Goal: Task Accomplishment & Management: Complete application form

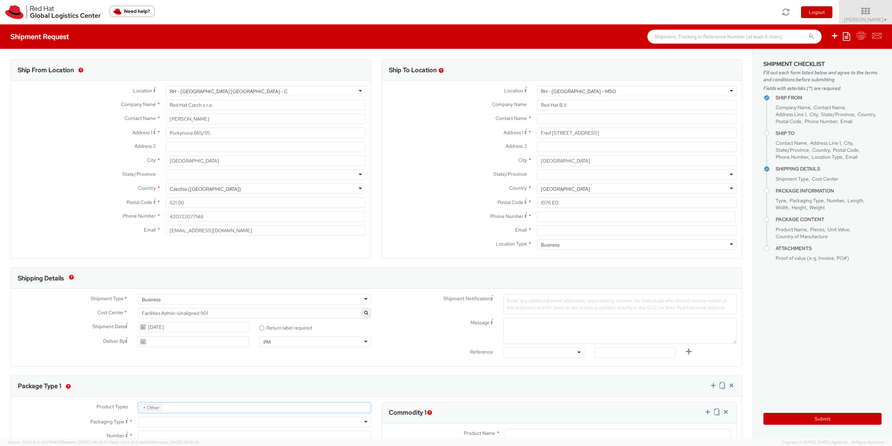
select select "OTHER"
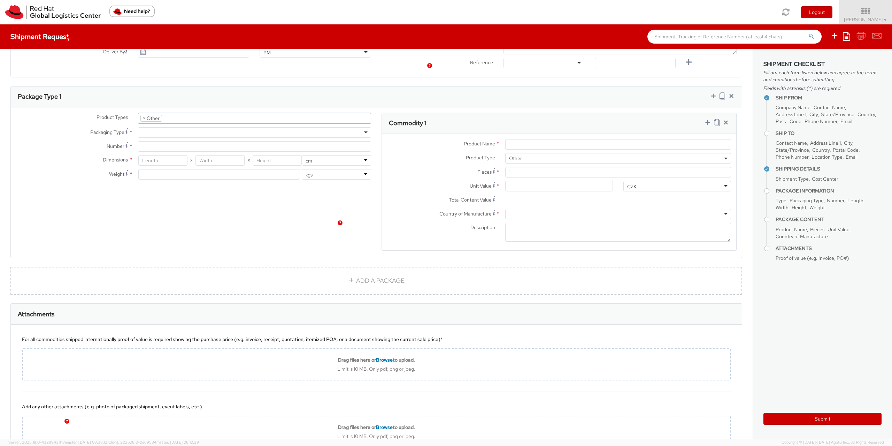
scroll to position [347, 0]
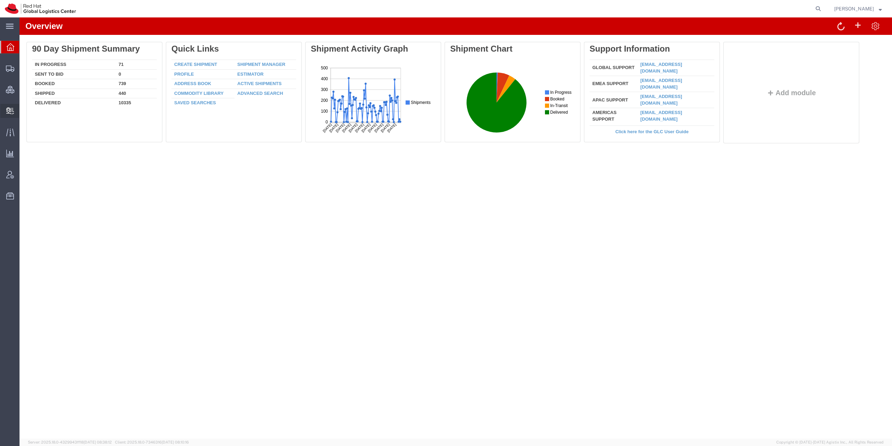
click at [0, 0] on span "Create Delivery" at bounding box center [0, 0] width 0 height 0
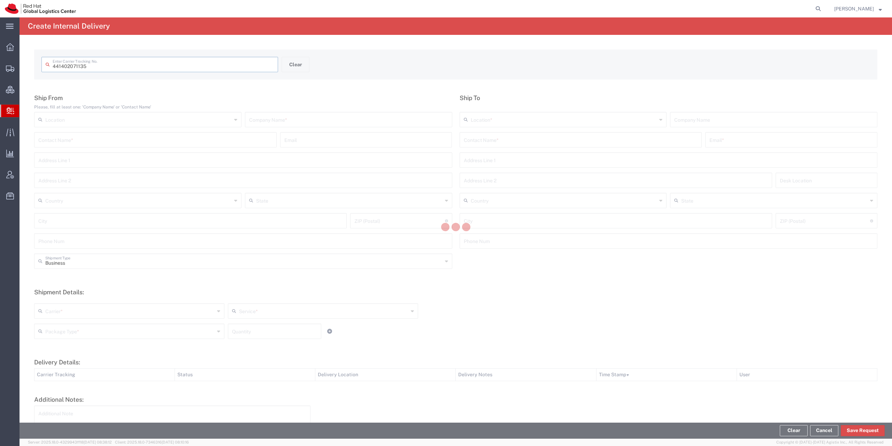
type input "441402071135"
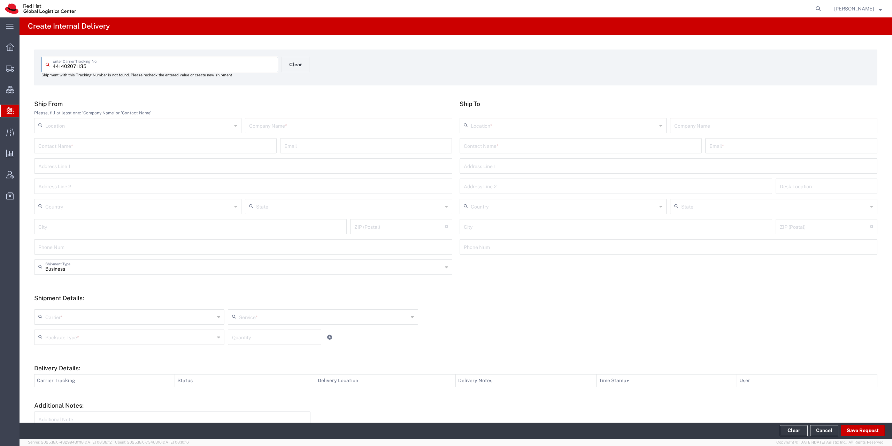
click at [285, 121] on input "text" at bounding box center [348, 125] width 199 height 12
type input "About You"
click at [485, 148] on input "text" at bounding box center [581, 145] width 234 height 12
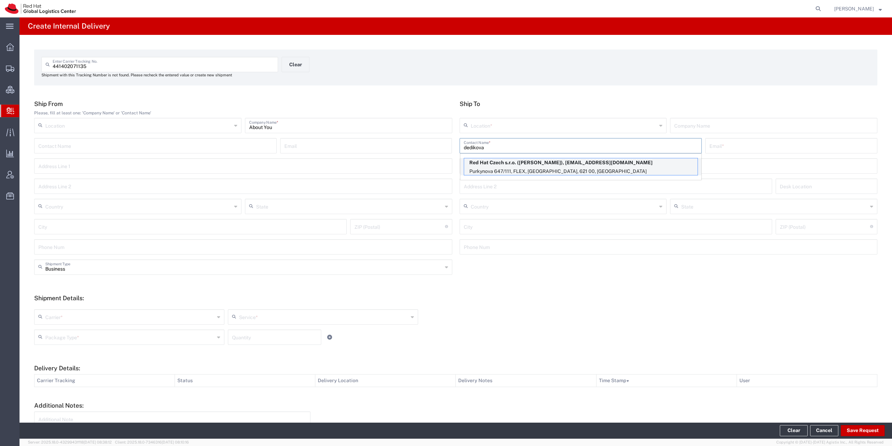
type input "dedikova"
click at [473, 171] on p "Purkynova 647/111, FLEX, BRNO, 621 00, CZ" at bounding box center [580, 171] width 233 height 9
type input "RH - [GEOGRAPHIC_DATA] [GEOGRAPHIC_DATA] - B"
type input "Red Hat Czech s.r.o."
type input "Michaela Dedikova"
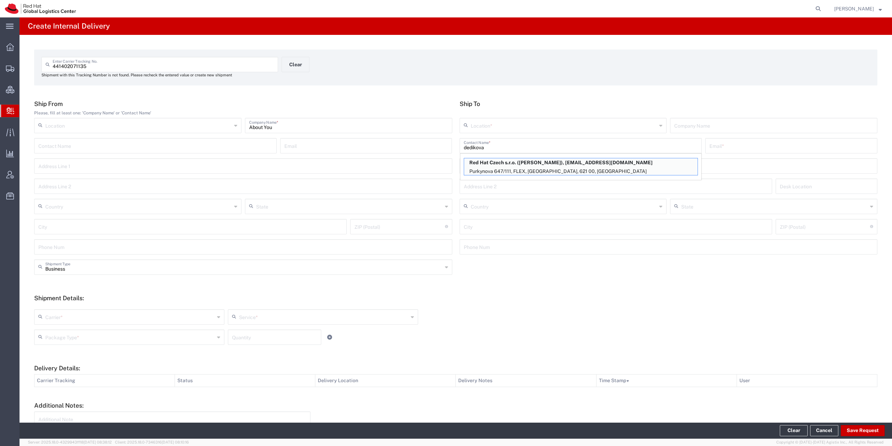
type input "msmoliko@redhat.com"
type input "Purkynova 647/111"
type input "FLEX"
type input "Czechia"
type input "[GEOGRAPHIC_DATA]"
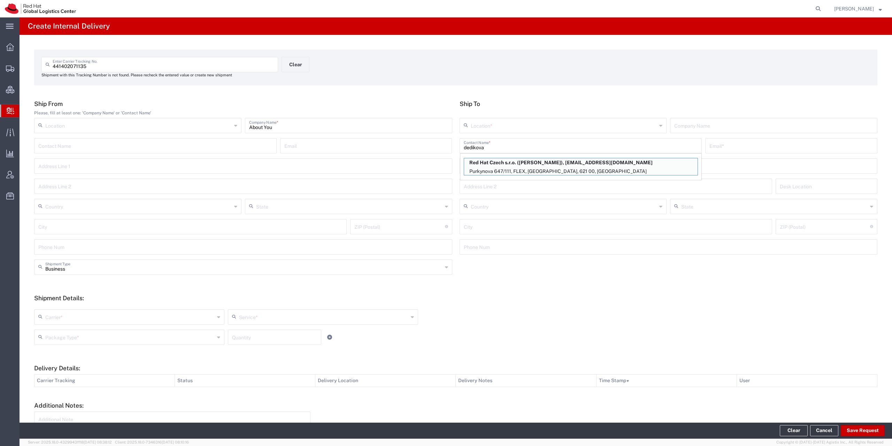
type input "621 00"
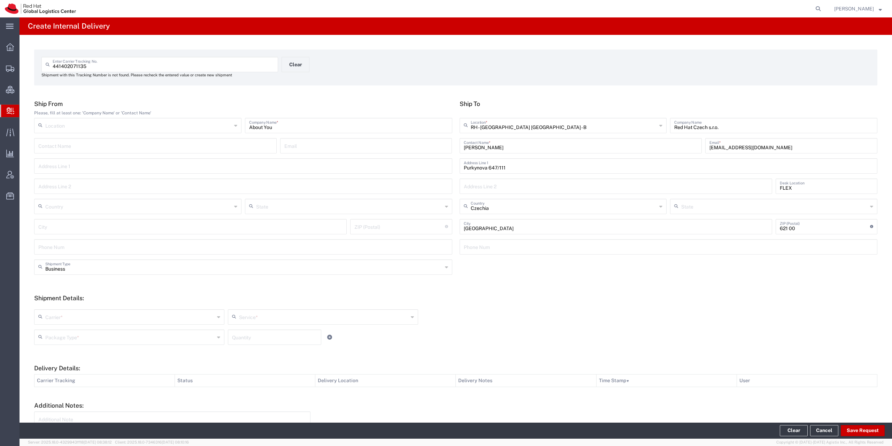
click at [84, 274] on div "Business Shipment Type Business Personal" at bounding box center [456, 269] width 850 height 20
click at [66, 265] on input "text" at bounding box center [243, 266] width 397 height 12
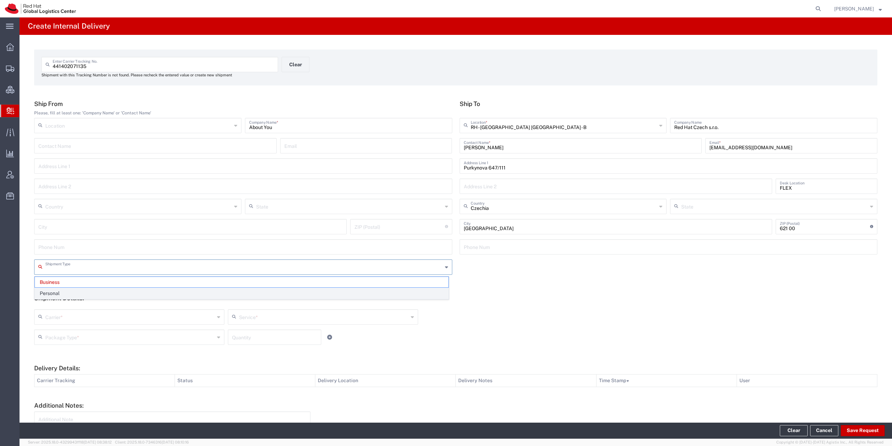
click at [60, 296] on span "Personal" at bounding box center [241, 293] width 413 height 11
type input "Personal"
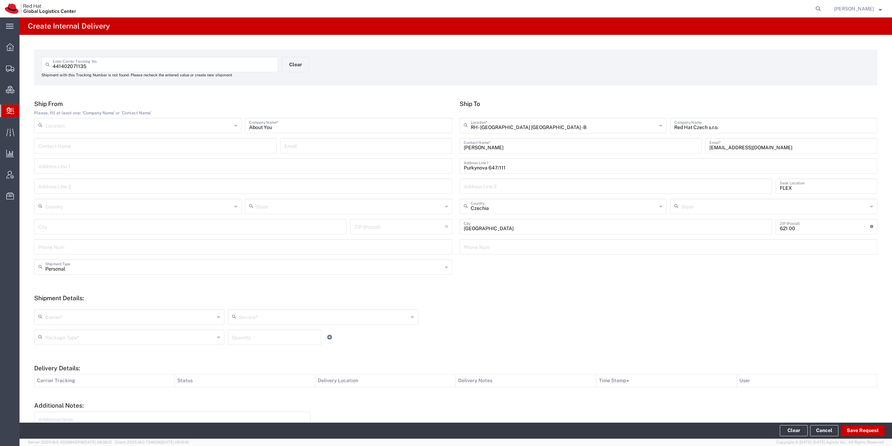
click at [52, 319] on input "text" at bounding box center [129, 316] width 169 height 12
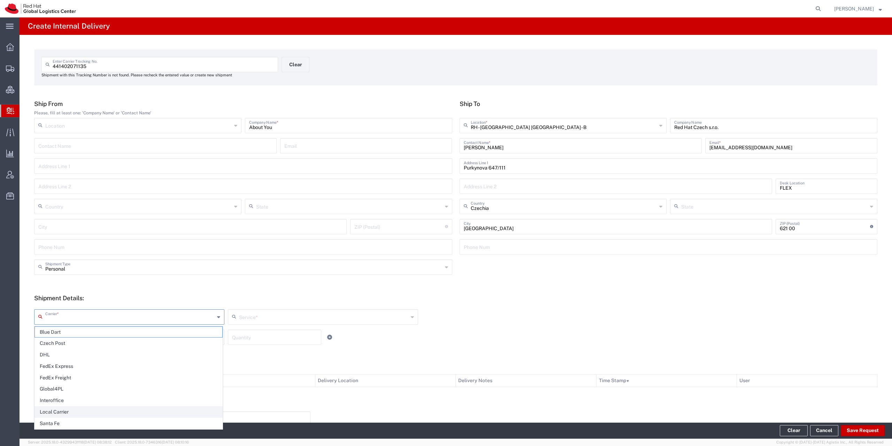
click at [60, 409] on span "Local Carrier" at bounding box center [128, 411] width 187 height 11
type input "Local Carrier"
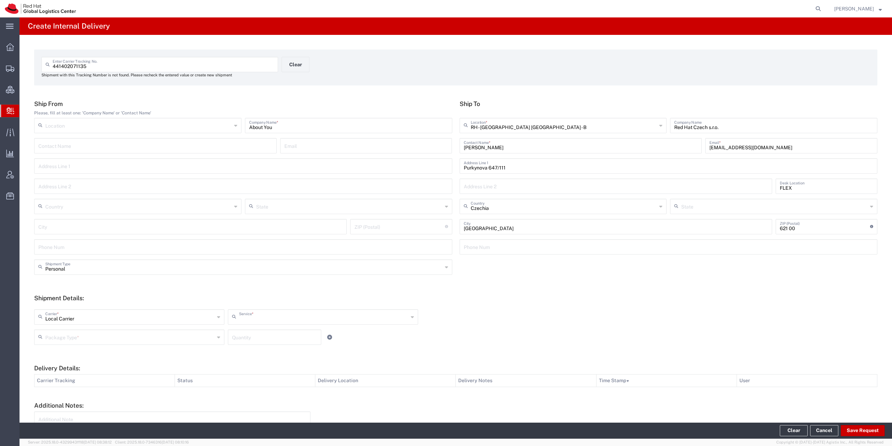
type input "Local_Ground"
click at [56, 335] on input "text" at bounding box center [129, 336] width 169 height 12
click at [58, 377] on span "PAK" at bounding box center [128, 374] width 187 height 11
type input "PAK"
click at [859, 432] on button "Save Request" at bounding box center [863, 430] width 44 height 11
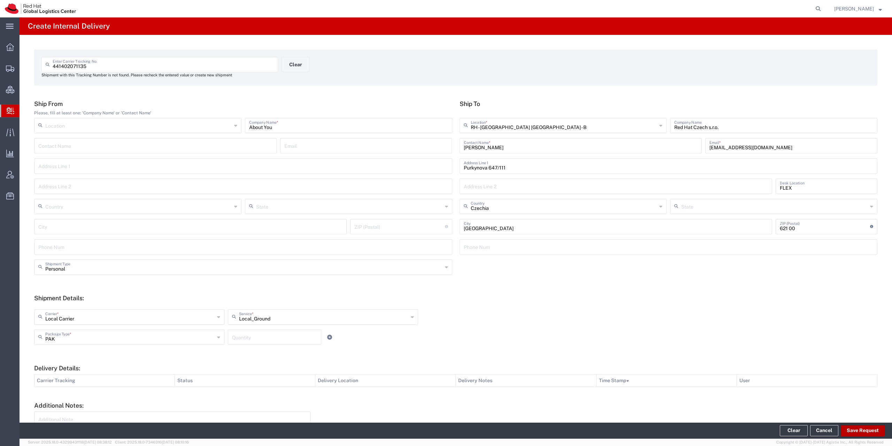
type input "Personal"
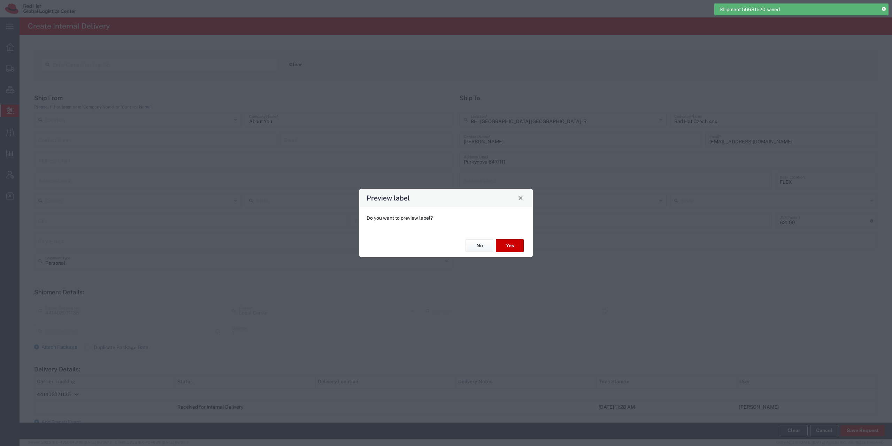
type input "PAK"
type input "Local_Ground"
click at [474, 242] on button "No" at bounding box center [479, 245] width 28 height 13
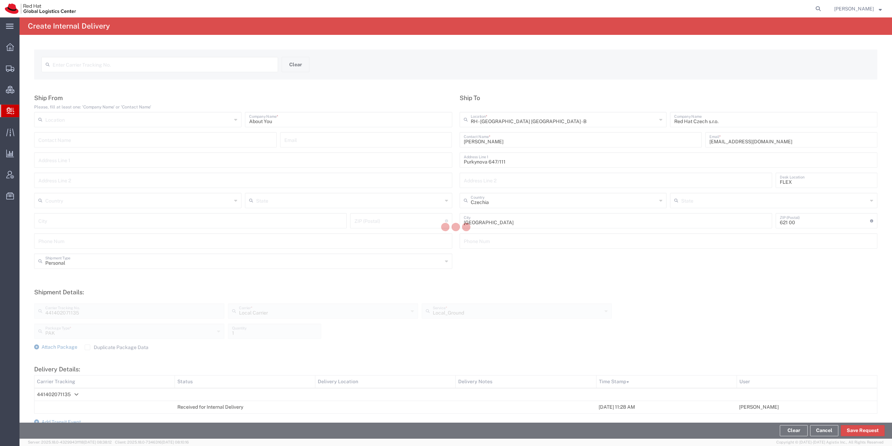
click at [494, 145] on input "Michaela Dedikova" at bounding box center [581, 139] width 234 height 12
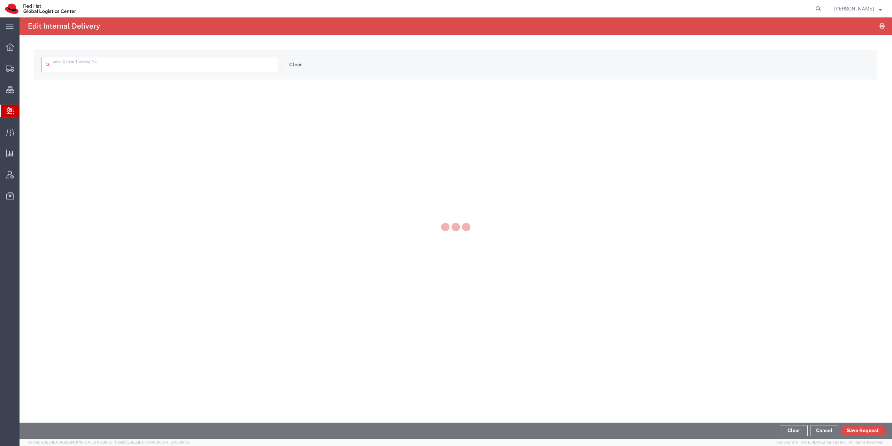
type input "441402071135"
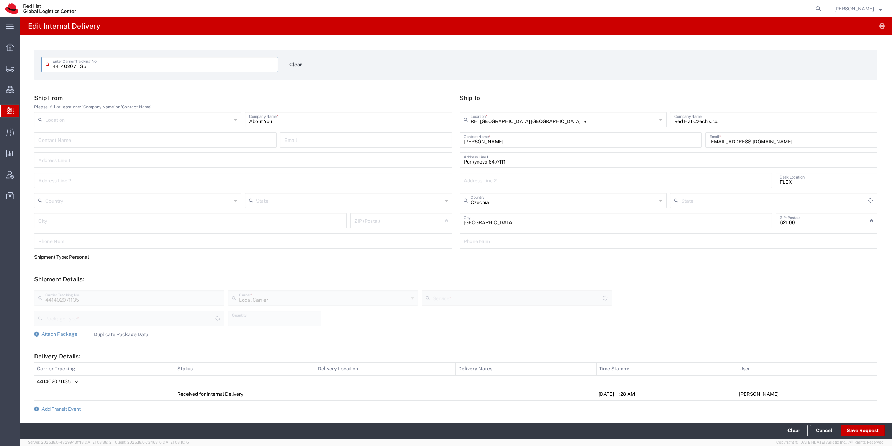
type input "PAK"
type input "Local_Ground"
click at [61, 381] on span "441402071135" at bounding box center [54, 381] width 34 height 6
click at [56, 394] on span "Add Transit Event" at bounding box center [60, 396] width 39 height 6
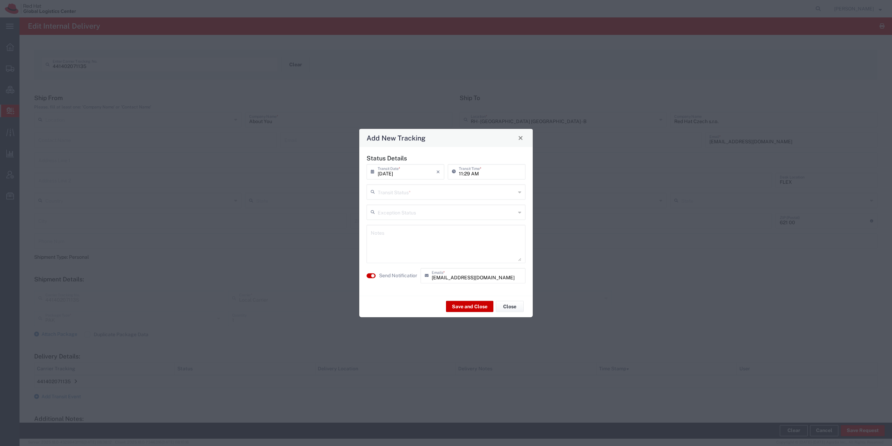
click at [389, 203] on div "Status Details 09/01/2025 × Transit Date * Cancel Apply 11:29 AM Transit Time *…" at bounding box center [446, 221] width 166 height 134
click at [392, 196] on input "text" at bounding box center [447, 191] width 138 height 12
click at [390, 206] on span "Delivery Confirmation" at bounding box center [445, 206] width 157 height 11
type input "Delivery Confirmation"
click at [402, 253] on textarea at bounding box center [446, 243] width 150 height 34
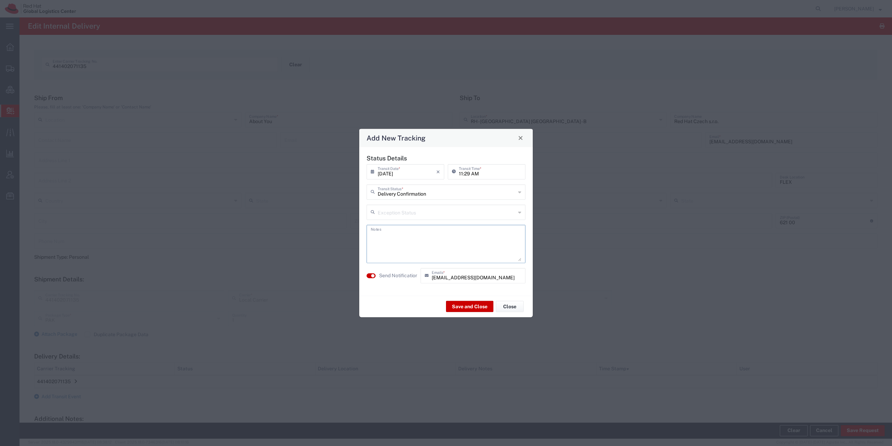
paste textarea
click at [370, 275] on button "button" at bounding box center [370, 275] width 9 height 5
click at [412, 233] on textarea at bounding box center [446, 243] width 150 height 34
paste textarea
drag, startPoint x: 414, startPoint y: 241, endPoint x: 327, endPoint y: 238, distance: 86.4
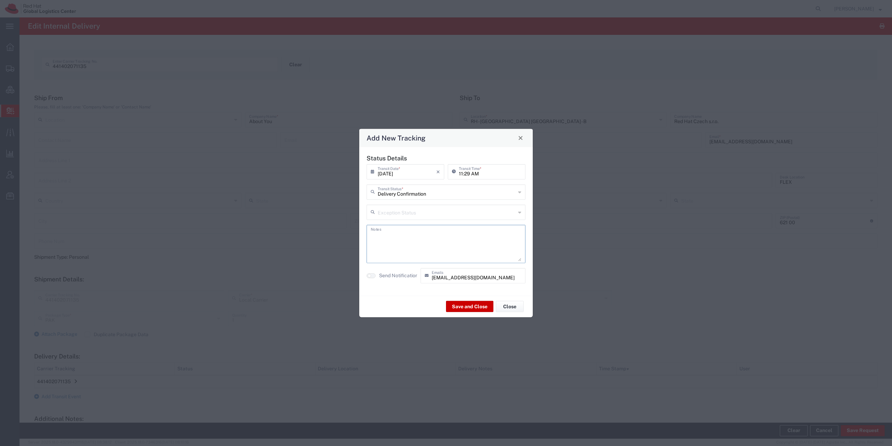
click at [371, 238] on textarea at bounding box center [446, 243] width 150 height 34
type textarea "Dedikova"
click at [475, 304] on button "Save and Close" at bounding box center [469, 306] width 47 height 11
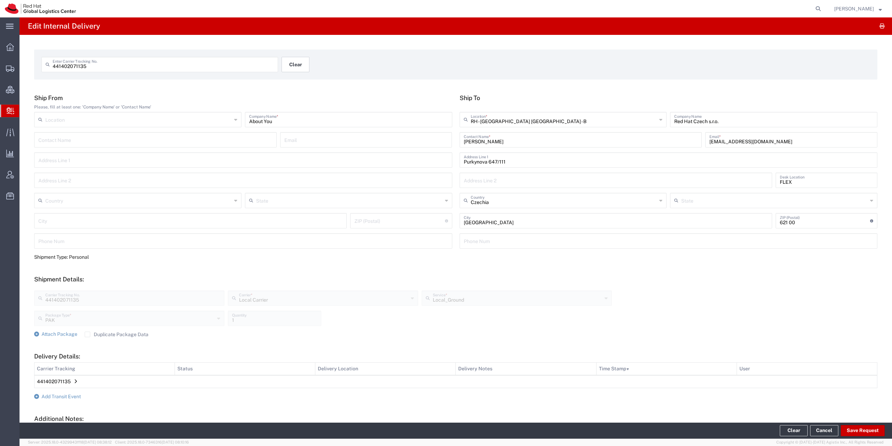
click at [281, 64] on button "Clear" at bounding box center [295, 64] width 28 height 15
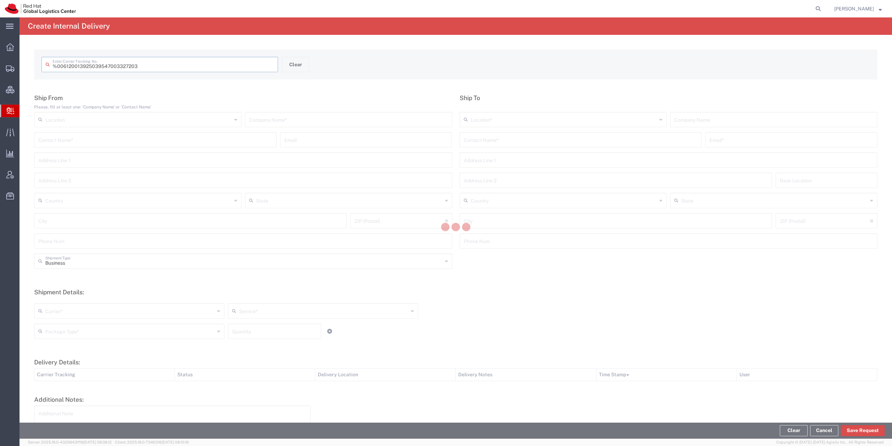
type input " 6120013925039547003327203"
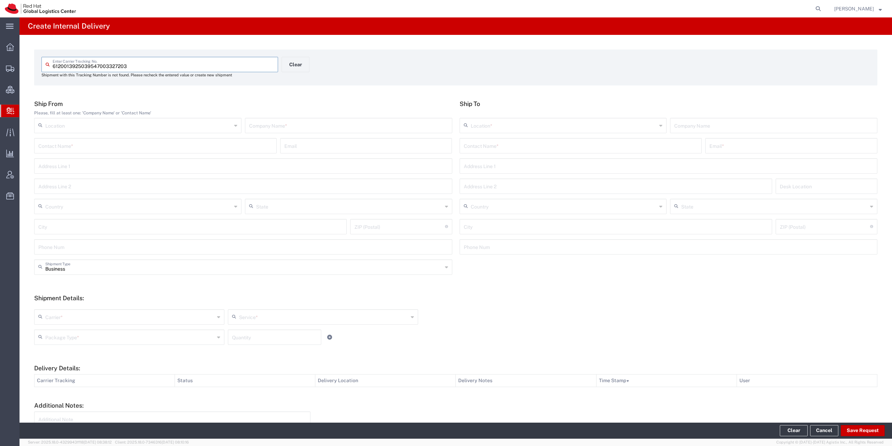
click at [272, 130] on input "text" at bounding box center [348, 125] width 199 height 12
type input "cinemashop"
click at [558, 149] on input "text" at bounding box center [581, 145] width 234 height 12
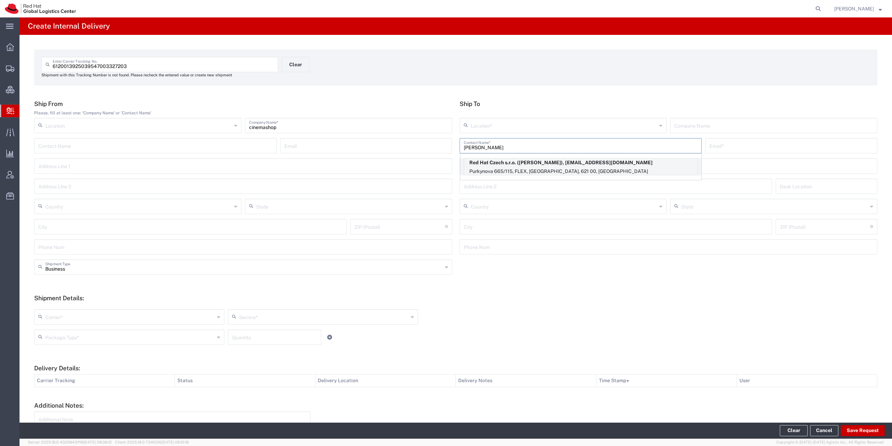
type input "petr kha"
click at [592, 171] on p "Purkynova 665/115, FLEX, BRNO, 621 00, CZ" at bounding box center [580, 171] width 233 height 9
type input "RH - [GEOGRAPHIC_DATA] [GEOGRAPHIC_DATA] - C"
type input "Red Hat Czech s.r.o."
type input "Petr Khartskhaev"
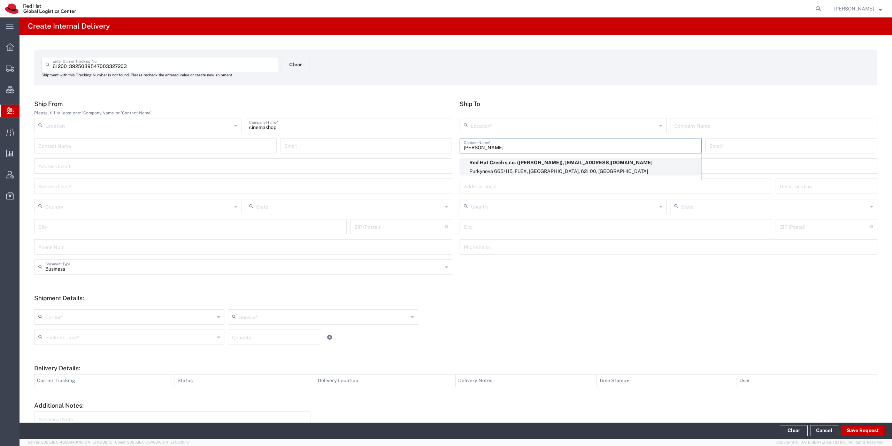
type input "pkhartsk@redhat.com"
type input "Purkynova 665/115"
type input "FLEX"
type input "Czechia"
type input "[GEOGRAPHIC_DATA]"
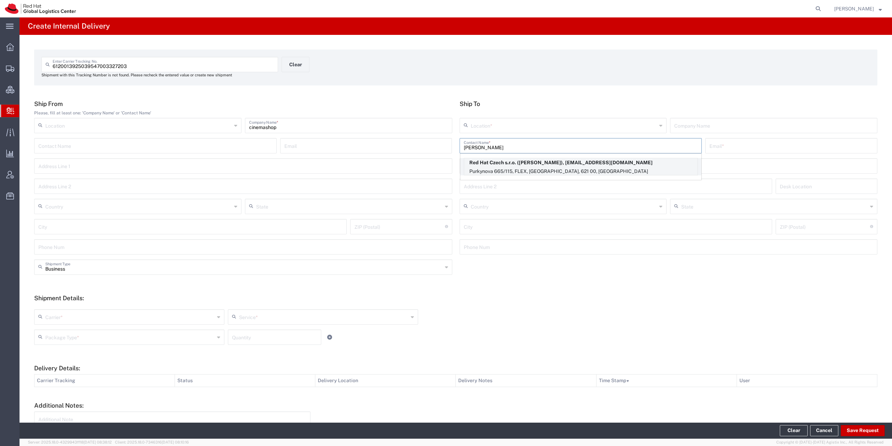
type input "621 00"
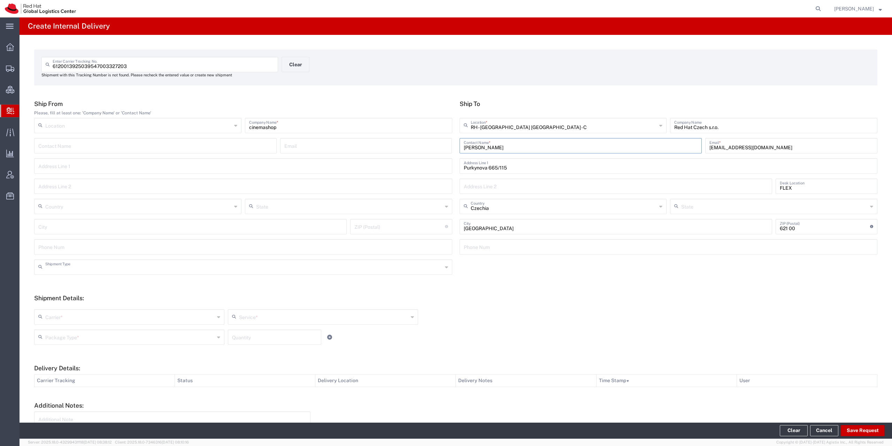
click at [124, 271] on input "text" at bounding box center [243, 266] width 397 height 12
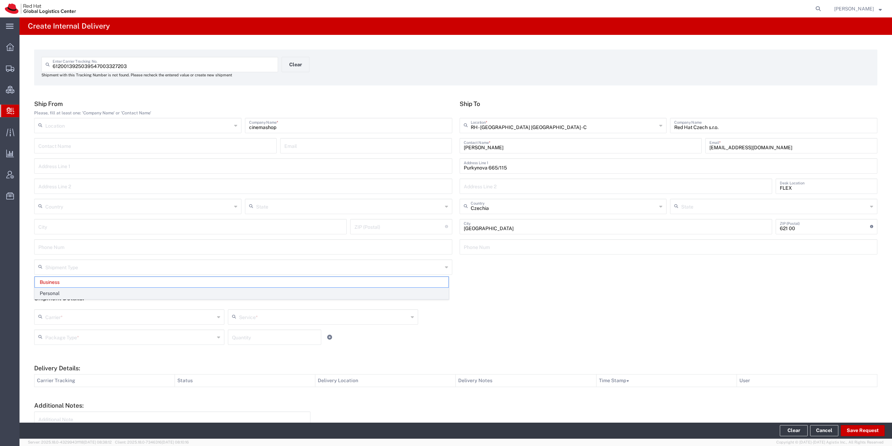
click at [89, 290] on span "Personal" at bounding box center [241, 293] width 413 height 11
type input "Personal"
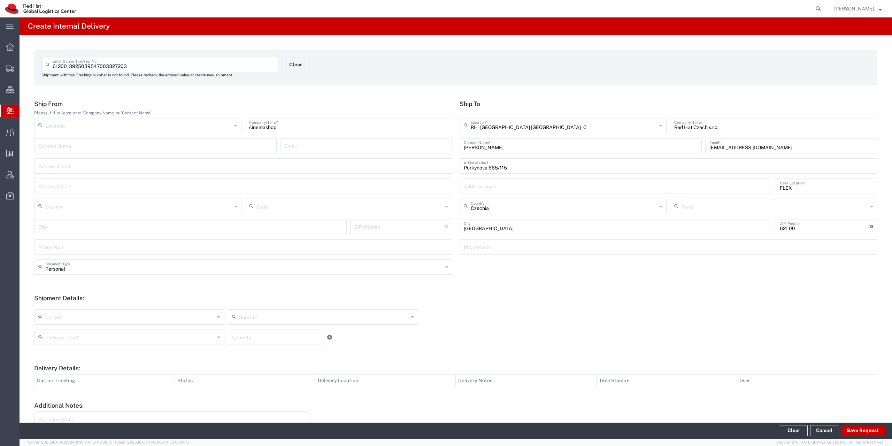
click at [76, 315] on input "text" at bounding box center [129, 316] width 169 height 12
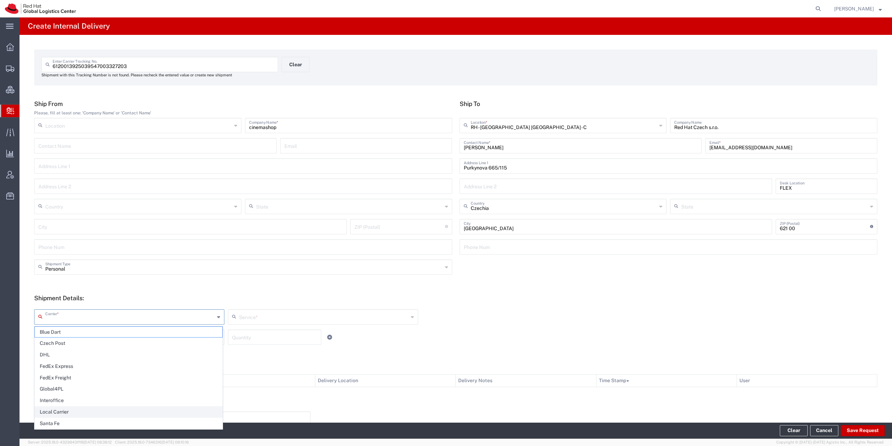
click at [73, 408] on span "Local Carrier" at bounding box center [128, 411] width 187 height 11
type input "Local Carrier"
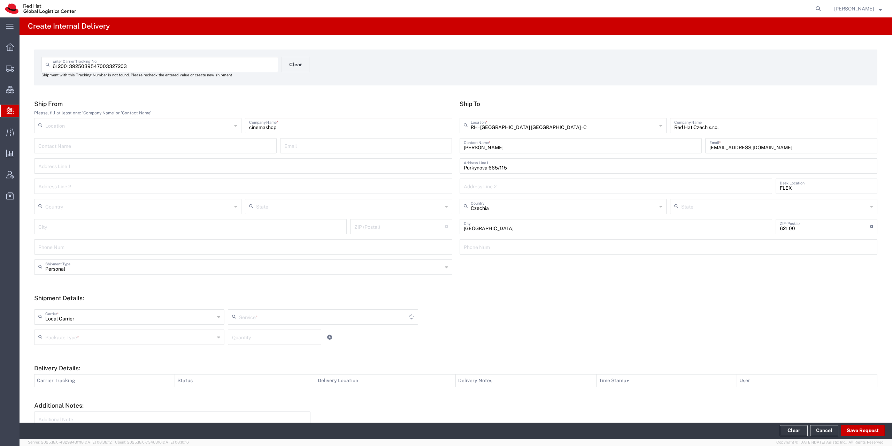
type input "Local_Ground"
click at [65, 336] on input "text" at bounding box center [129, 336] width 169 height 12
click at [69, 396] on span "Your Packaging" at bounding box center [128, 397] width 187 height 11
type input "Your Packaging"
click at [858, 429] on button "Save Request" at bounding box center [863, 430] width 44 height 11
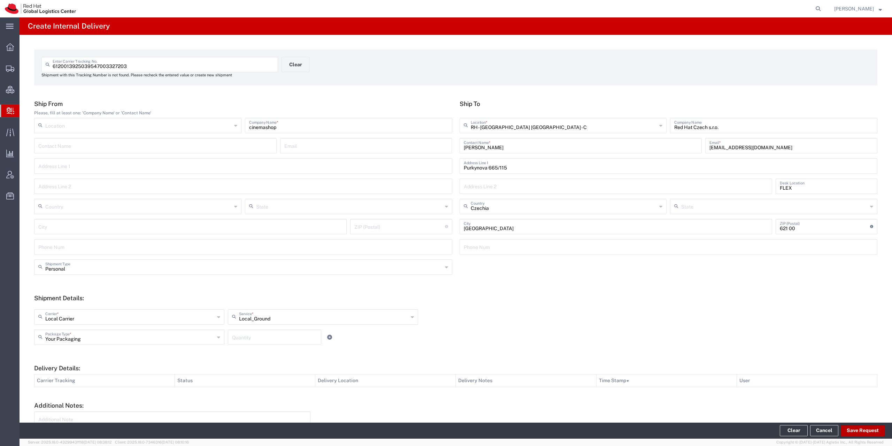
type input "Personal"
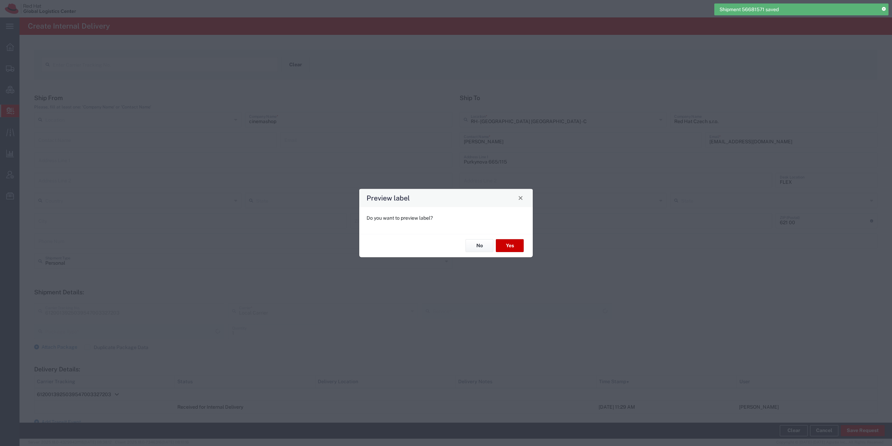
type input "Your Packaging"
type input "Local_Ground"
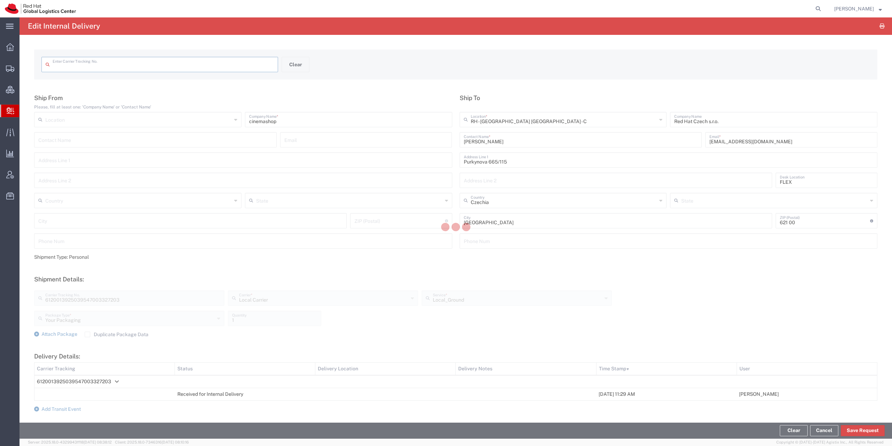
type input "6120013925039547003327203"
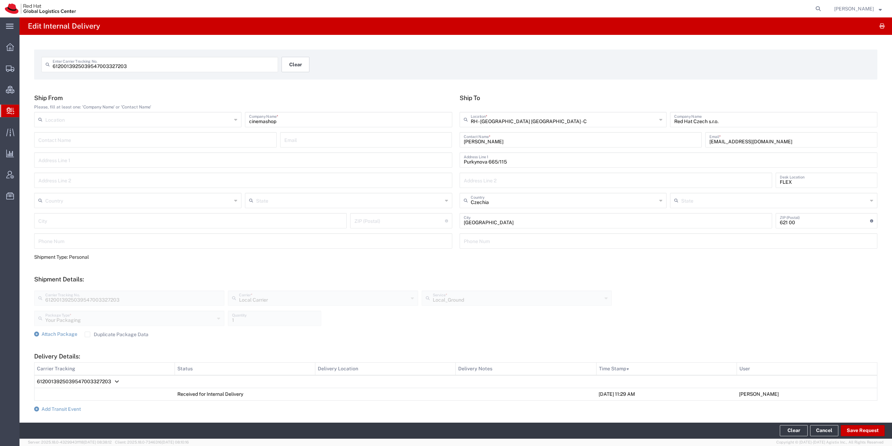
click at [294, 69] on button "Clear" at bounding box center [295, 64] width 28 height 15
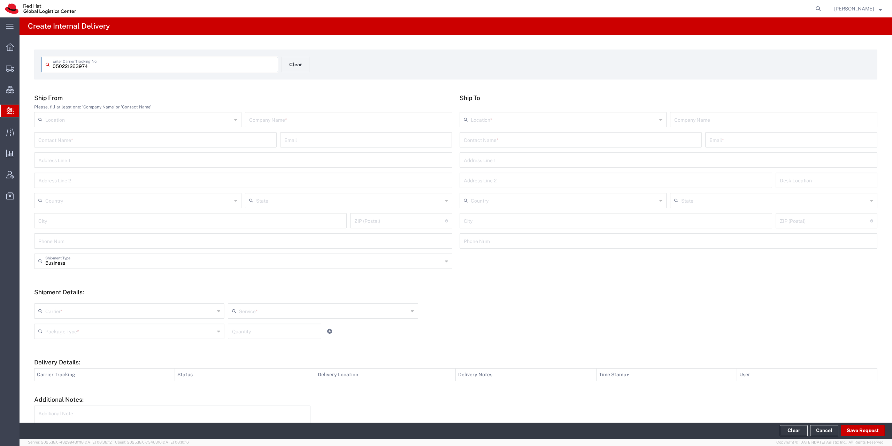
type input "050221263974"
click at [258, 123] on input "text" at bounding box center [348, 125] width 199 height 12
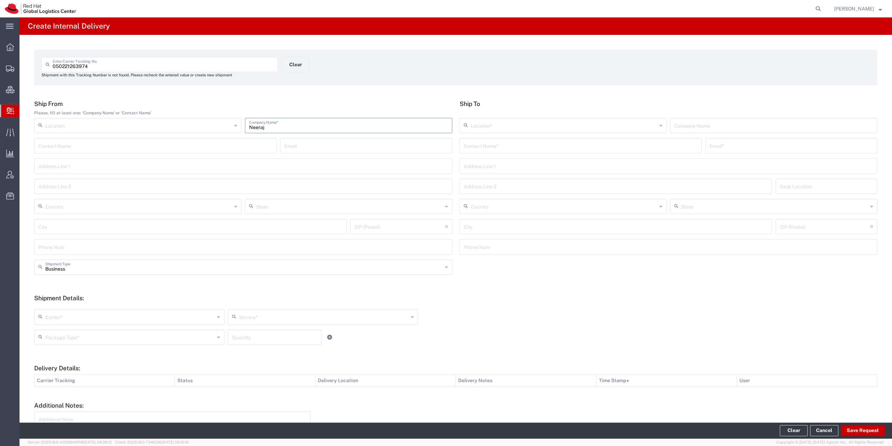
type input "Neeraj"
paste input "Neeraj"
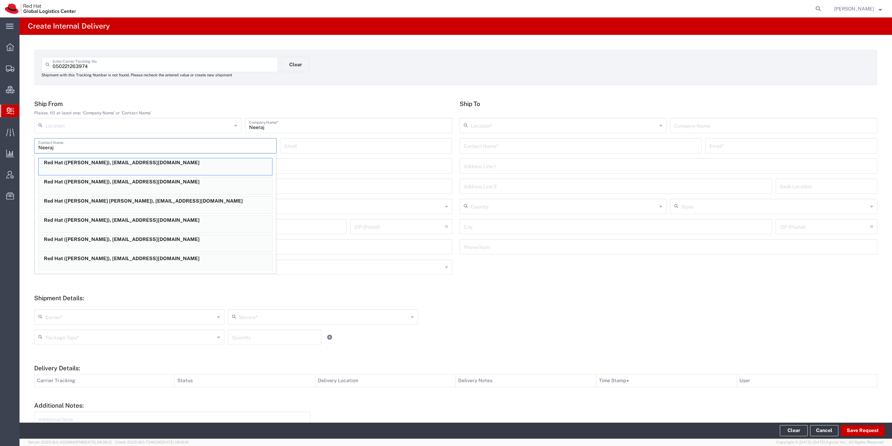
type input "Neeraj"
click at [255, 125] on input "Neeraj" at bounding box center [348, 125] width 199 height 12
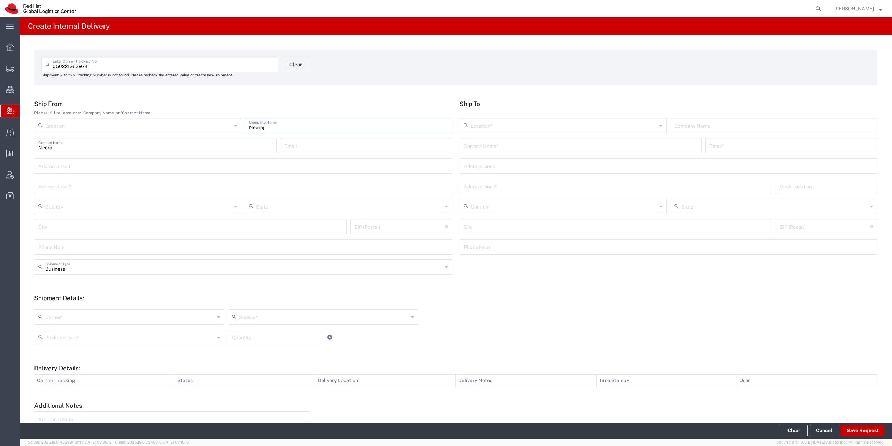
click at [255, 125] on input "Neeraj" at bounding box center [348, 125] width 199 height 12
click at [499, 151] on div "Contact Name *" at bounding box center [580, 145] width 242 height 15
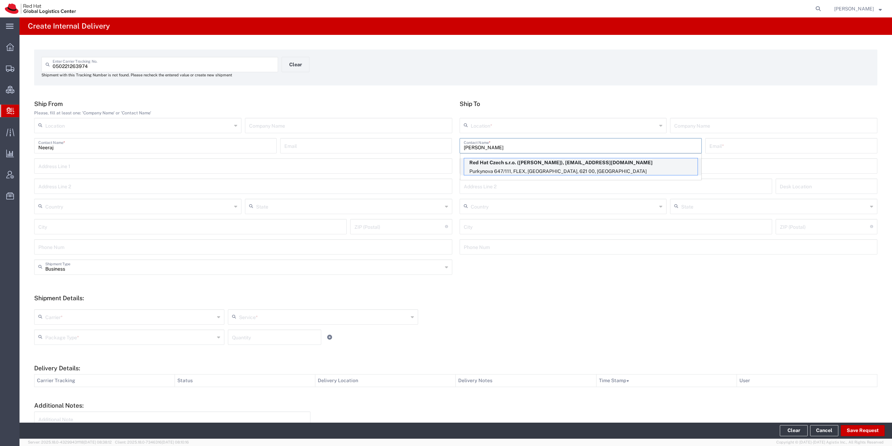
type input "romana cerna"
click at [480, 165] on p "Red Hat Czech s.r.o. (Romana Cerna), rcerna@redhat.com" at bounding box center [580, 162] width 233 height 9
type input "RH - [GEOGRAPHIC_DATA] [GEOGRAPHIC_DATA] - B"
type input "Red Hat Czech s.r.o."
type input "Romana Cerna"
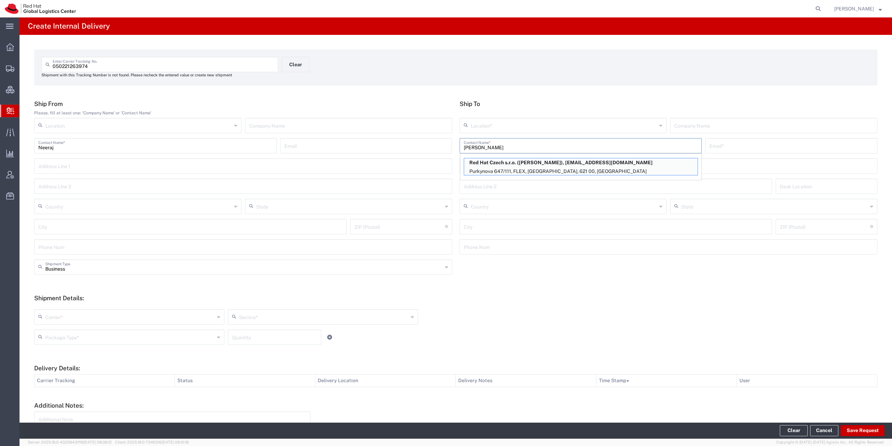
type input "rcerna@redhat.com"
type input "Purkynova 647/111"
type input "FLEX"
type input "Czechia"
type input "[GEOGRAPHIC_DATA]"
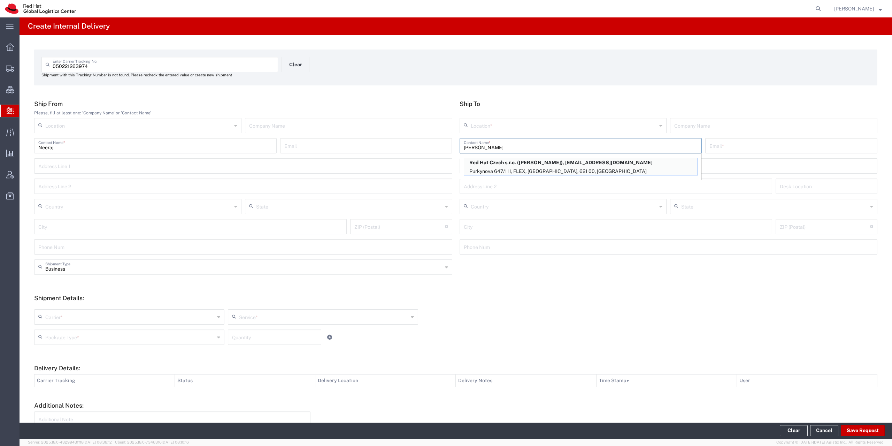
type input "621 00"
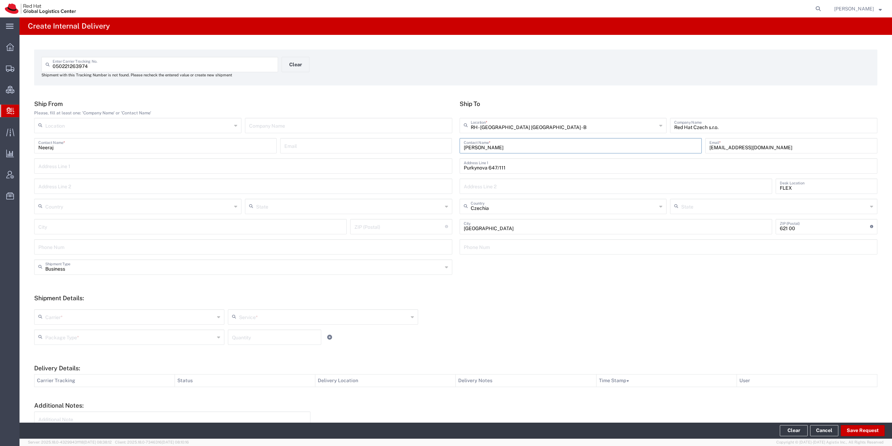
click at [68, 309] on div "Carrier *" at bounding box center [129, 316] width 190 height 15
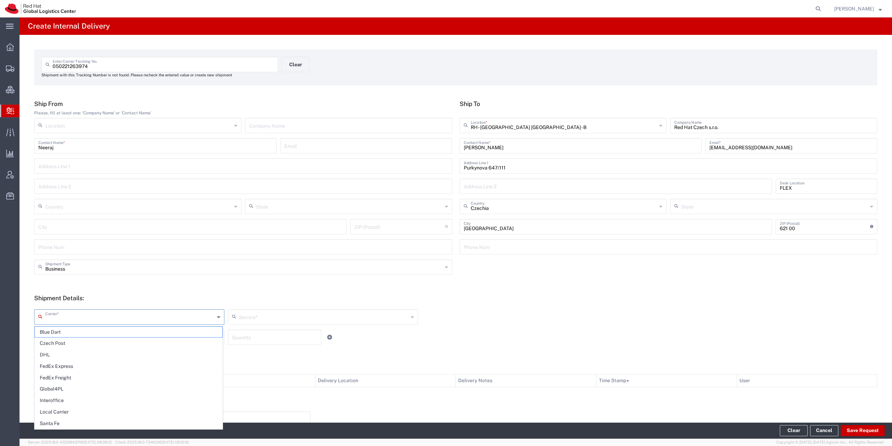
click at [68, 315] on input "text" at bounding box center [129, 316] width 169 height 12
click at [73, 413] on span "Local Carrier" at bounding box center [128, 411] width 187 height 11
type input "Local Carrier"
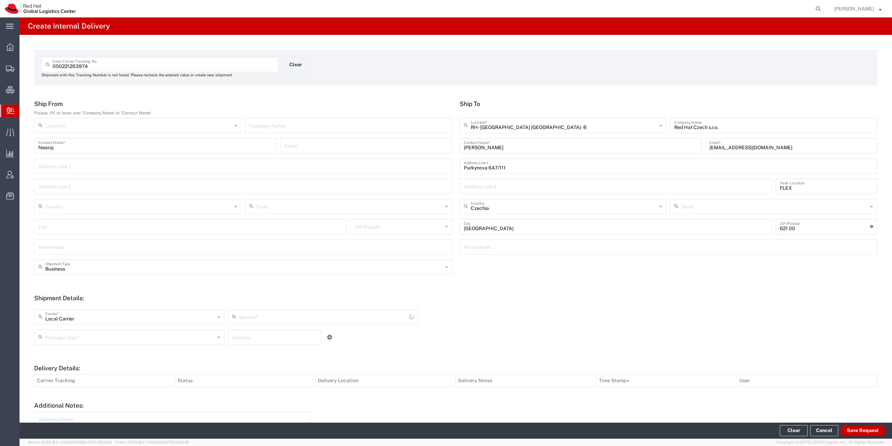
type input "Local_Ground"
click at [65, 337] on input "text" at bounding box center [129, 336] width 169 height 12
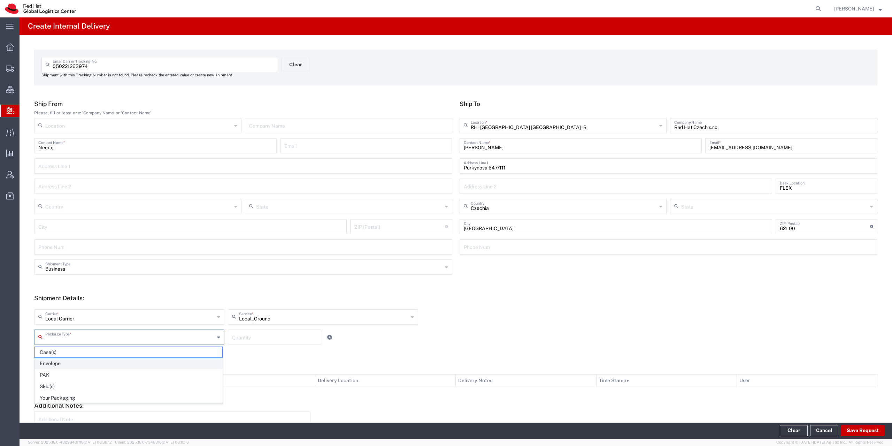
click at [56, 361] on span "Envelope" at bounding box center [128, 363] width 187 height 11
type input "Envelope"
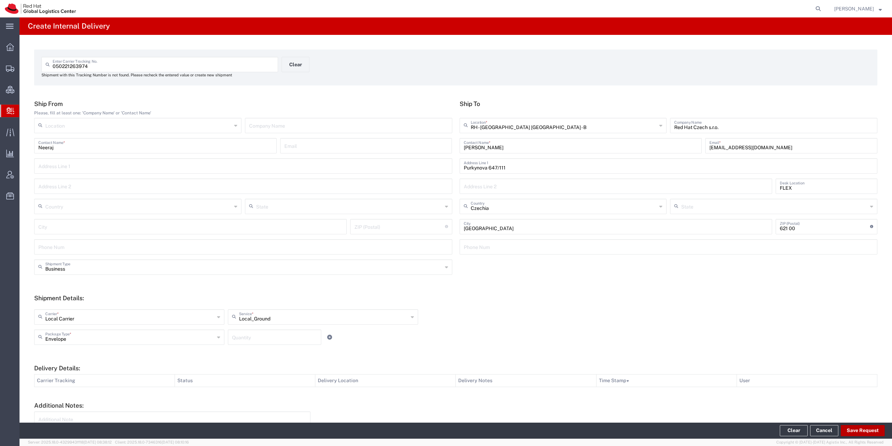
click at [872, 425] on button "Save Request" at bounding box center [863, 430] width 44 height 11
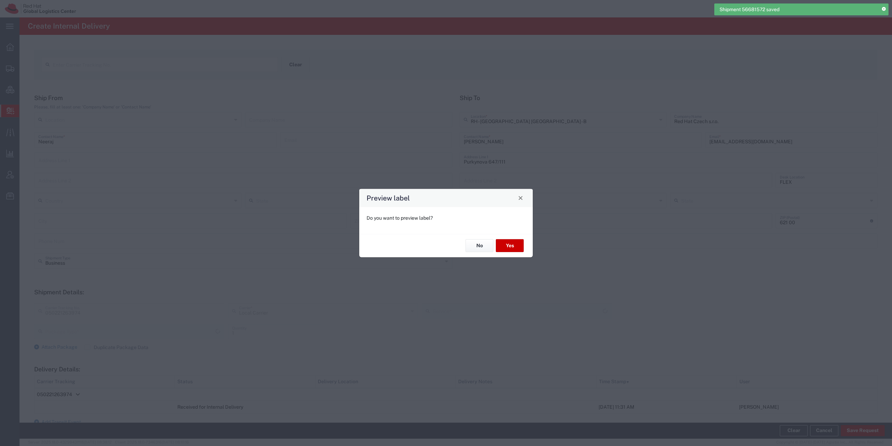
type input "Envelope"
type input "Local_Ground"
click at [484, 246] on button "No" at bounding box center [479, 245] width 28 height 13
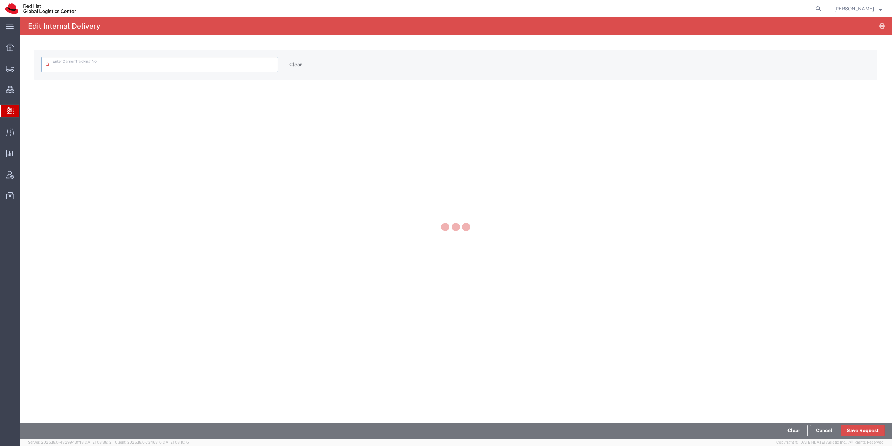
type input "050221263974"
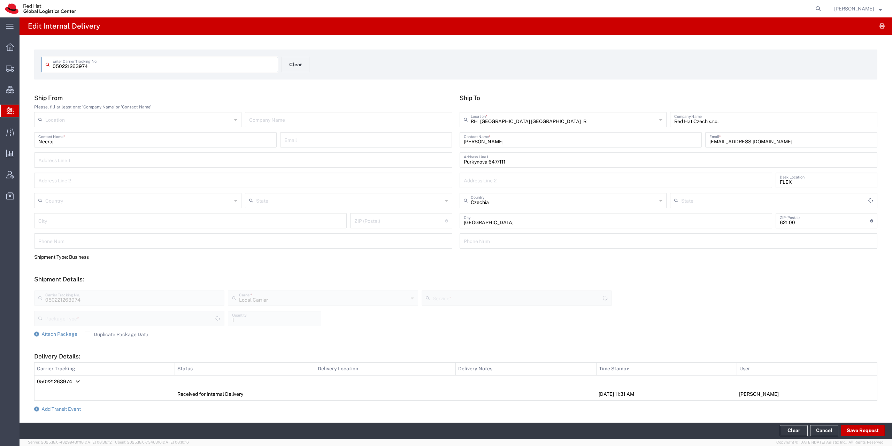
type input "Envelope"
type input "Local_Ground"
click at [300, 60] on button "Clear" at bounding box center [295, 64] width 28 height 15
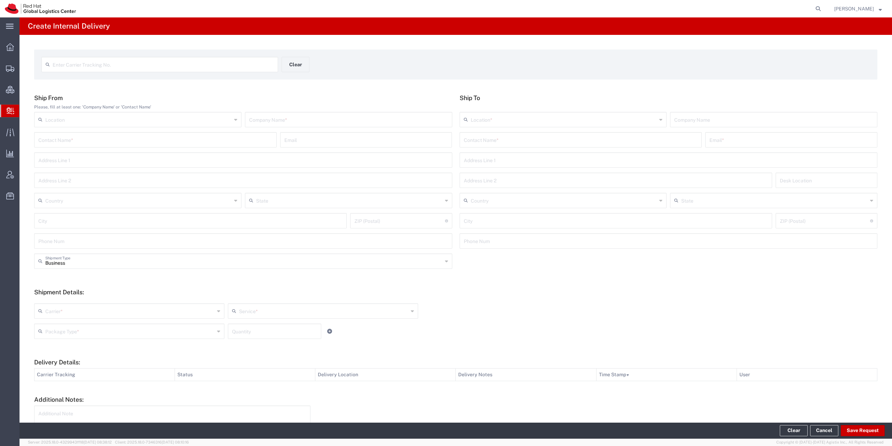
click at [136, 61] on input "text" at bounding box center [163, 64] width 221 height 12
type input "DR9712317689F"
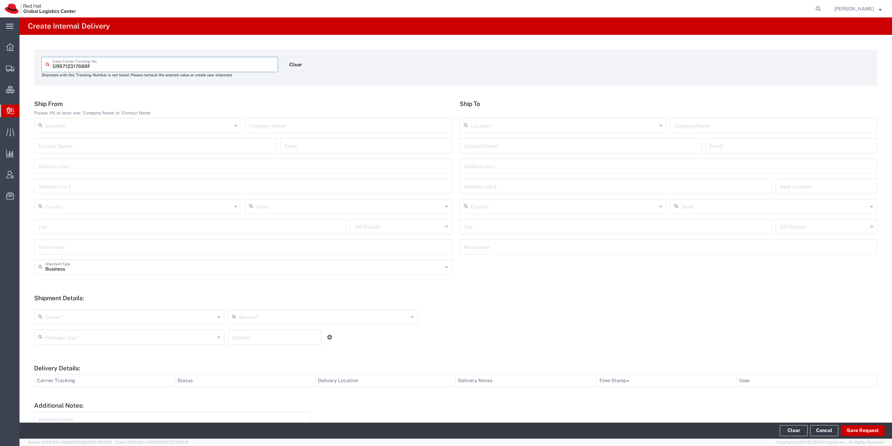
click at [255, 116] on div "Ship From Please, fill at least one: 'Company Name' or 'Contact Name' Location …" at bounding box center [243, 179] width 425 height 159
click at [257, 126] on input "text" at bounding box center [348, 125] width 199 height 12
type input "china"
click at [506, 138] on div "Location * RH - Amsterdam - MSO RH - Amsterdam Data Center RH - Ashburn Data Ce…" at bounding box center [669, 128] width 422 height 20
click at [506, 142] on input "text" at bounding box center [581, 145] width 234 height 12
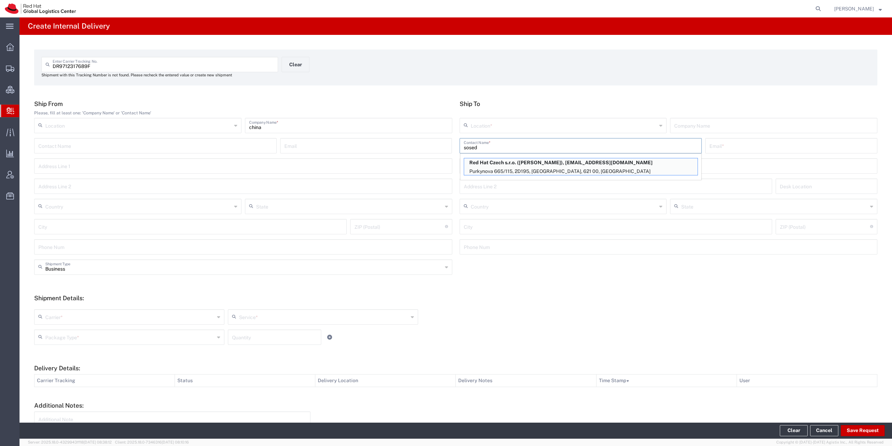
type input "Alexander Sosedkin"
type input "RH - [GEOGRAPHIC_DATA] [GEOGRAPHIC_DATA] - C"
type input "Red Hat Czech s.r.o."
type input "asosedki@redhat.com"
type input "Purkynova 665/115"
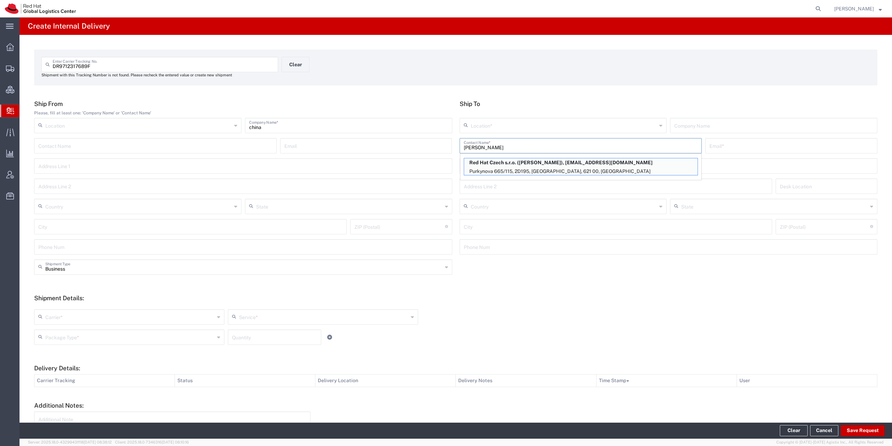
type input "2D195"
type input "Czechia"
type input "[GEOGRAPHIC_DATA]"
type input "621 00"
type input "Alexander Sosedkin"
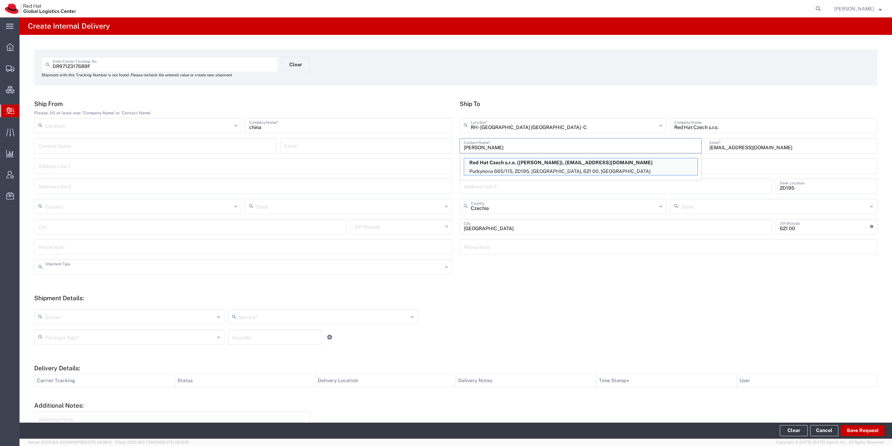
click at [75, 269] on input "text" at bounding box center [243, 266] width 397 height 12
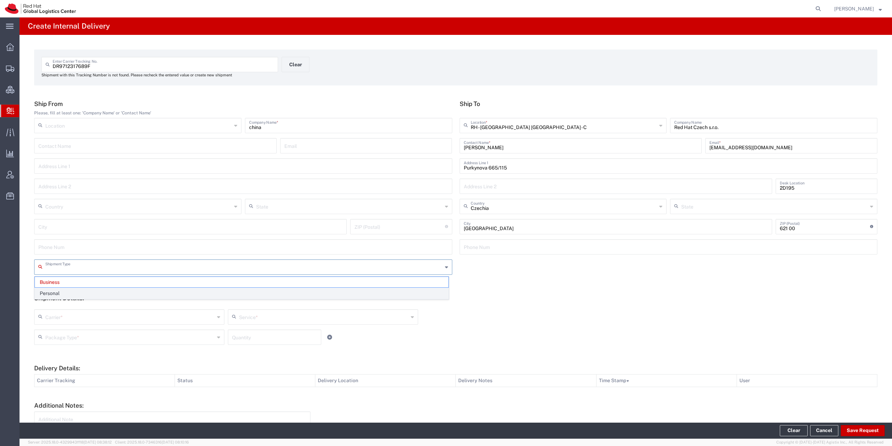
click at [66, 294] on span "Personal" at bounding box center [241, 293] width 413 height 11
type input "Personal"
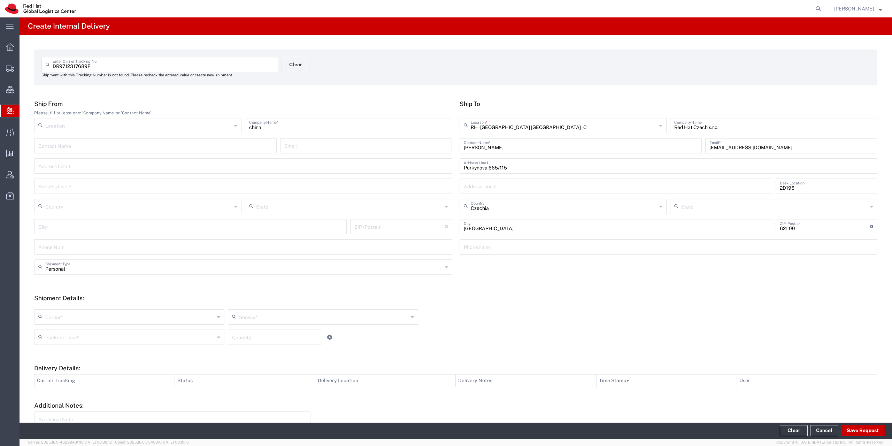
click at [63, 318] on input "text" at bounding box center [129, 316] width 169 height 12
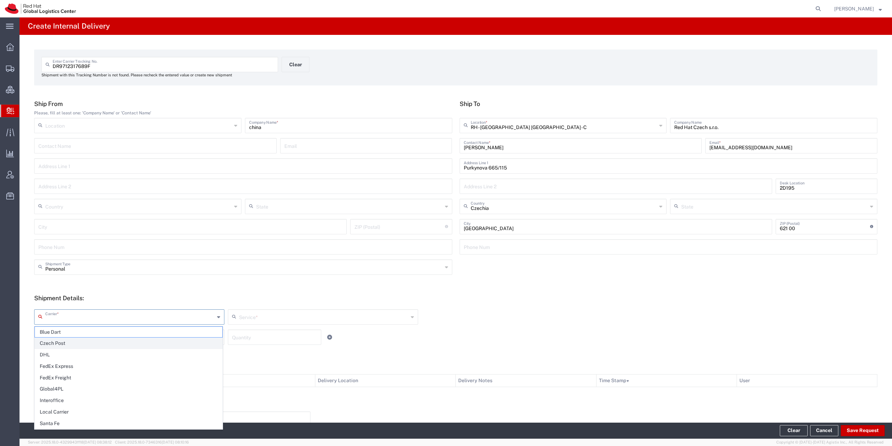
click at [55, 345] on span "Czech Post" at bounding box center [128, 343] width 187 height 11
type input "Czech Post"
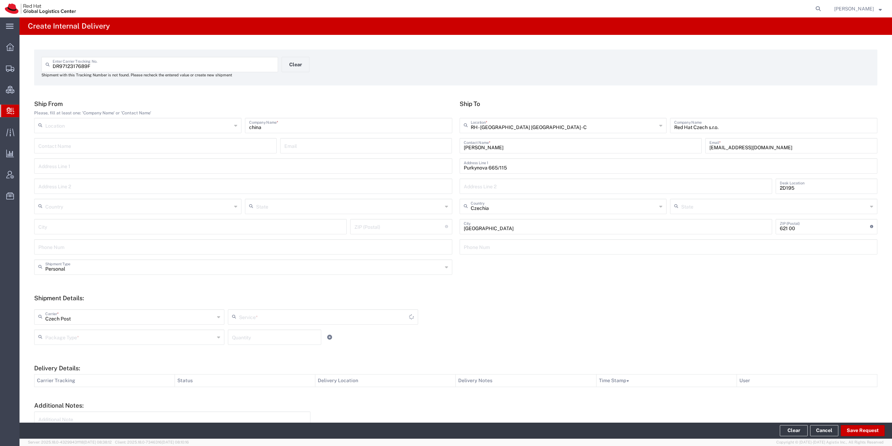
type input "Ground"
click at [55, 339] on input "text" at bounding box center [129, 336] width 169 height 12
click at [53, 371] on span "PAK" at bounding box center [128, 374] width 187 height 11
type input "PAK"
click at [877, 434] on button "Save Request" at bounding box center [863, 430] width 44 height 11
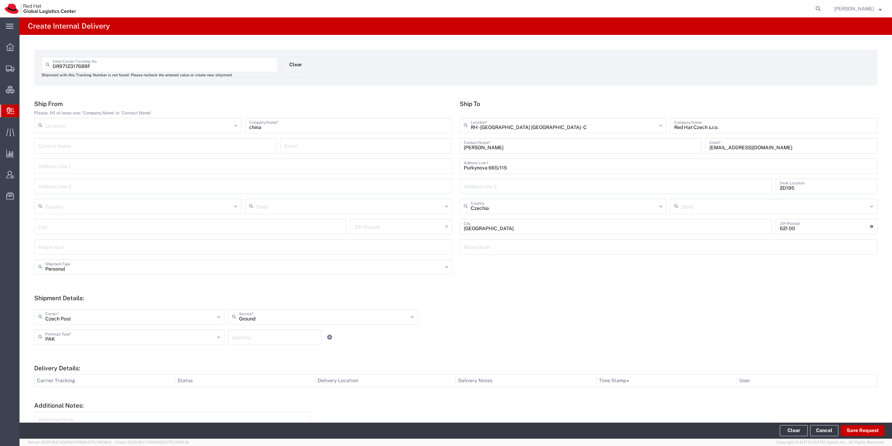
type input "Personal"
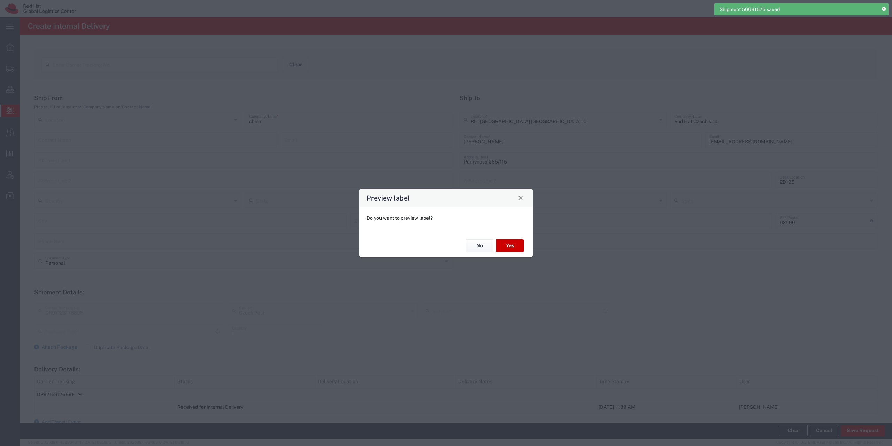
type input "Ground"
type input "PAK"
click at [507, 243] on button "Yes" at bounding box center [510, 245] width 28 height 13
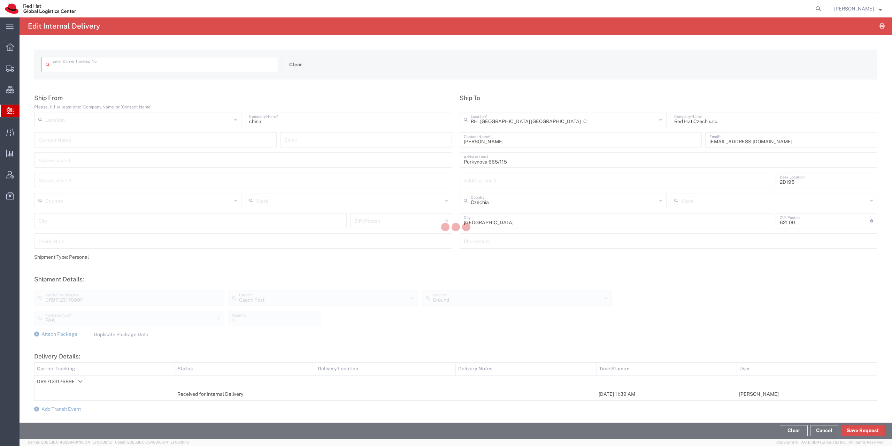
type input "DR9712317689F"
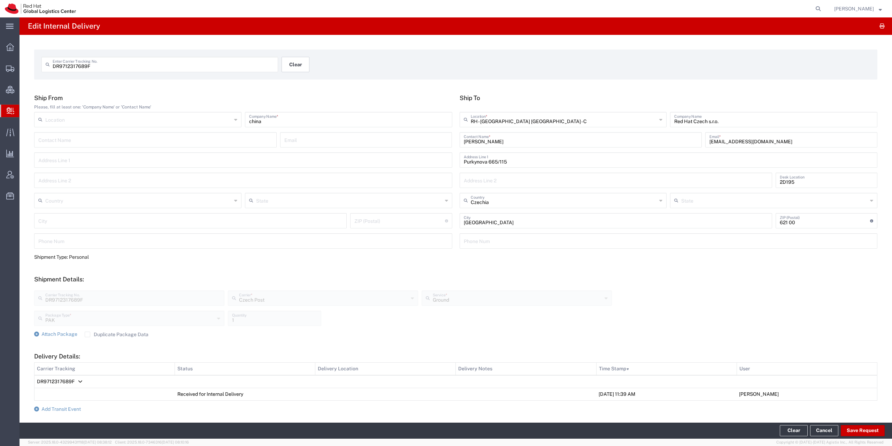
click at [292, 71] on button "Clear" at bounding box center [295, 64] width 28 height 15
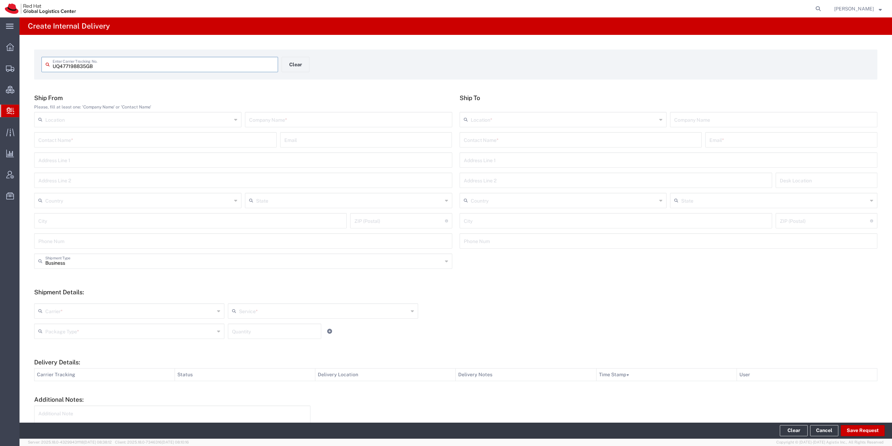
type input "UQ477198835GB"
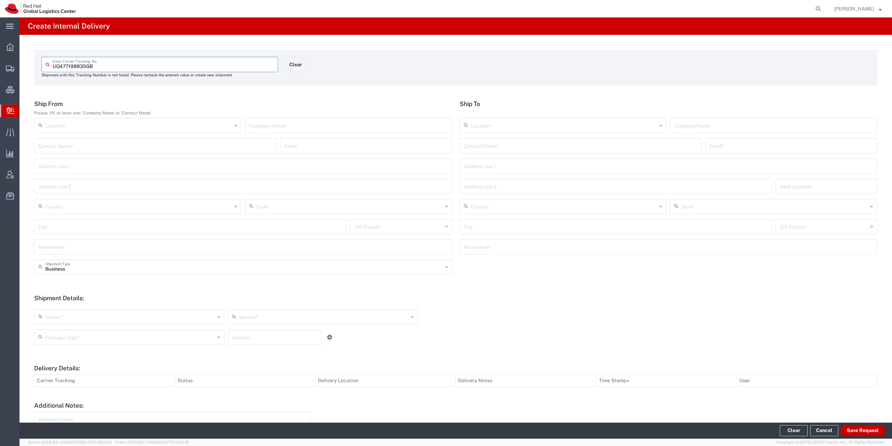
click at [342, 128] on input "text" at bounding box center [348, 125] width 199 height 12
type input "SK1 Records"
click at [498, 150] on input "text" at bounding box center [581, 145] width 234 height 12
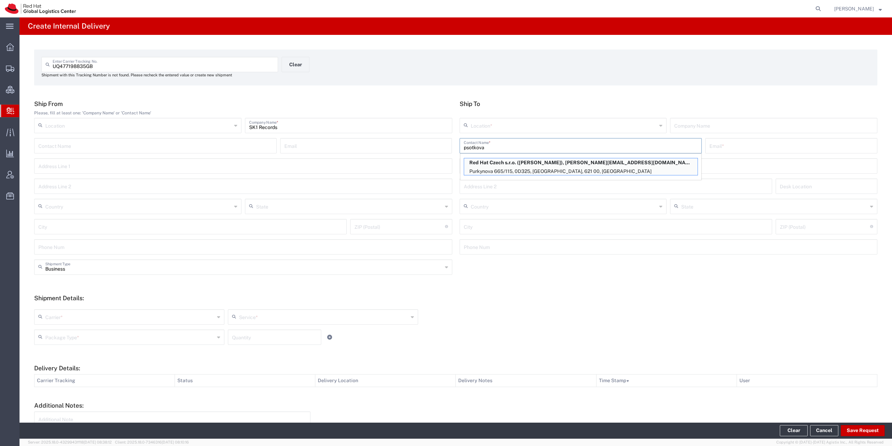
type input "psotkova"
click at [488, 163] on p "Red Hat Czech s.r.o. (Dominika Psotkova), dpsotkov@redhat.com" at bounding box center [580, 162] width 233 height 9
type input "RH - [GEOGRAPHIC_DATA] [GEOGRAPHIC_DATA] - C"
type input "Red Hat Czech s.r.o."
type input "Dominika Psotkova"
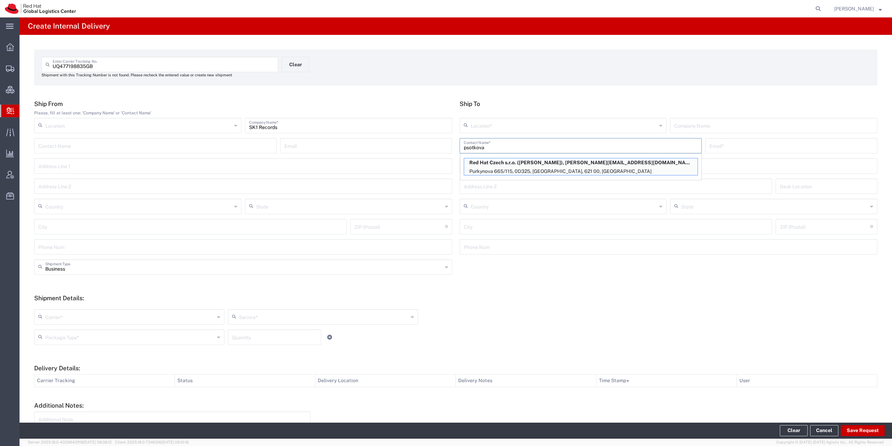
type input "dpsotkov@redhat.com"
type input "Purkynova 665/115"
type input "0D325"
type input "Czechia"
type input "[GEOGRAPHIC_DATA]"
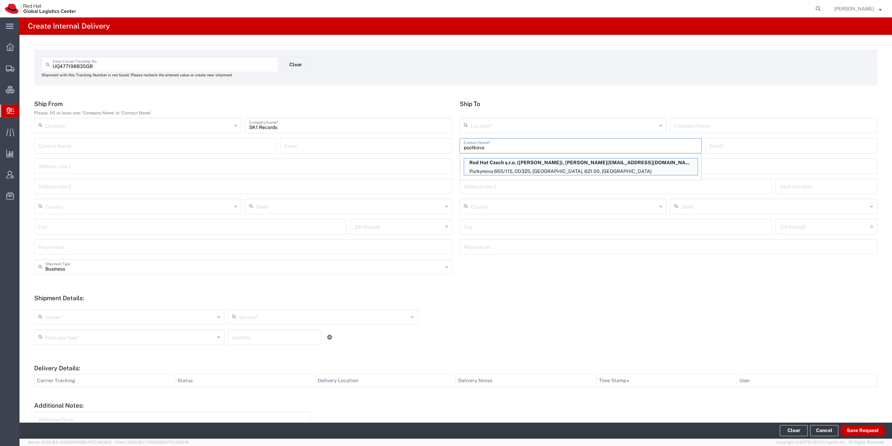
type input "621 00"
type input "420532294119"
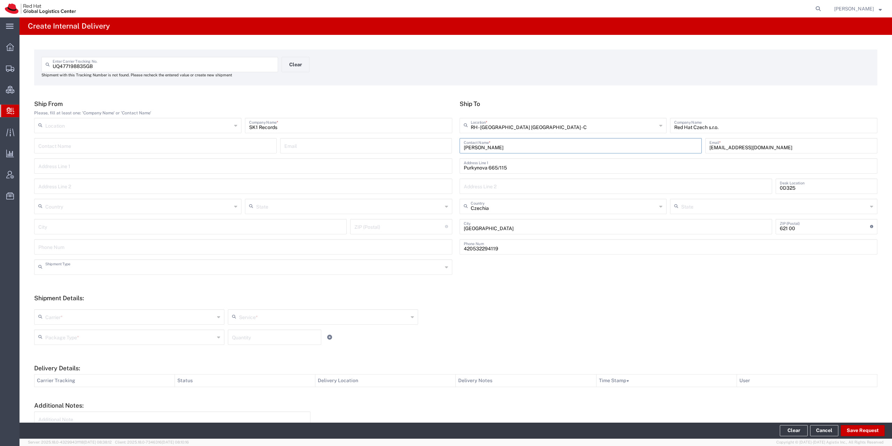
click at [61, 261] on input "text" at bounding box center [243, 266] width 397 height 12
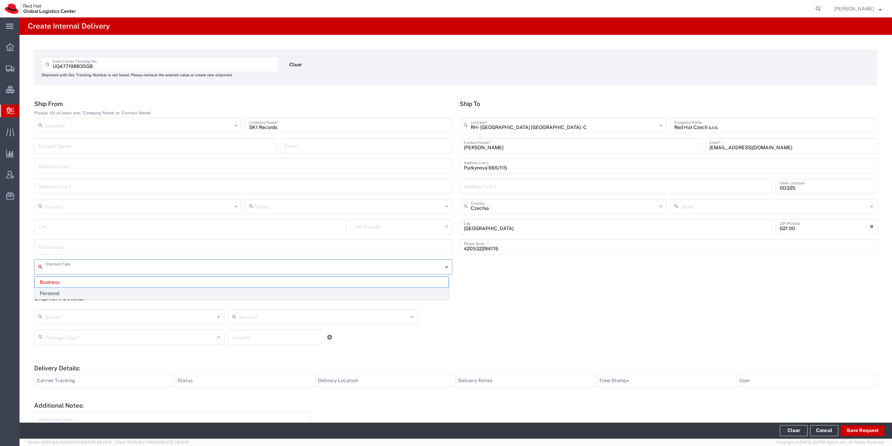
click at [54, 296] on span "Personal" at bounding box center [241, 293] width 413 height 11
type input "Personal"
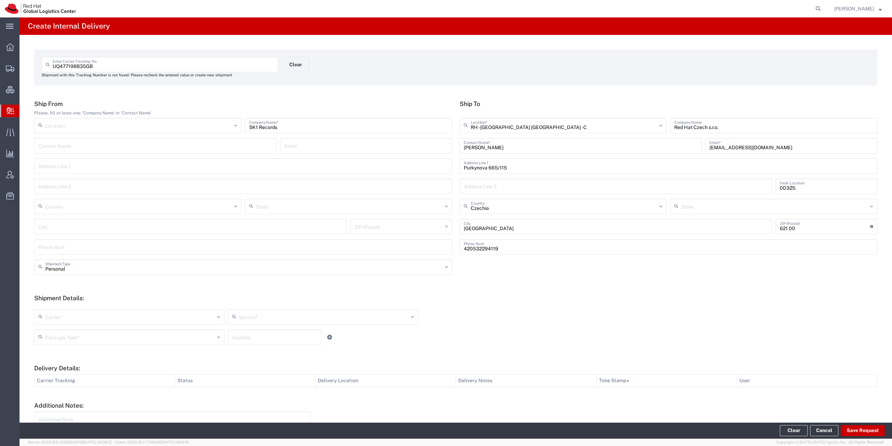
click at [52, 312] on input "text" at bounding box center [129, 316] width 169 height 12
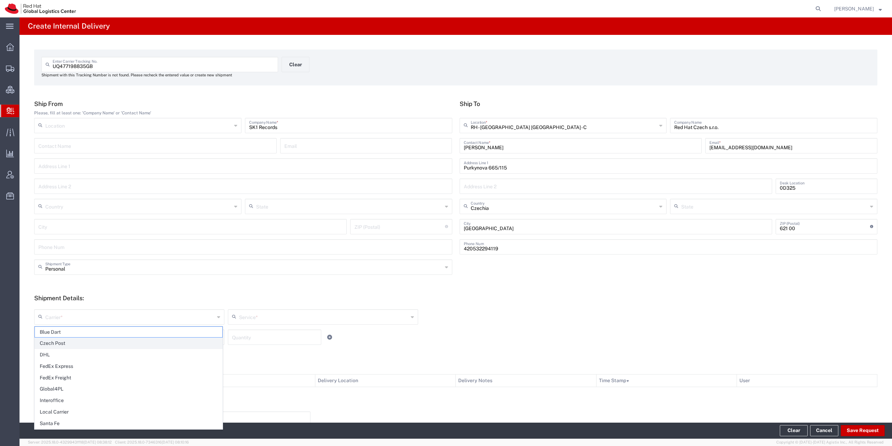
click at [56, 347] on span "Czech Post" at bounding box center [128, 343] width 187 height 11
type input "Czech Post"
type input "Ground"
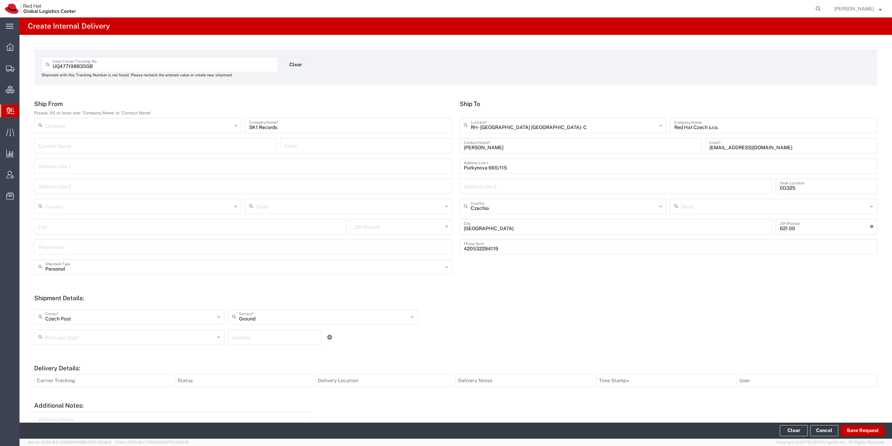
click at [58, 340] on input "text" at bounding box center [129, 336] width 169 height 12
click at [57, 399] on span "Your Packaging" at bounding box center [128, 397] width 187 height 11
type input "Your Packaging"
click at [860, 429] on button "Save Request" at bounding box center [863, 430] width 44 height 11
type input "Personal"
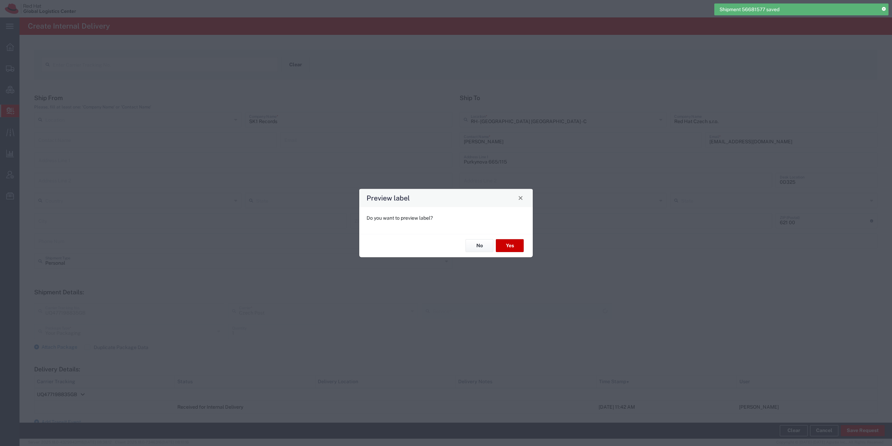
type input "Ground"
click at [484, 243] on button "No" at bounding box center [479, 245] width 28 height 13
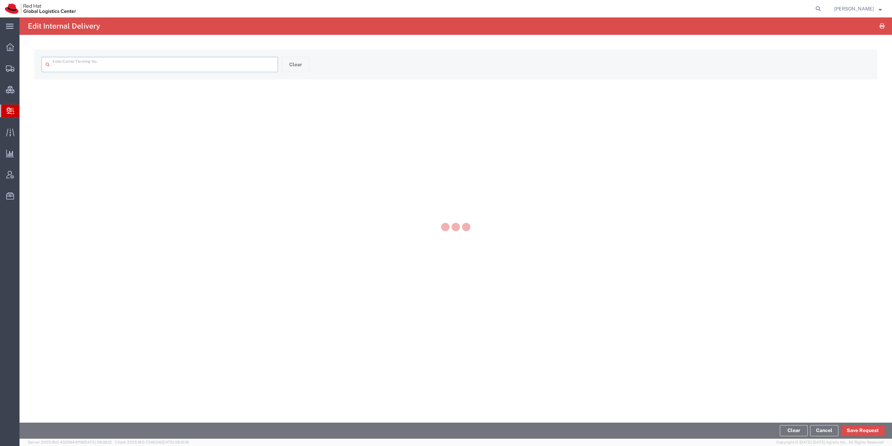
type input "UQ477198835GB"
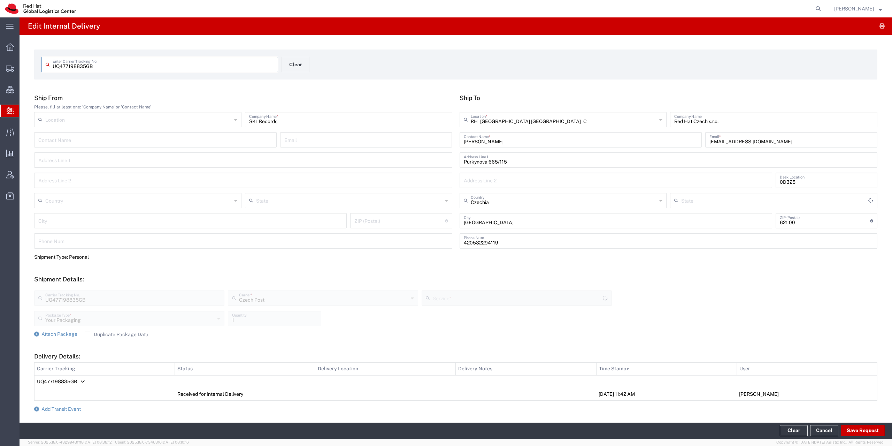
type input "Ground"
click at [77, 410] on span "Add Transit Event" at bounding box center [60, 409] width 39 height 6
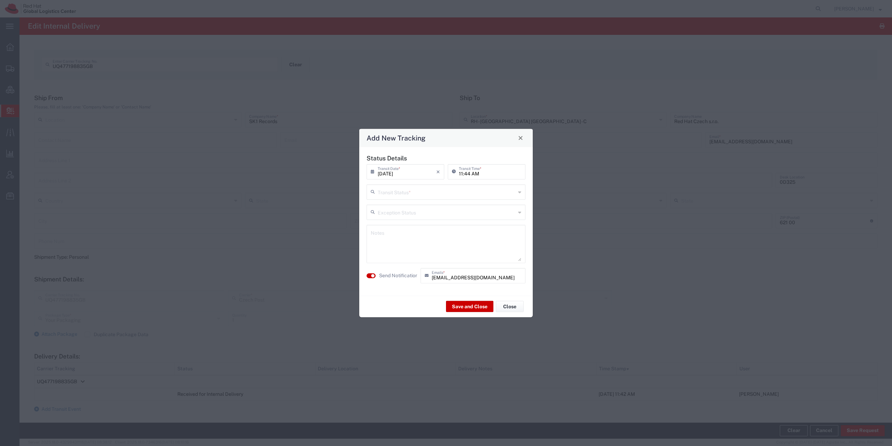
click at [445, 195] on input "text" at bounding box center [447, 191] width 138 height 12
click at [423, 208] on span "Delivery Confirmation" at bounding box center [445, 206] width 157 height 11
type input "Delivery Confirmation"
click at [408, 241] on textarea at bounding box center [446, 243] width 150 height 34
type textarea "desk"
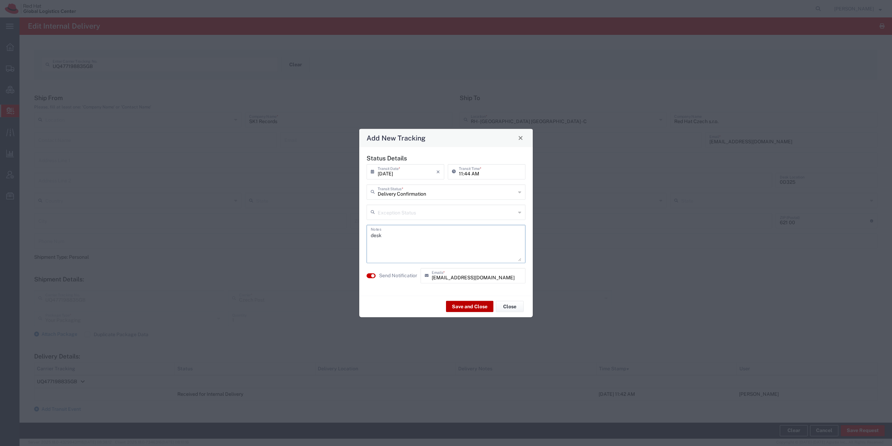
click at [484, 310] on button "Save and Close" at bounding box center [469, 306] width 47 height 11
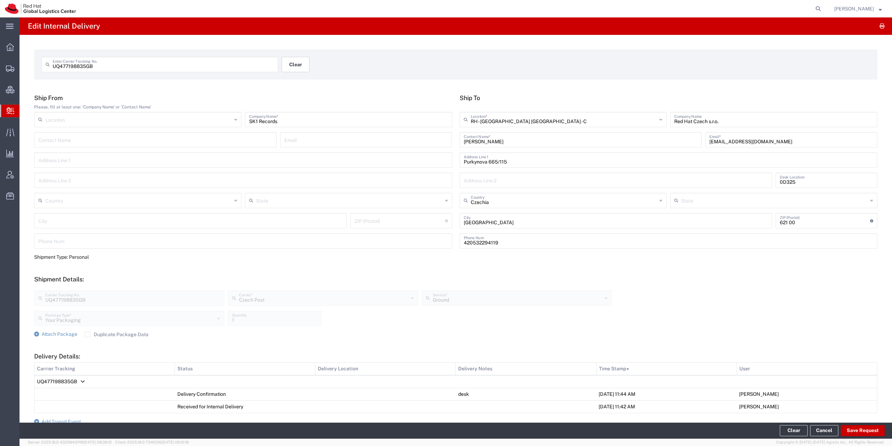
click at [299, 67] on button "Clear" at bounding box center [295, 64] width 28 height 15
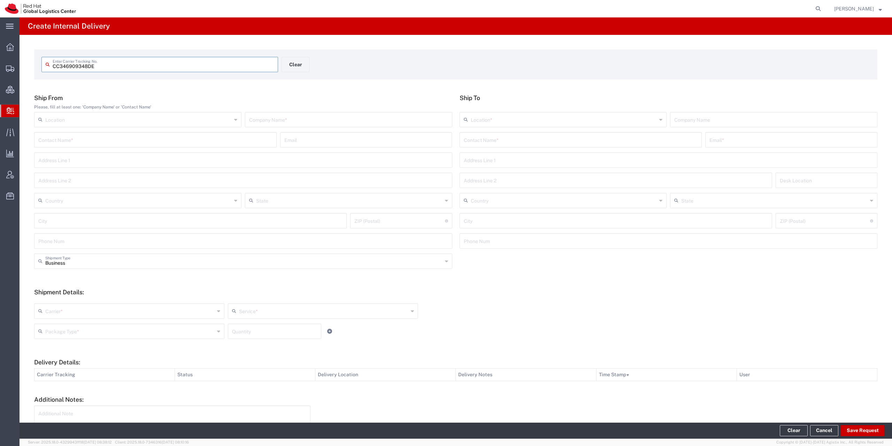
type input "CC346909348DE"
click at [299, 130] on input "text" at bounding box center [348, 125] width 199 height 12
type input "xy"
click at [496, 144] on input "text" at bounding box center [581, 145] width 234 height 12
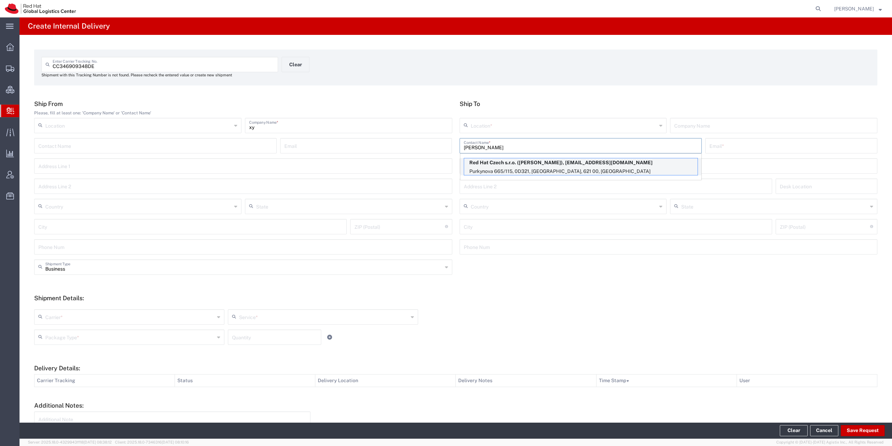
type input "petr janek"
click at [488, 164] on p "Red Hat Czech s.r.o. (Petr Janek), pjanek@redhat.com" at bounding box center [580, 162] width 233 height 9
type input "RH - [GEOGRAPHIC_DATA] [GEOGRAPHIC_DATA] - C"
type input "Red Hat Czech s.r.o."
type input "Petr Janek"
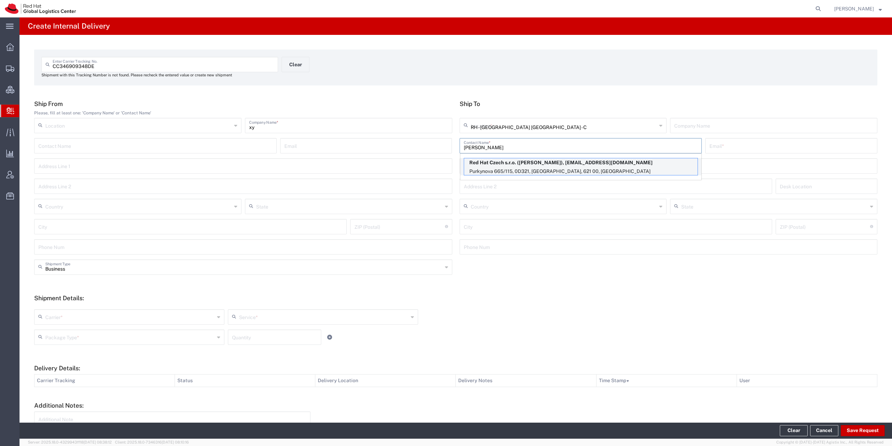
type input "pjanek@redhat.com"
type input "Purkynova 665/115"
type input "0D321"
type input "Czechia"
type input "[GEOGRAPHIC_DATA]"
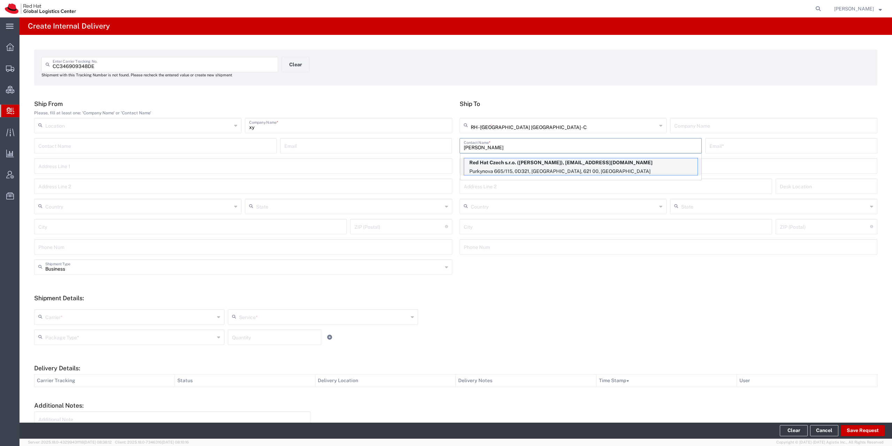
type input "621 00"
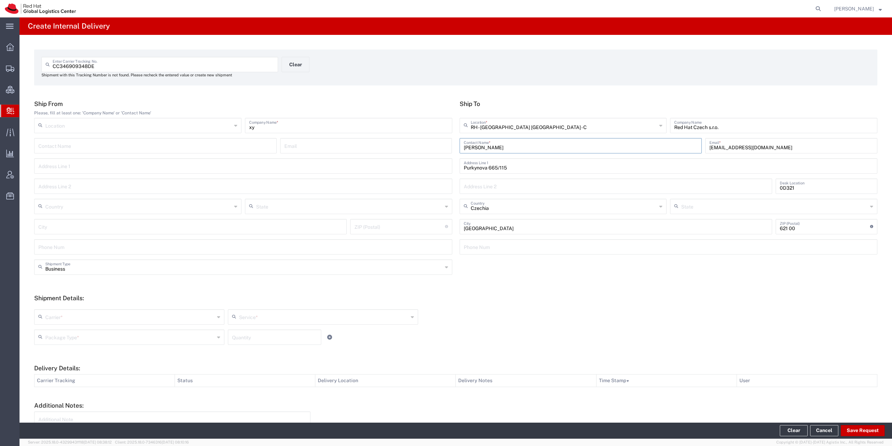
click at [67, 317] on input "text" at bounding box center [129, 316] width 169 height 12
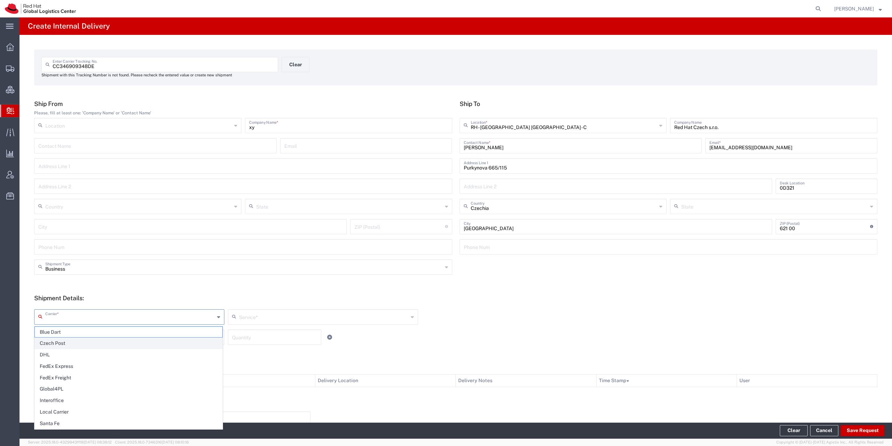
click at [56, 340] on span "Czech Post" at bounding box center [128, 343] width 187 height 11
type input "Czech Post"
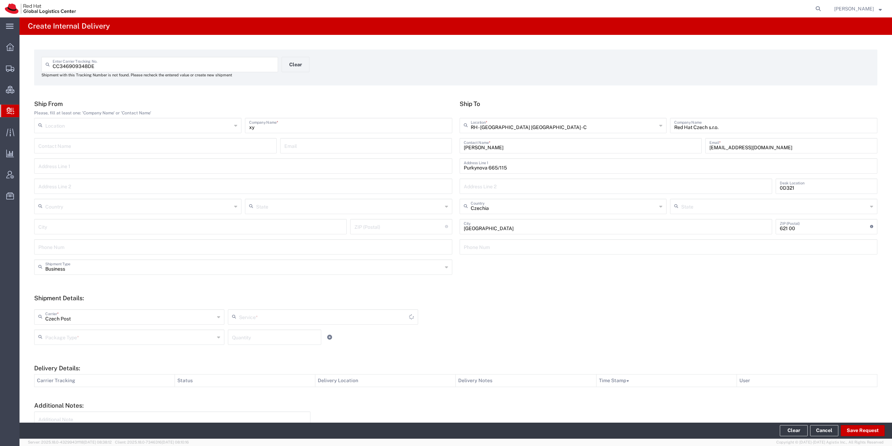
type input "Ground"
click at [64, 338] on input "text" at bounding box center [129, 336] width 169 height 12
click at [79, 400] on span "Your Packaging" at bounding box center [128, 397] width 187 height 11
type input "Your Packaging"
click at [850, 426] on button "Save Request" at bounding box center [863, 430] width 44 height 11
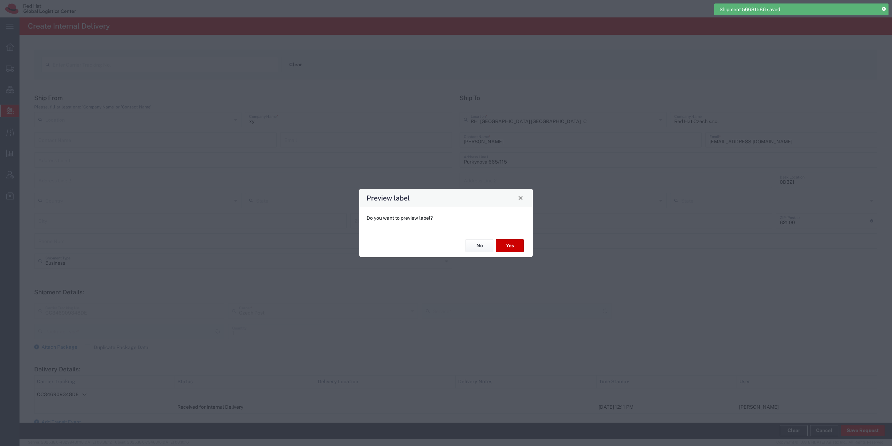
type input "Your Packaging"
type input "Ground"
click at [478, 247] on button "No" at bounding box center [479, 245] width 28 height 13
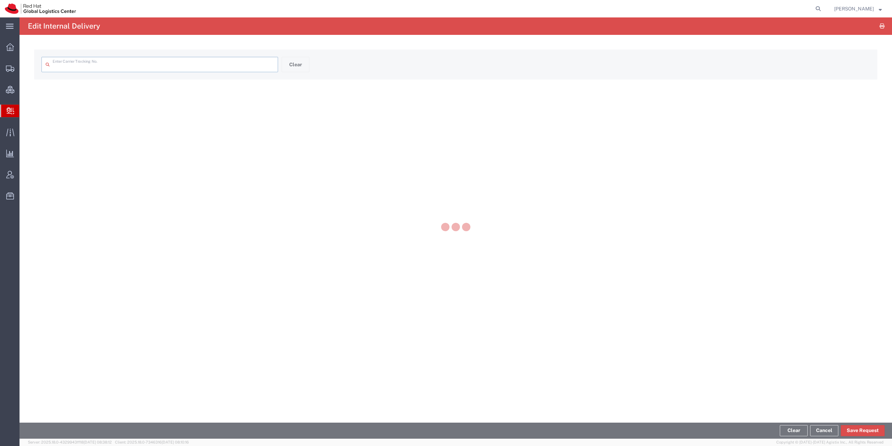
type input "CC346909348DE"
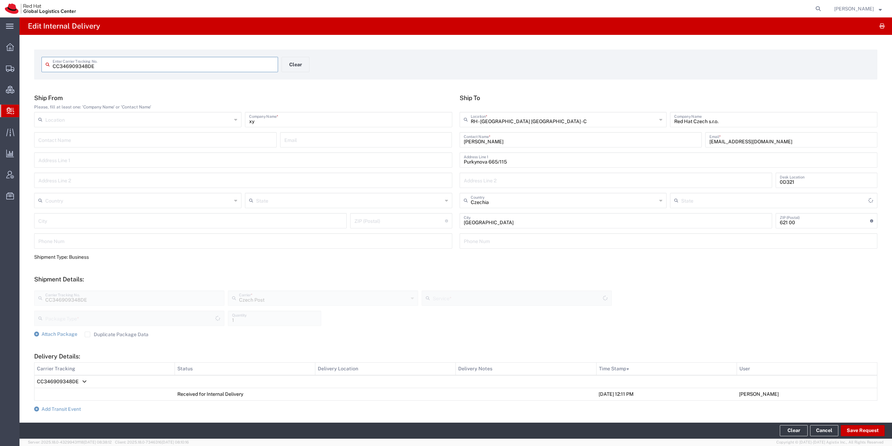
type input "Your Packaging"
type input "Ground"
click at [67, 409] on span "Add Transit Event" at bounding box center [60, 409] width 39 height 6
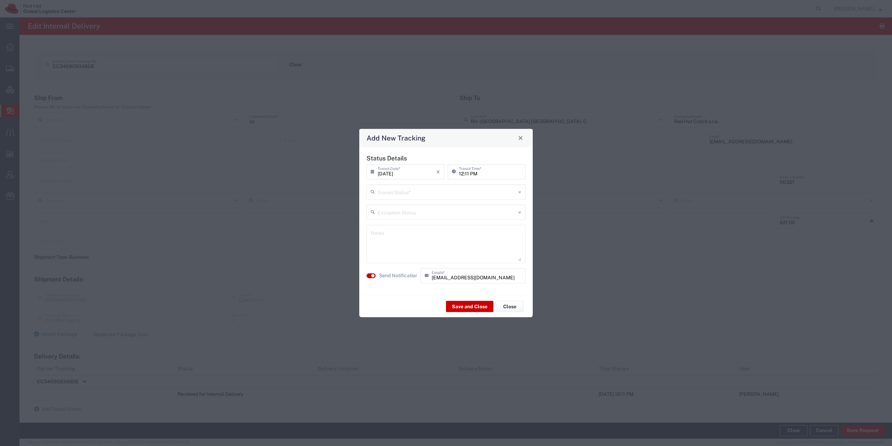
click at [419, 201] on div "Status Details 09/01/2025 × Transit Date * Cancel Apply 12:11 PM Transit Time *…" at bounding box center [446, 221] width 166 height 134
click at [419, 197] on input "text" at bounding box center [447, 191] width 138 height 12
click at [417, 205] on span "Delivery Confirmation" at bounding box center [445, 206] width 157 height 11
type input "Delivery Confirmation"
click at [414, 249] on textarea at bounding box center [446, 243] width 150 height 34
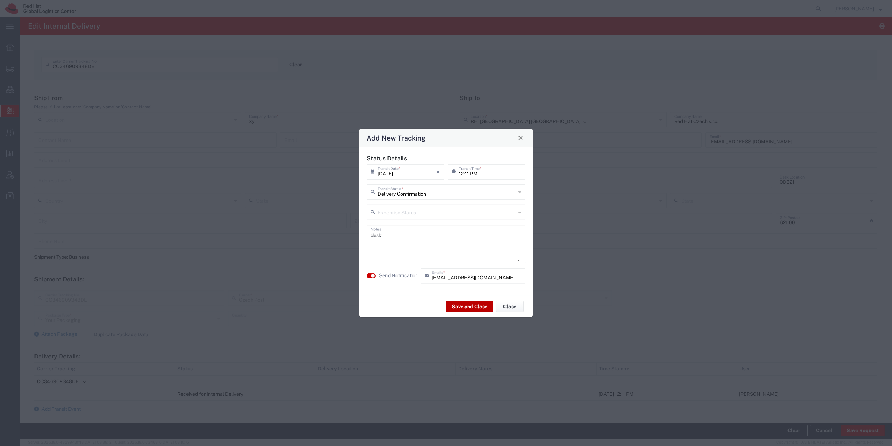
type textarea "desk"
click at [471, 305] on button "Save and Close" at bounding box center [469, 306] width 47 height 11
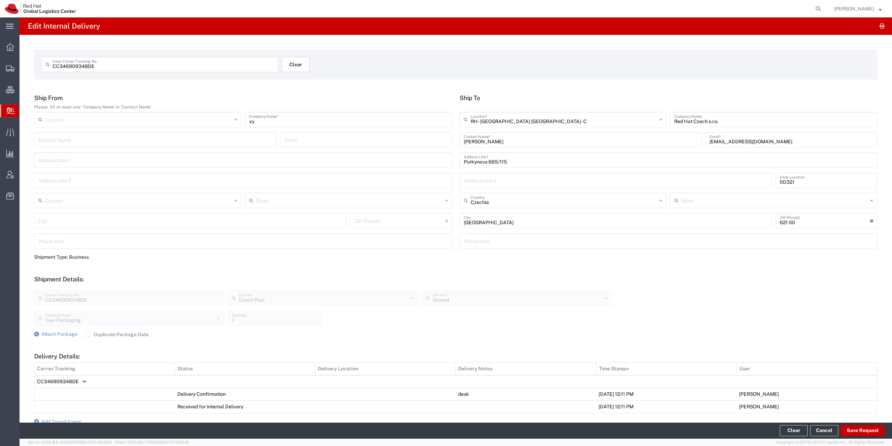
click at [302, 66] on button "Clear" at bounding box center [295, 64] width 28 height 15
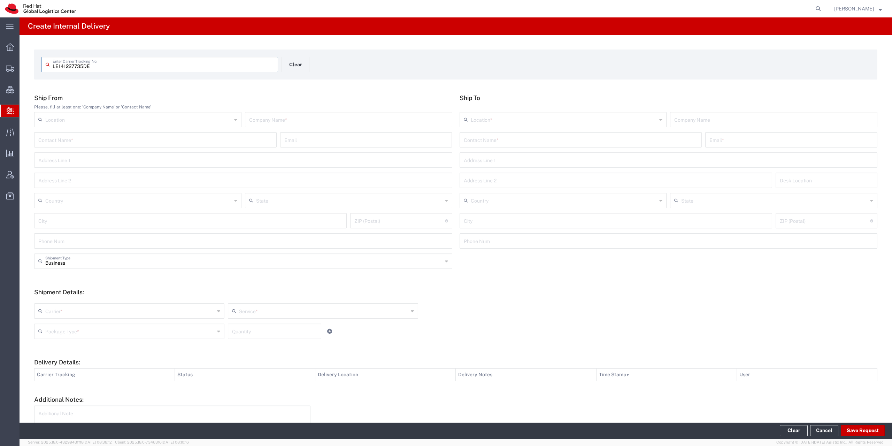
type input "LE141227735DE"
click at [239, 147] on input "text" at bounding box center [155, 145] width 234 height 12
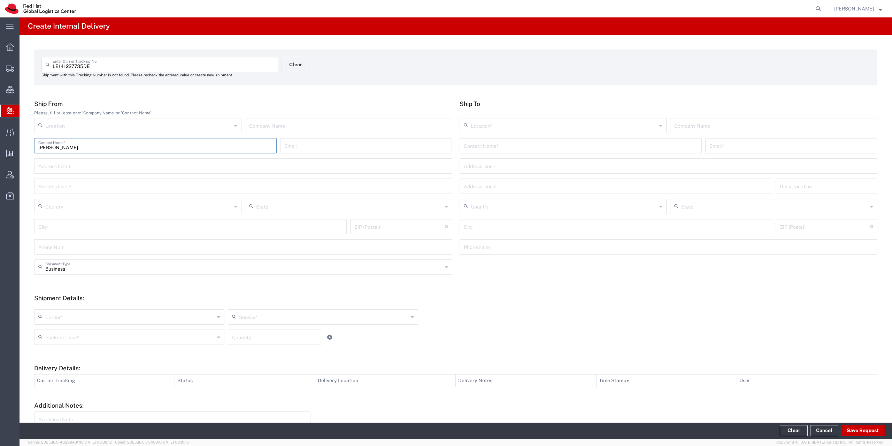
type input "Klaus Brunner"
click at [277, 126] on input "text" at bounding box center [348, 125] width 199 height 12
type input "Das Musikding"
click at [540, 152] on div "Contact Name *" at bounding box center [580, 145] width 242 height 15
type input "Vlastimil Elias"
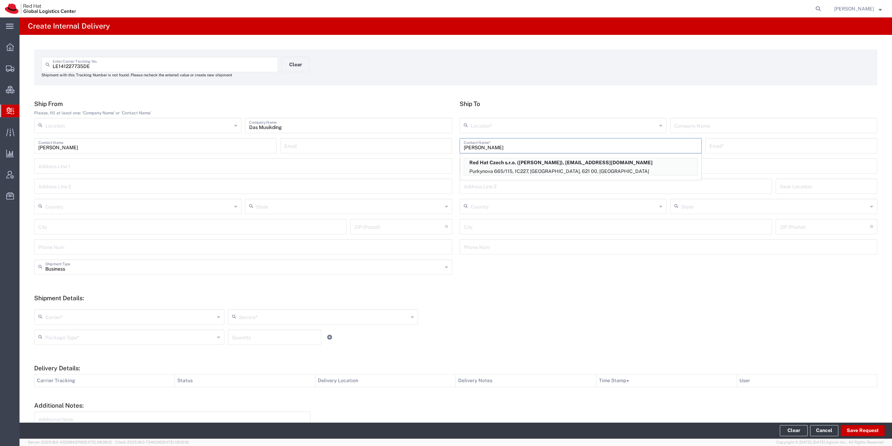
type input "RH - [GEOGRAPHIC_DATA] [GEOGRAPHIC_DATA] - C"
type input "Red Hat Czech s.r.o."
type input "velias@redhat.com"
type input "Purkynova 665/115"
type input "1C227"
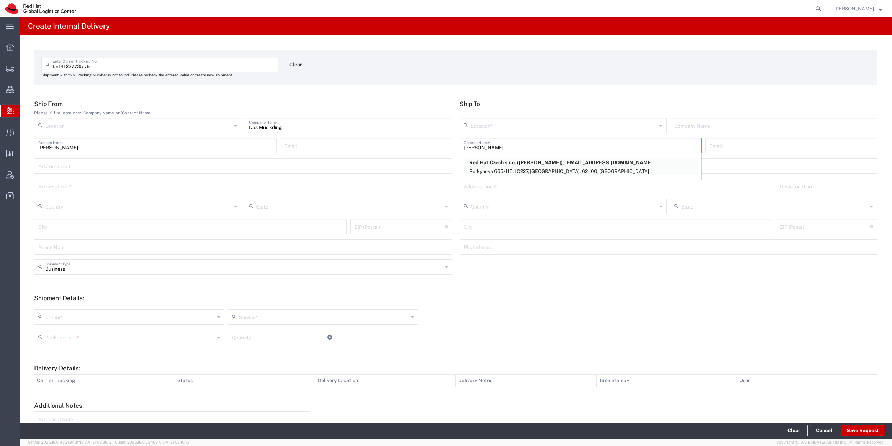
type input "Czechia"
type input "[GEOGRAPHIC_DATA]"
type input "621 00"
type input "Vlastimil Elias"
click at [83, 270] on input "text" at bounding box center [243, 266] width 397 height 12
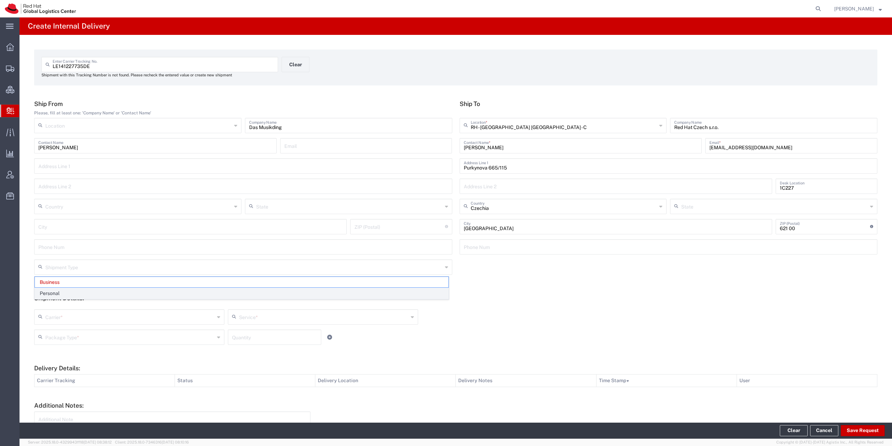
click at [78, 291] on span "Personal" at bounding box center [241, 293] width 413 height 11
type input "Personal"
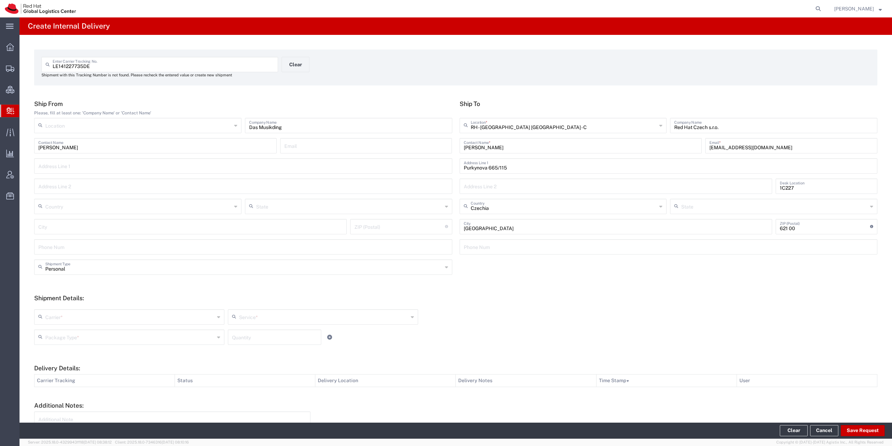
click at [78, 307] on div "Carrier * Blue Dart Czech Post DHL FedEx Express FedEx Freight Global4PL Intero…" at bounding box center [456, 327] width 850 height 46
click at [78, 316] on input "text" at bounding box center [129, 316] width 169 height 12
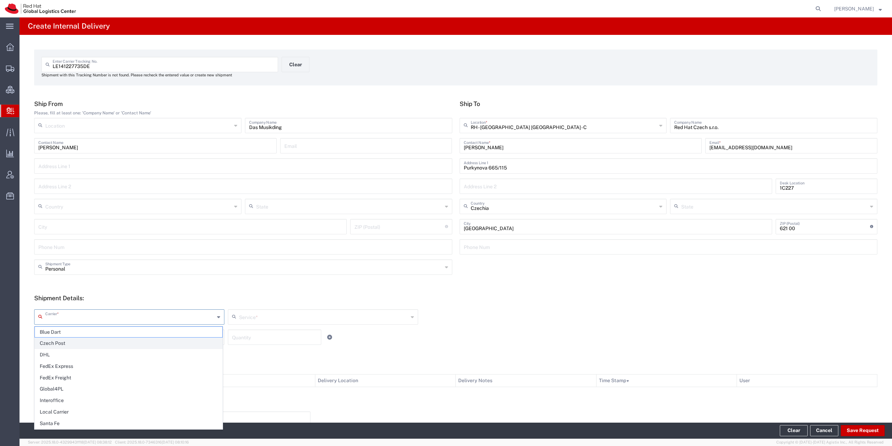
click at [72, 340] on span "Czech Post" at bounding box center [128, 343] width 187 height 11
type input "Czech Post"
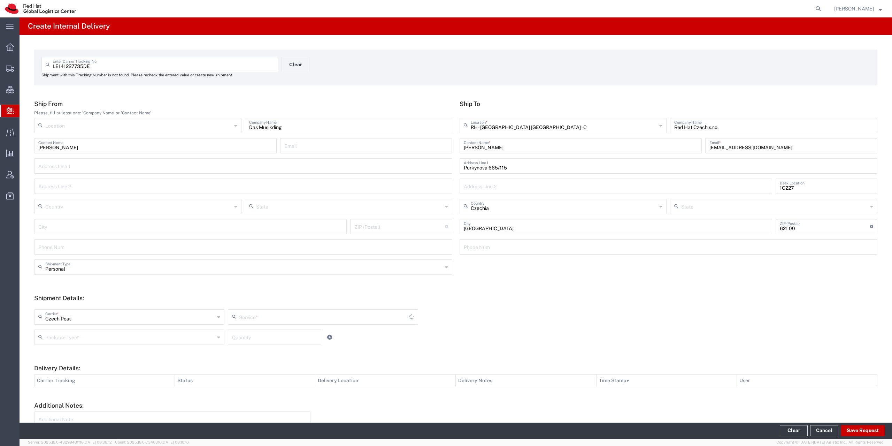
type input "Ground"
click at [71, 337] on input "text" at bounding box center [129, 336] width 169 height 12
click at [78, 400] on span "Your Packaging" at bounding box center [128, 397] width 187 height 11
type input "Your Packaging"
click at [852, 427] on button "Save Request" at bounding box center [863, 430] width 44 height 11
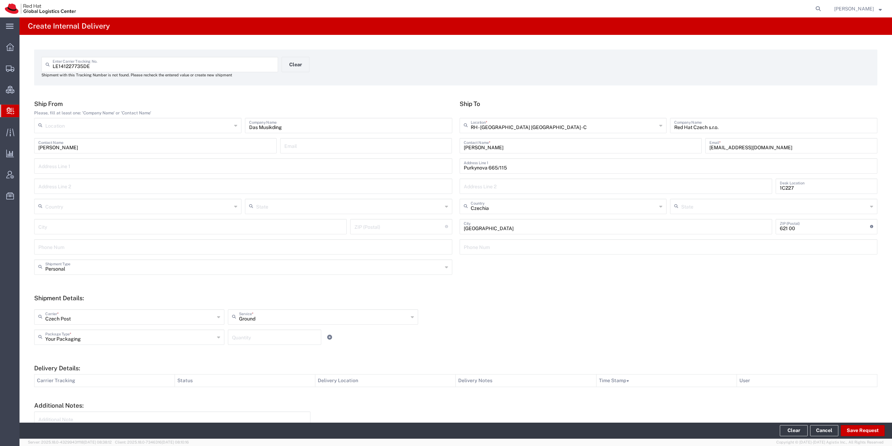
type input "Personal"
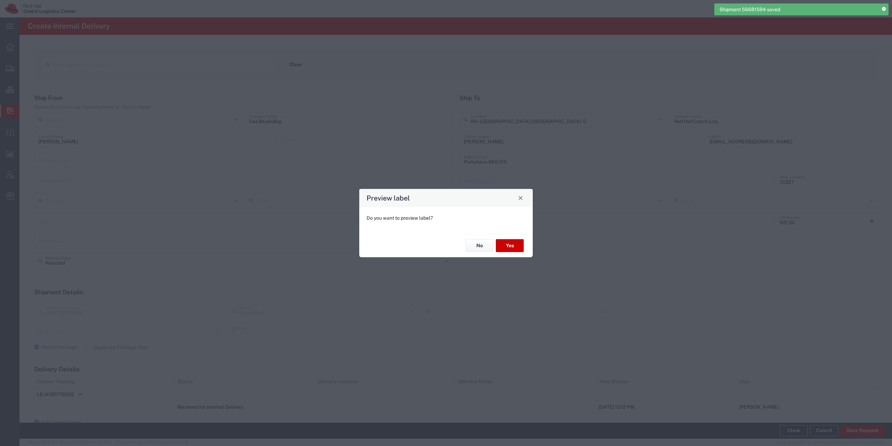
type input "Your Packaging"
type input "Ground"
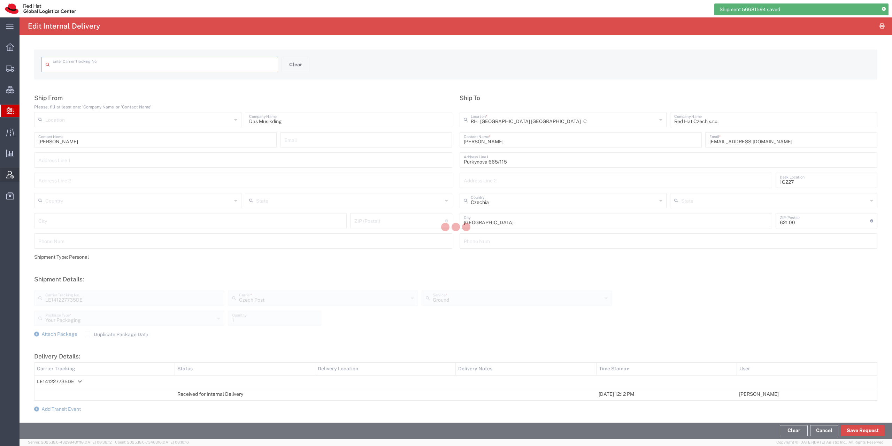
type input "LE141227735DE"
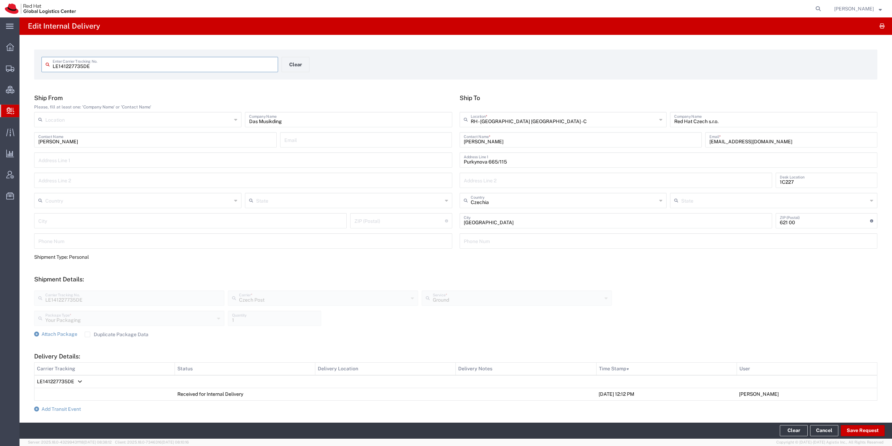
click at [8, 112] on icon at bounding box center [11, 110] width 8 height 7
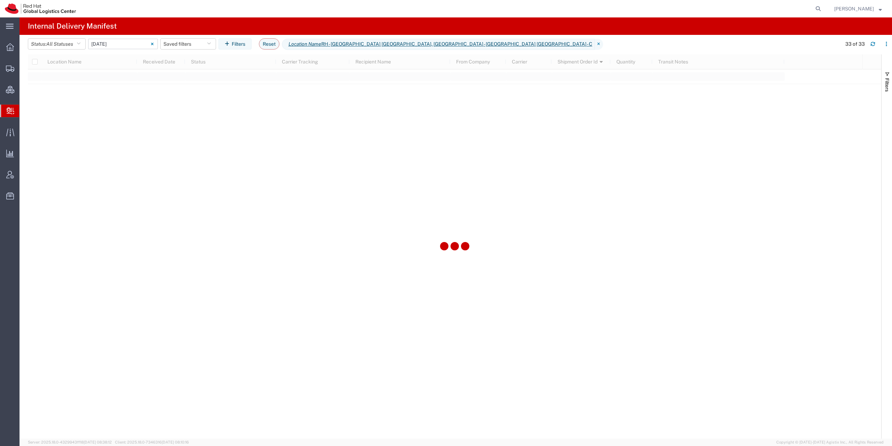
click at [114, 46] on input "09/01/2025 - 09/01/2025" at bounding box center [123, 44] width 70 height 10
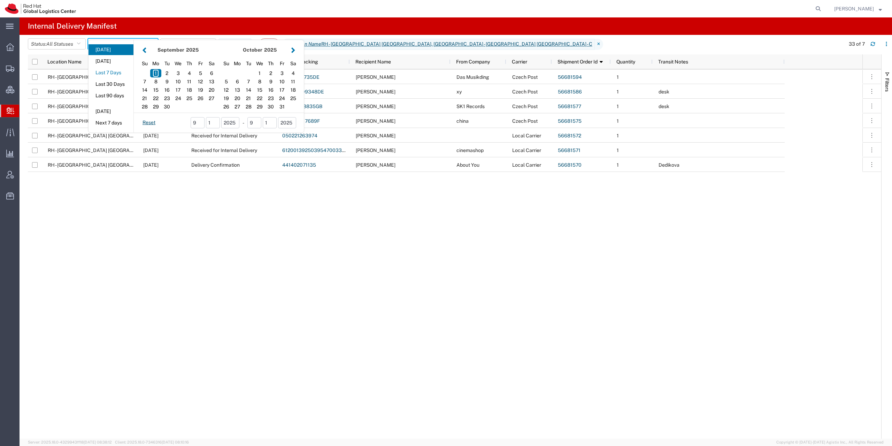
click at [117, 75] on button "Last 7 Days" at bounding box center [110, 72] width 45 height 11
type input "Last 7 Days"
type input "08/26/2025 - 09/01/2025"
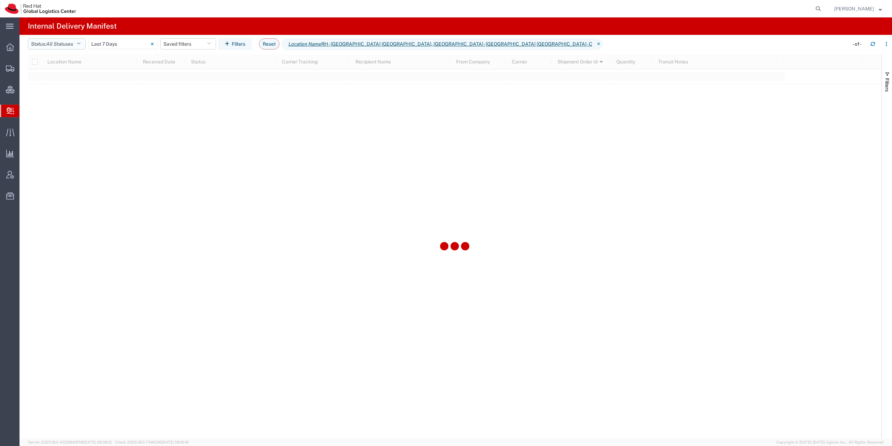
click at [73, 47] on span "All Statuses" at bounding box center [59, 44] width 27 height 7
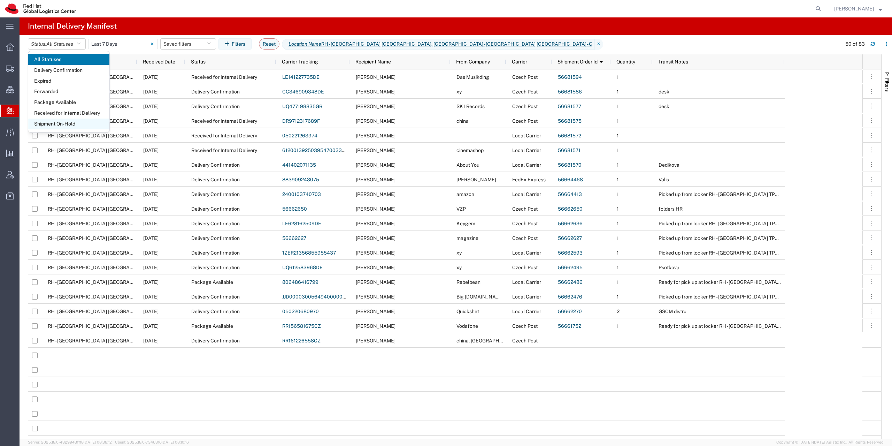
click at [69, 122] on span "Shipment On-Hold" at bounding box center [68, 123] width 81 height 11
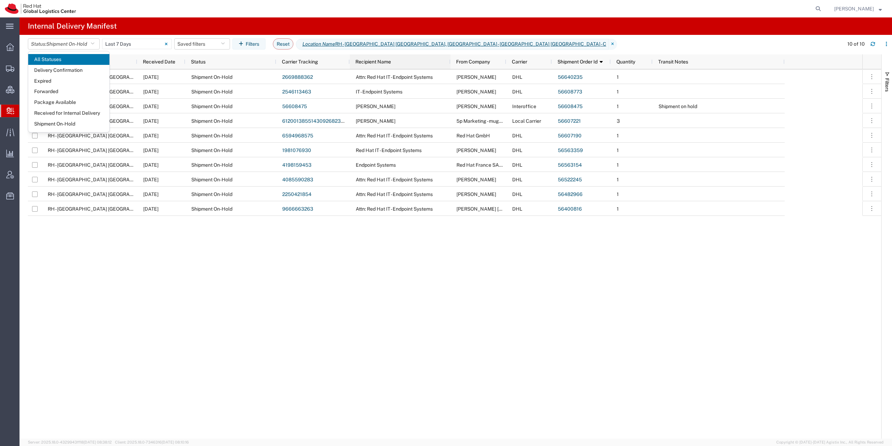
click at [417, 65] on div "Recipient Name" at bounding box center [401, 61] width 92 height 11
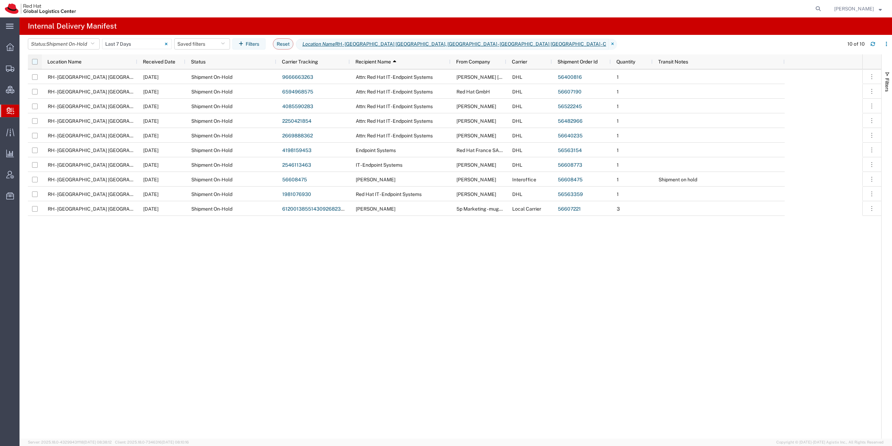
click at [37, 62] on input "checkbox" at bounding box center [35, 62] width 6 height 6
checkbox input "true"
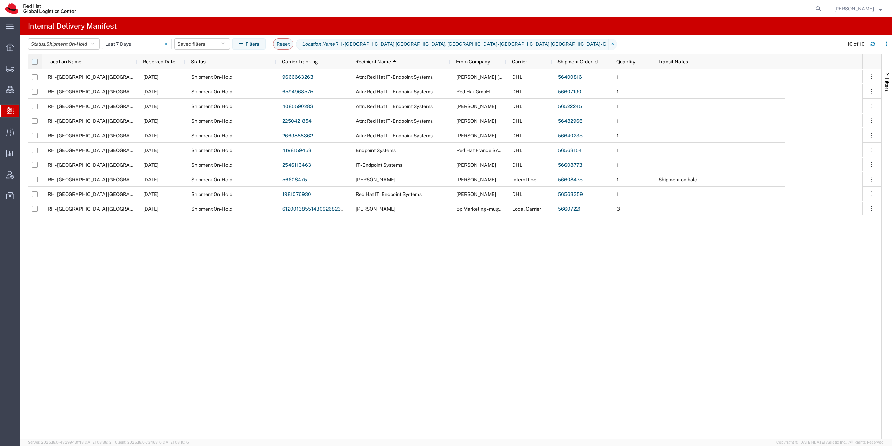
checkbox input "true"
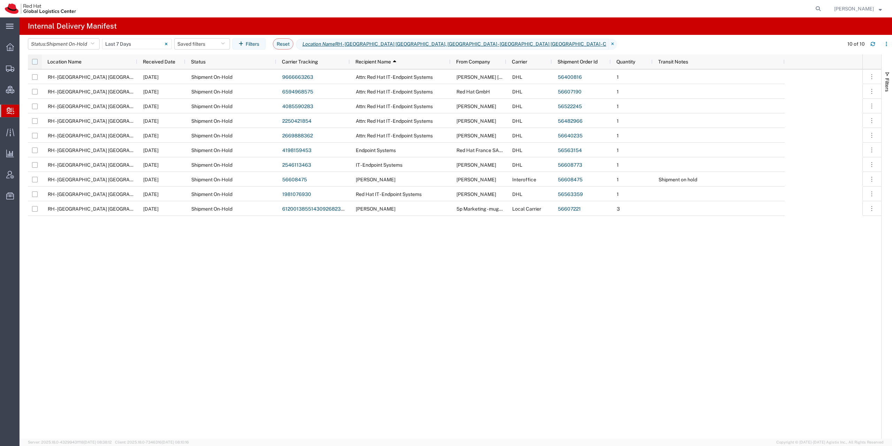
checkbox input "true"
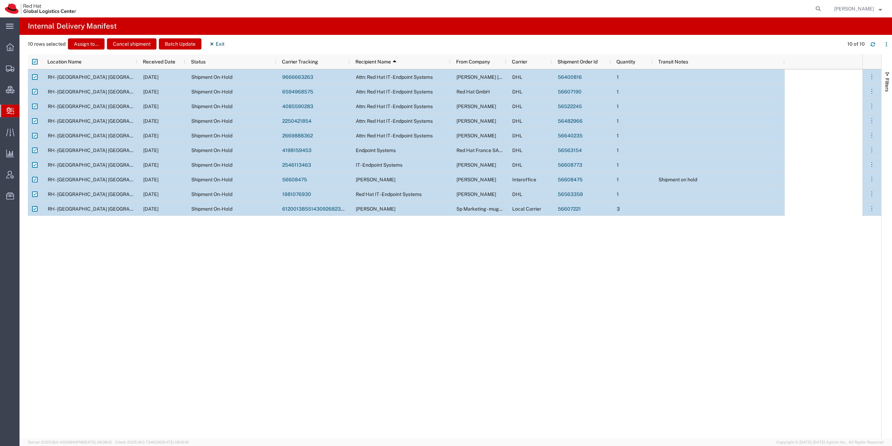
click at [34, 209] on input "Press Space to toggle row selection (checked)" at bounding box center [35, 209] width 6 height 6
checkbox input "false"
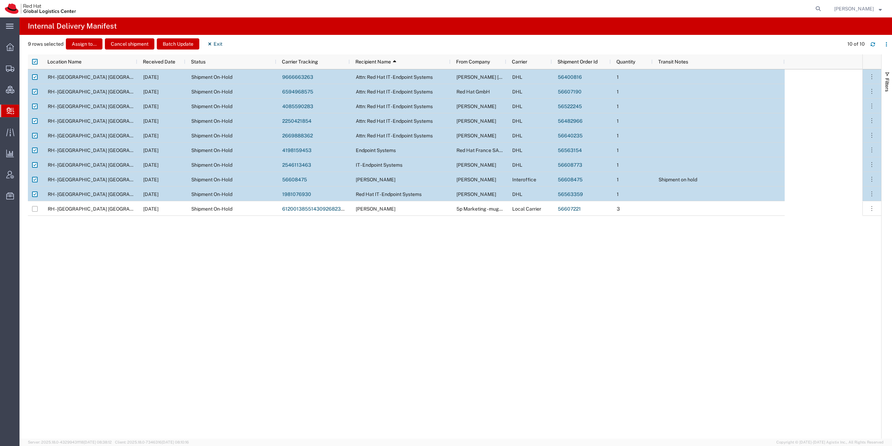
click at [34, 184] on div at bounding box center [35, 179] width 6 height 15
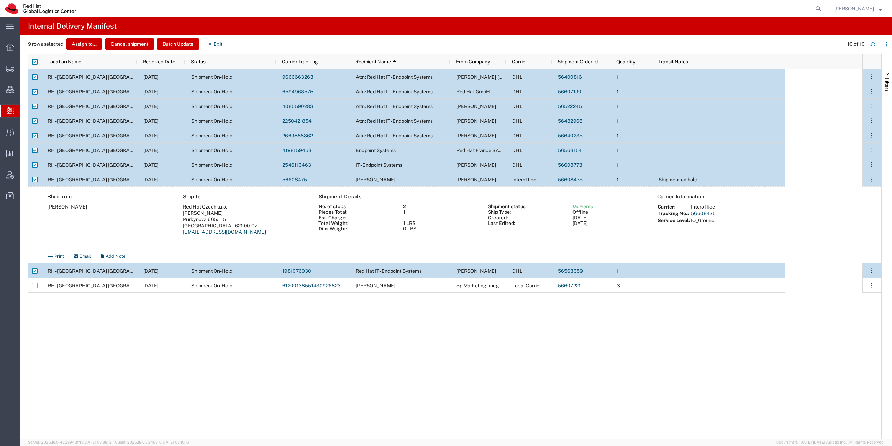
click at [35, 181] on input "Press Space to toggle row selection (checked)" at bounding box center [35, 180] width 6 height 6
checkbox input "false"
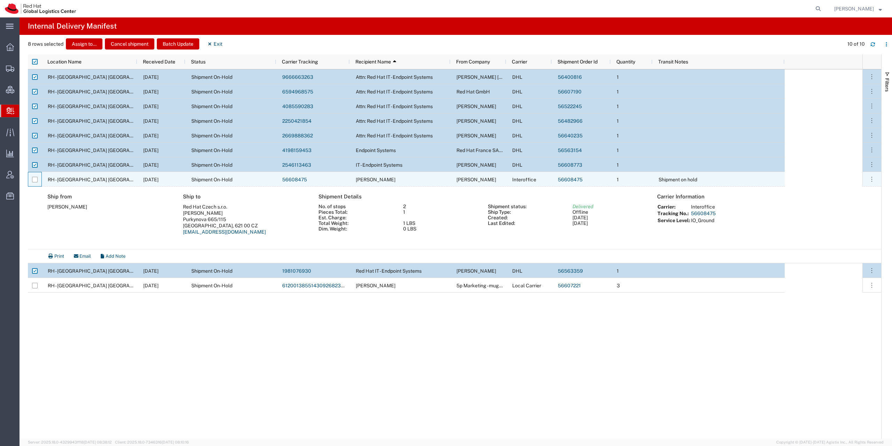
click at [41, 180] on div at bounding box center [34, 179] width 13 height 15
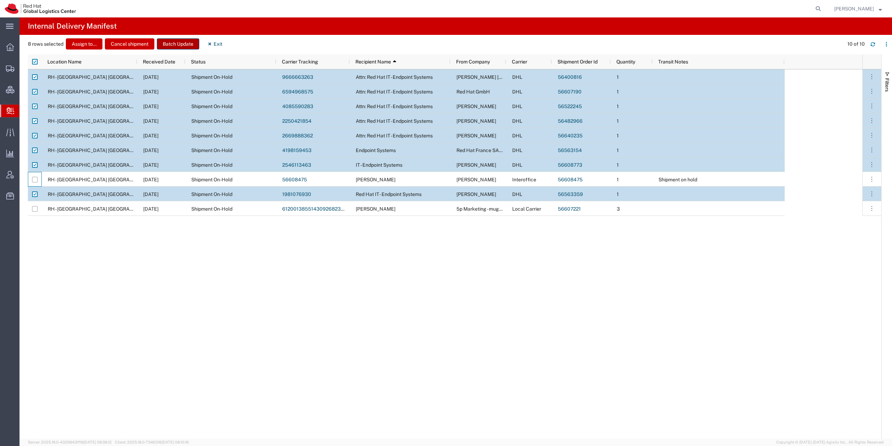
click at [183, 46] on button "Batch Update" at bounding box center [178, 43] width 42 height 11
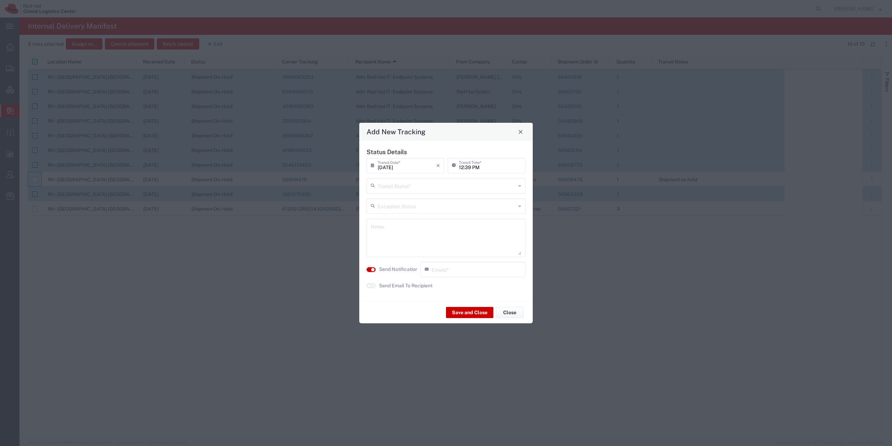
click at [395, 191] on div "Transit Status *" at bounding box center [445, 185] width 159 height 15
click at [398, 199] on span "Delivery Confirmation" at bounding box center [445, 200] width 157 height 11
type input "Delivery Confirmation"
click at [403, 237] on textarea at bounding box center [446, 238] width 150 height 34
type textarea "D"
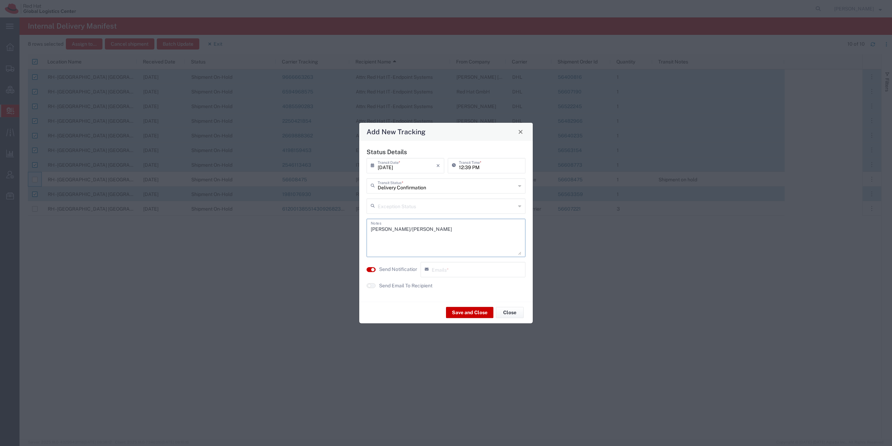
type textarea "Galovic/Smit"
click at [386, 268] on label "Send Notification" at bounding box center [398, 268] width 39 height 7
click at [462, 309] on button "Save and Close" at bounding box center [469, 312] width 47 height 11
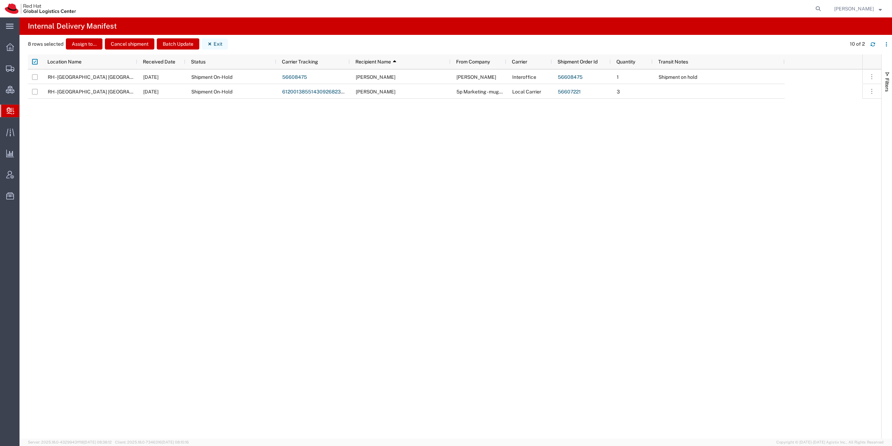
click at [216, 41] on button "Exit" at bounding box center [215, 43] width 26 height 11
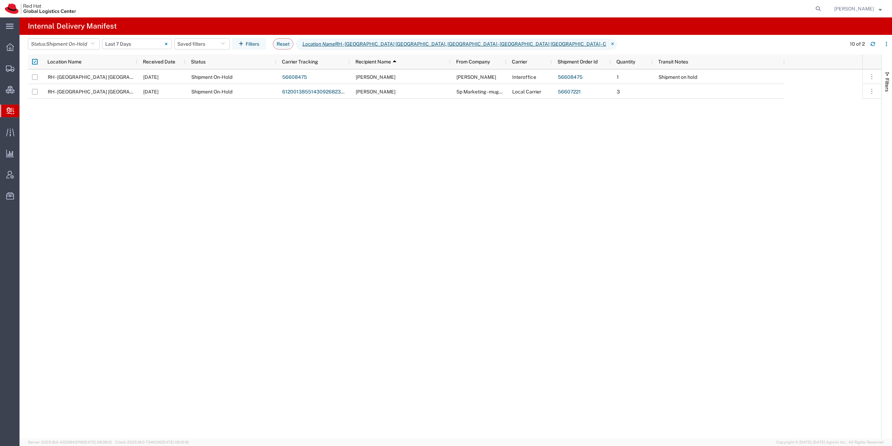
click at [142, 48] on input "08/26/2025 - 09/01/2025" at bounding box center [137, 44] width 70 height 10
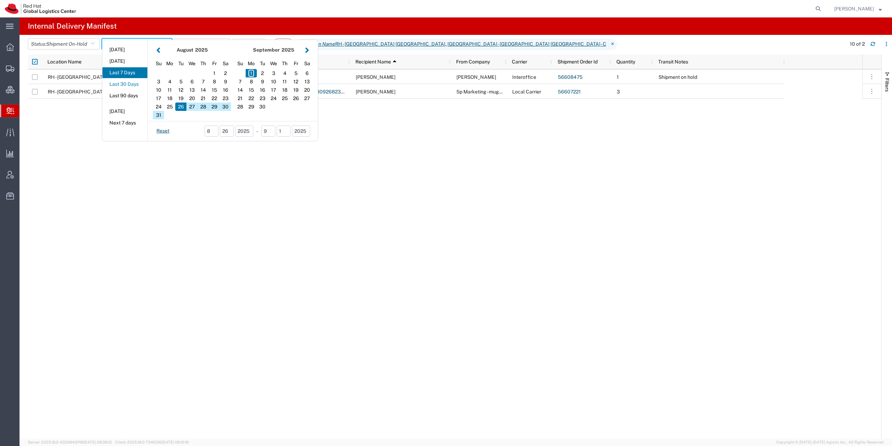
click at [136, 82] on button "Last 30 Days" at bounding box center [124, 84] width 45 height 11
type input "Last 30 Days"
type input "08/03/2025 - 09/01/2025"
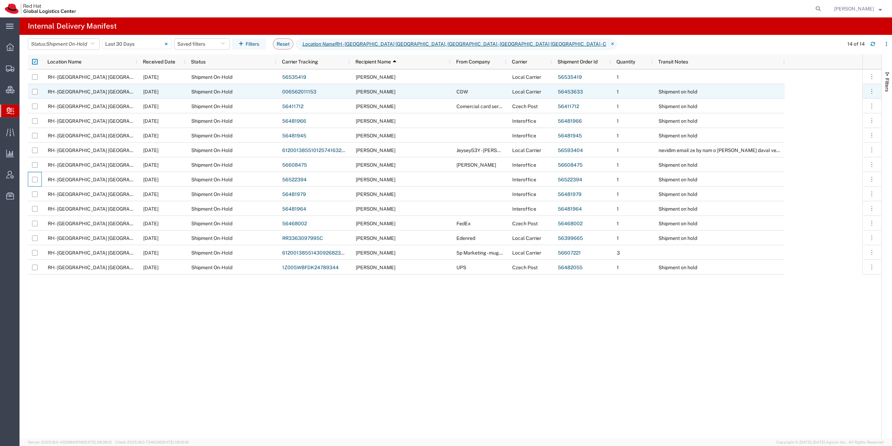
click at [299, 90] on link "006562011153" at bounding box center [299, 92] width 34 height 6
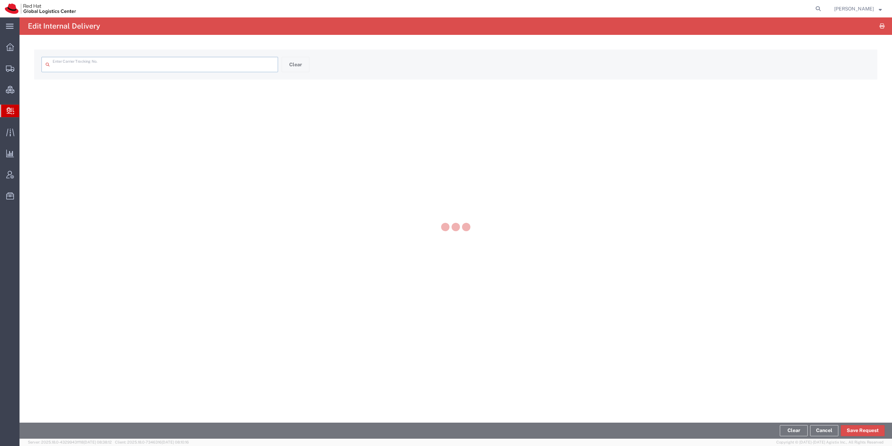
type input "006562011153"
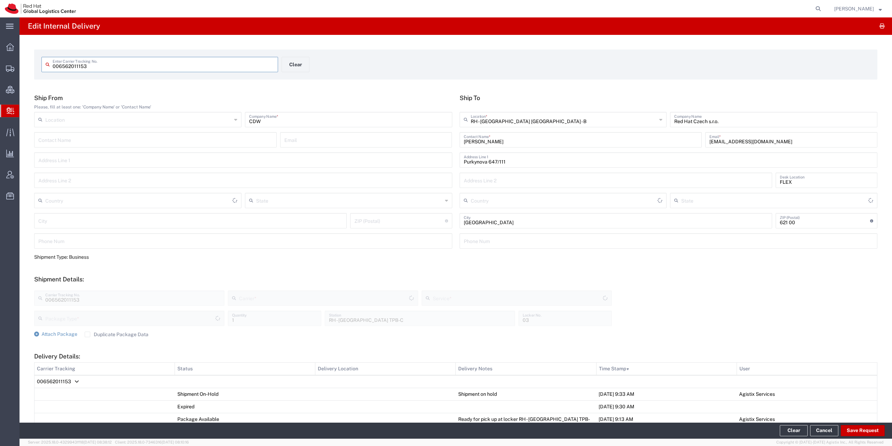
type input "Czechia"
type input "Your Packaging"
type input "Local Carrier"
type input "Local_Ground"
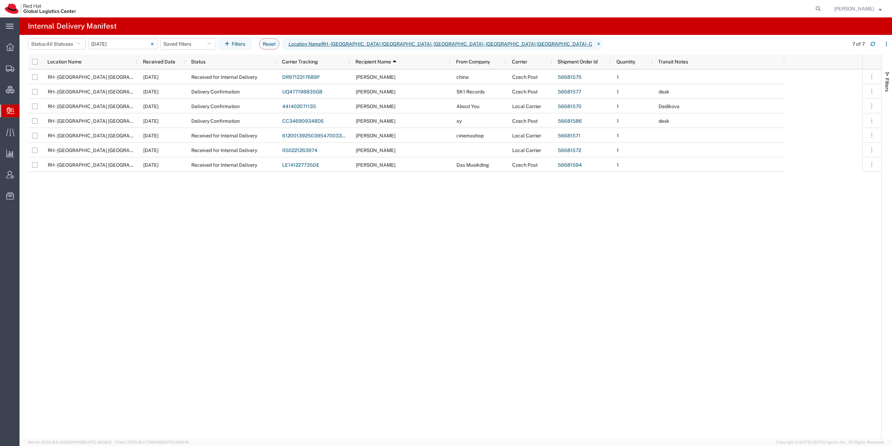
click at [123, 43] on input "09/01/2025 - 09/01/2025" at bounding box center [123, 44] width 70 height 10
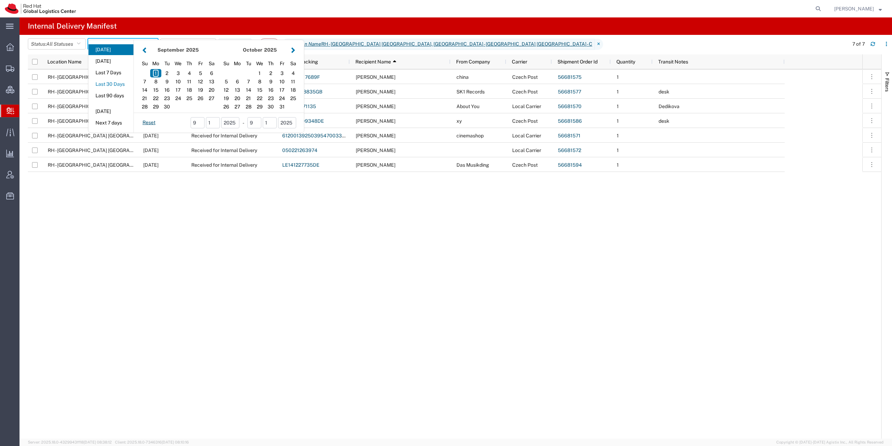
click at [117, 86] on button "Last 30 Days" at bounding box center [110, 84] width 45 height 11
type input "Last 30 Days"
type input "08/03/2025 - 09/01/2025"
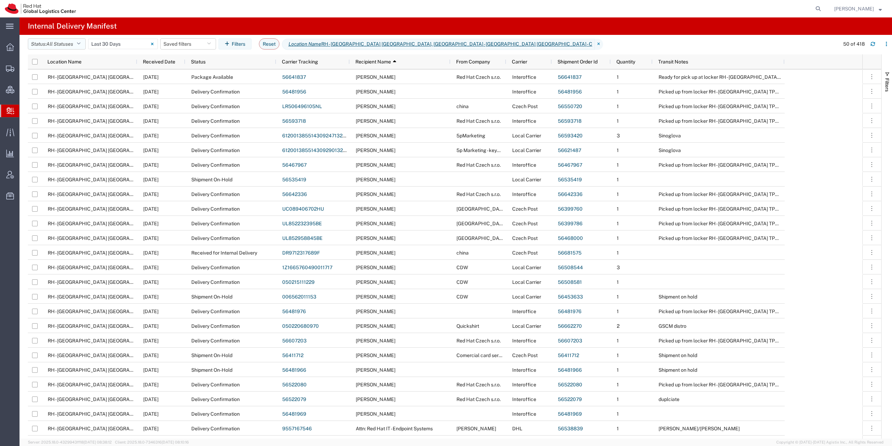
click at [65, 46] on span "All Statuses" at bounding box center [59, 44] width 27 height 6
click at [79, 124] on span "Shipment On-Hold" at bounding box center [68, 123] width 81 height 11
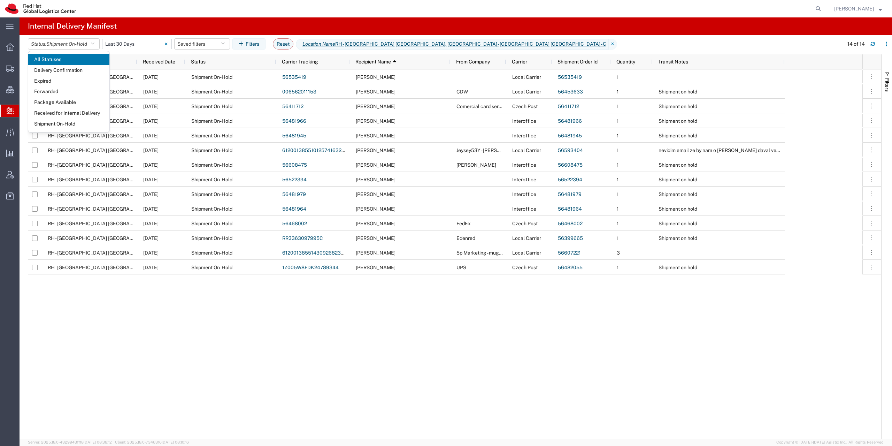
click at [126, 41] on input "08/03/2025 - 09/01/2025" at bounding box center [137, 44] width 70 height 10
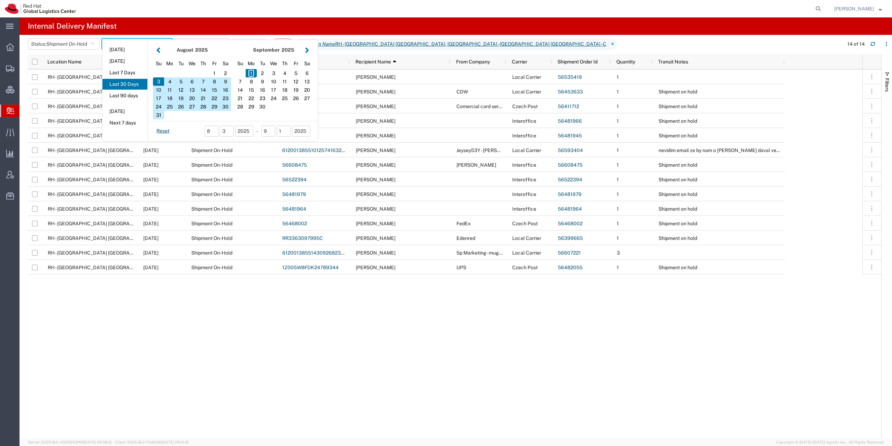
click at [160, 51] on button "button" at bounding box center [158, 49] width 7 height 9
click at [309, 49] on button "button" at bounding box center [306, 49] width 7 height 9
click at [175, 99] on div "18" at bounding box center [169, 98] width 11 height 8
click at [186, 97] on div "19" at bounding box center [180, 98] width 11 height 8
type input "08 18 - 19, 2025"
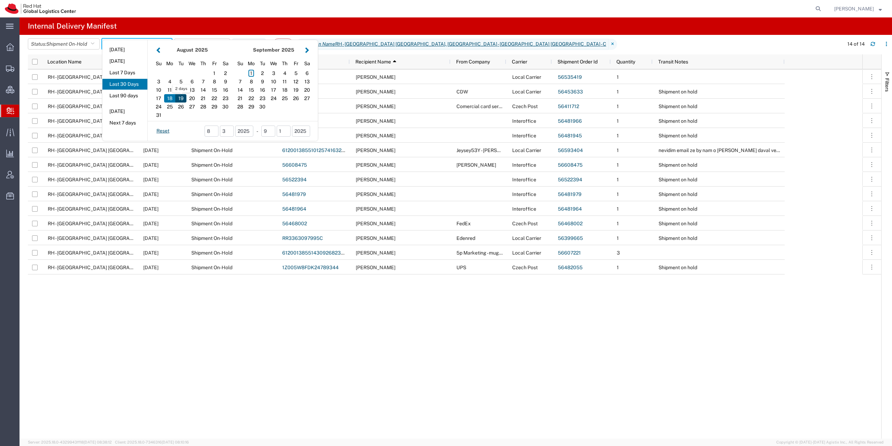
type input "08/18/2025 - 08/19/2025"
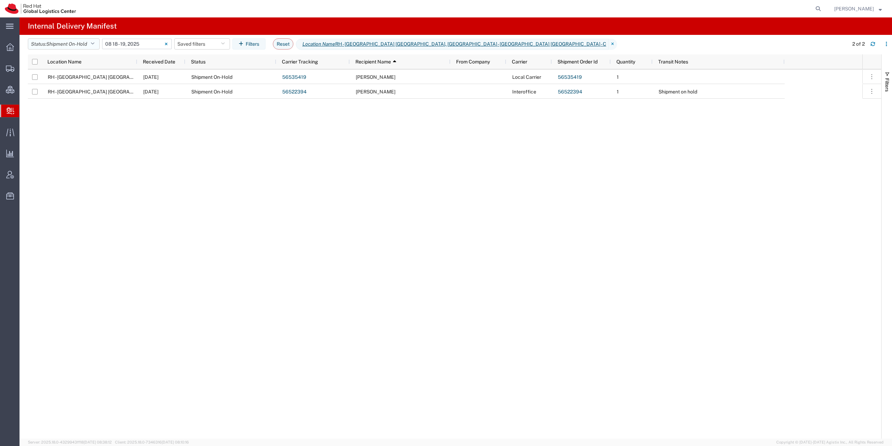
click at [78, 43] on span "Shipment On-Hold" at bounding box center [66, 44] width 41 height 6
click at [68, 61] on span "All Statuses" at bounding box center [68, 59] width 81 height 11
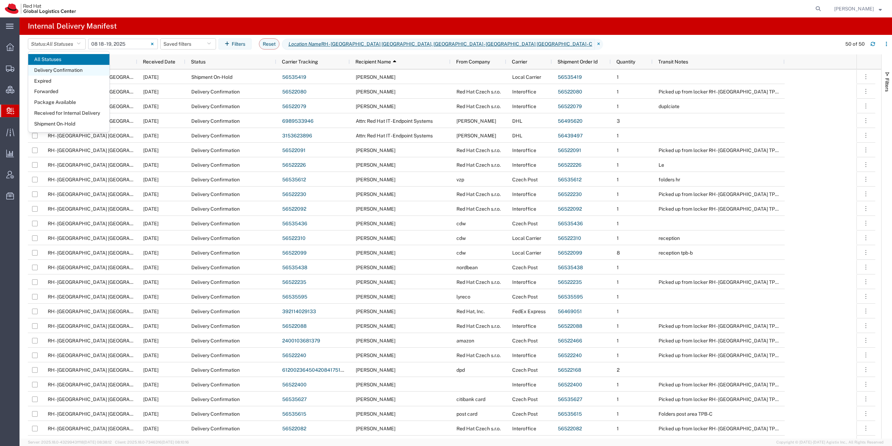
click at [72, 69] on span "Delivery Confirmation" at bounding box center [68, 70] width 81 height 11
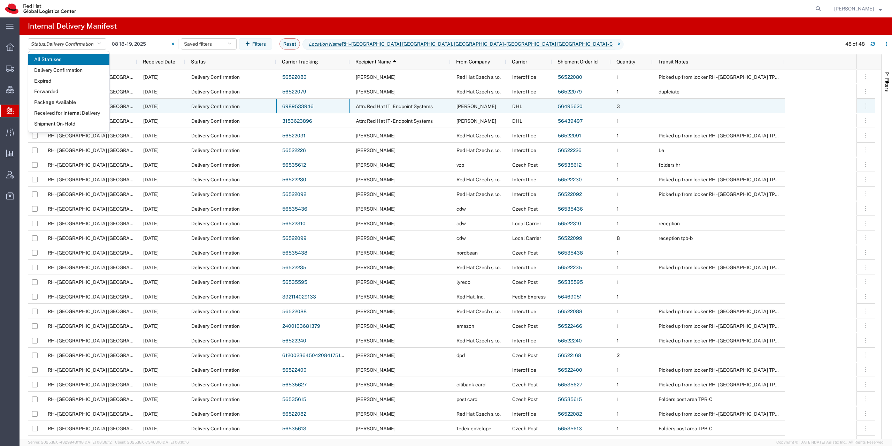
click at [301, 107] on link "6989533946" at bounding box center [297, 106] width 31 height 6
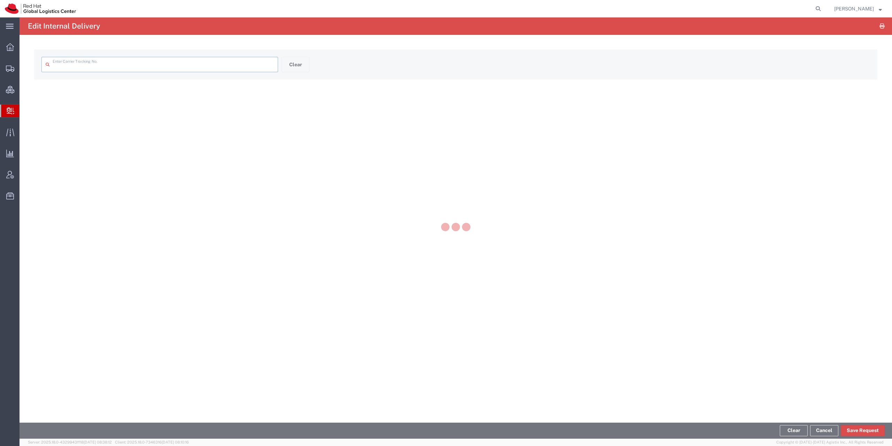
type input "6989533946"
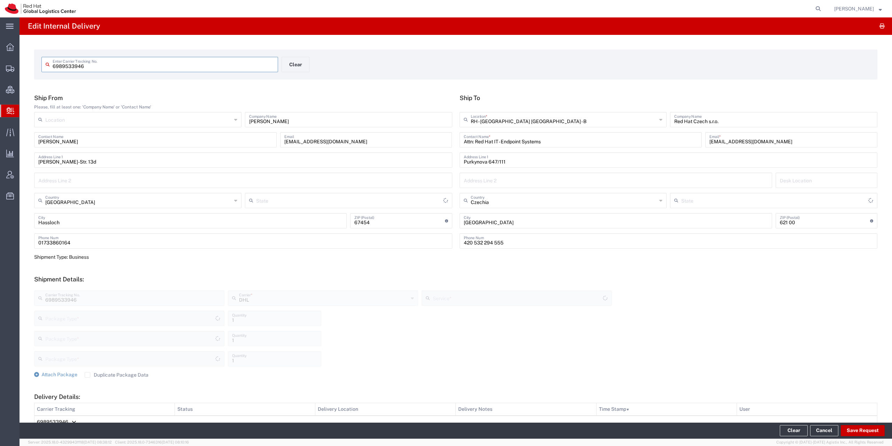
type input "Your Packaging"
type input "Rheinland-Pfalz"
type input "Your Packaging"
type input "Economy Select"
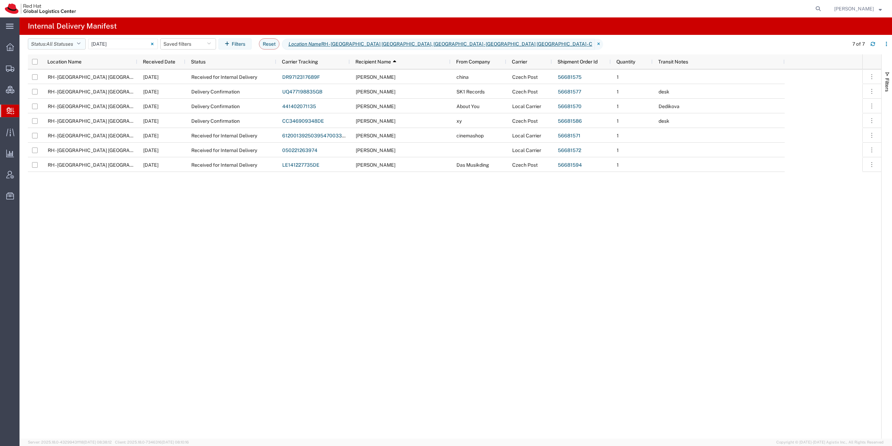
click at [61, 45] on span "All Statuses" at bounding box center [59, 44] width 27 height 6
click at [62, 123] on span "Shipment On-Hold" at bounding box center [68, 123] width 81 height 11
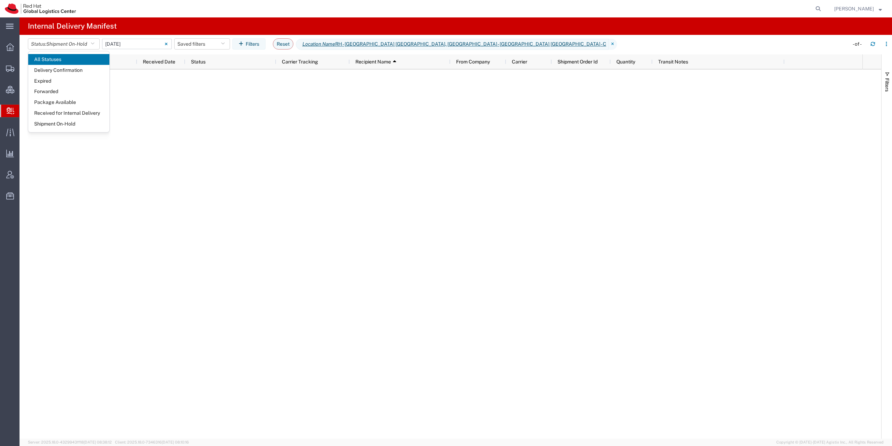
click at [138, 41] on input "09/01/2025 - 09/01/2025" at bounding box center [137, 44] width 70 height 10
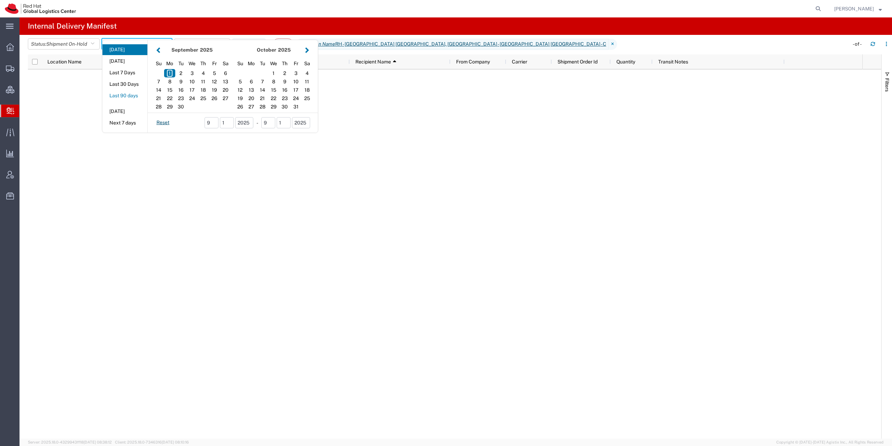
click at [134, 97] on button "Last 90 days" at bounding box center [124, 95] width 45 height 11
type input "Last 90 days"
type input "06/04/2025 - 09/01/2025"
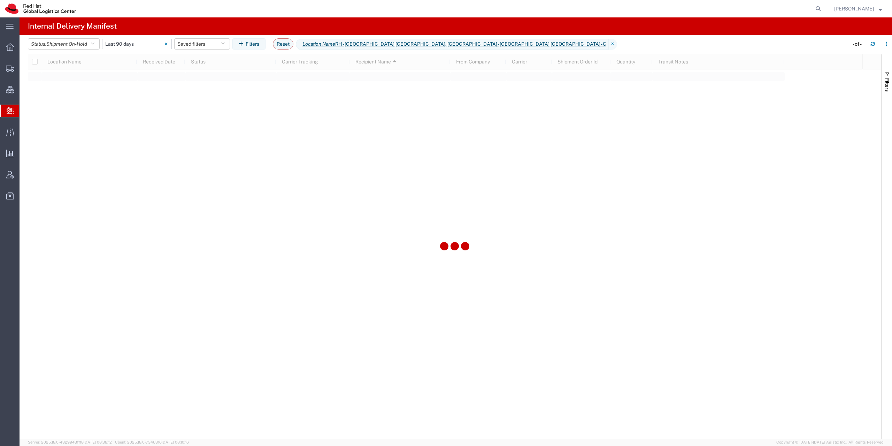
click at [138, 43] on input "06/04/2025 - 09/01/2025" at bounding box center [137, 44] width 70 height 10
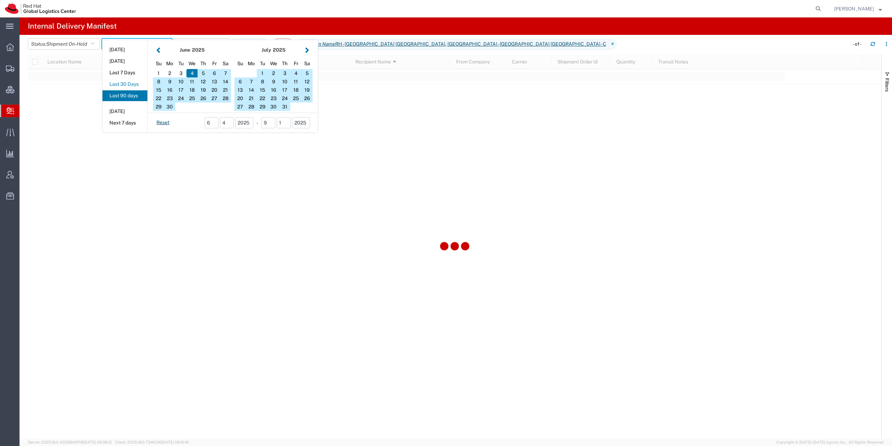
click at [133, 85] on button "Last 30 Days" at bounding box center [124, 84] width 45 height 11
type input "Last 30 Days"
type input "08/03/2025 - 09/01/2025"
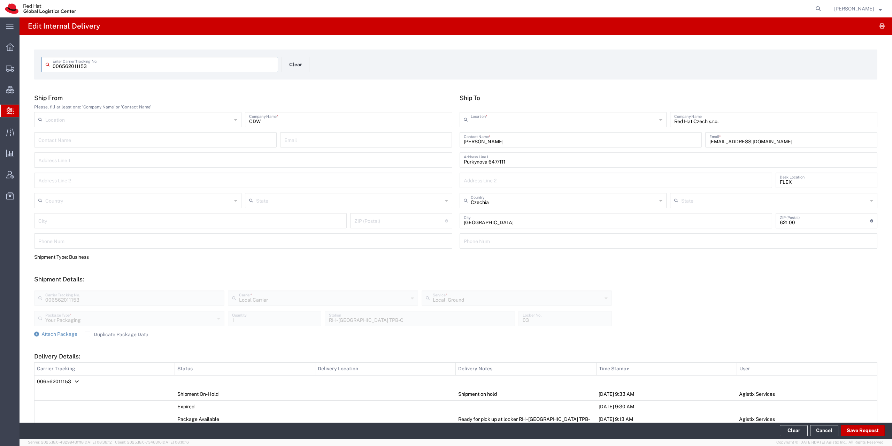
type input "RH - [GEOGRAPHIC_DATA] [GEOGRAPHIC_DATA] - B"
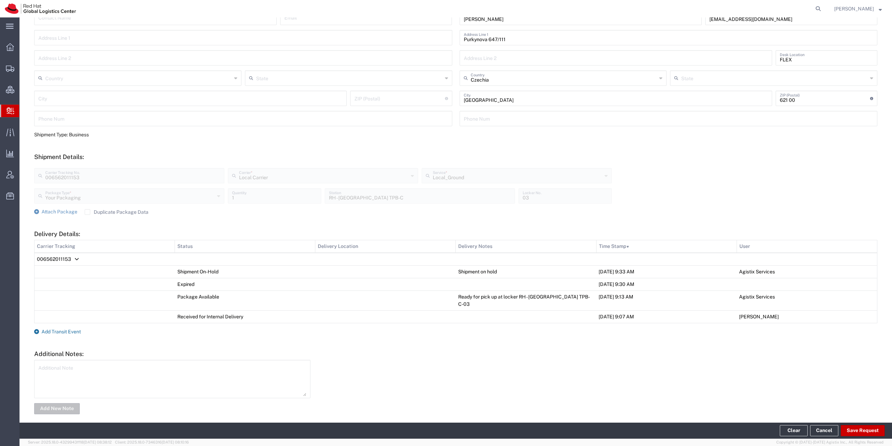
click at [67, 328] on span "Add Transit Event" at bounding box center [60, 331] width 39 height 6
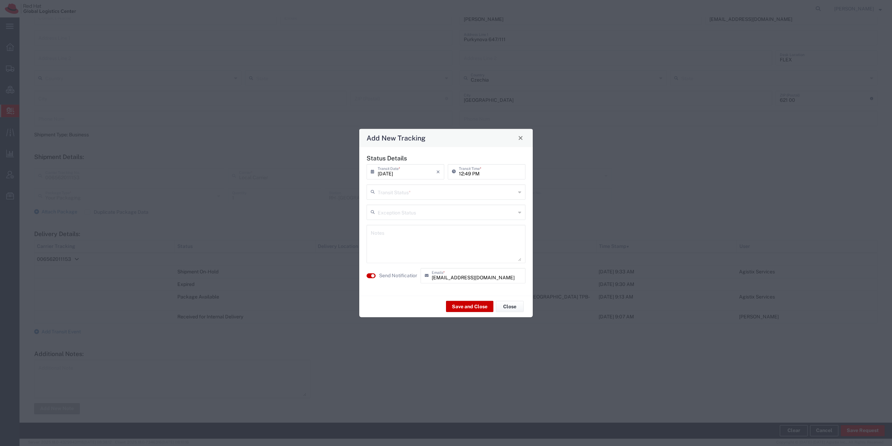
click at [405, 171] on input "[DATE]" at bounding box center [407, 171] width 59 height 12
click at [371, 183] on span "‹" at bounding box center [371, 184] width 10 height 8
click at [385, 235] on span "18" at bounding box center [387, 235] width 10 height 10
type input "[DATE]"
click at [420, 200] on div "Status Details [DATE] × Transit Date * Cancel Apply 12:49 PM Transit Time * Tra…" at bounding box center [446, 221] width 166 height 134
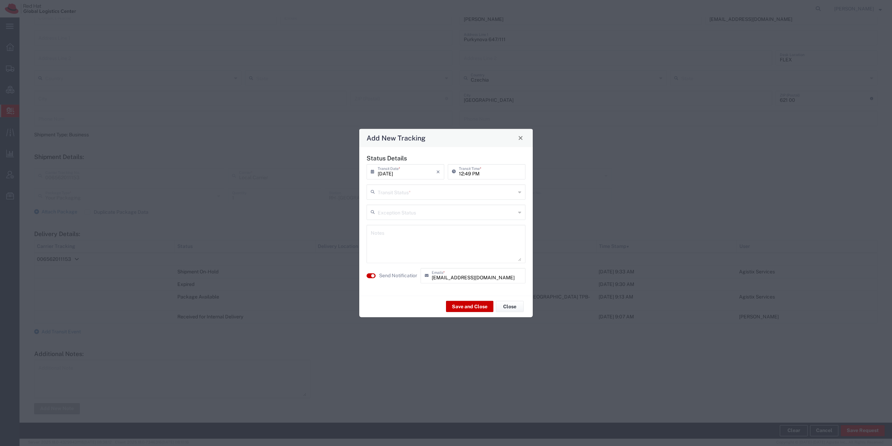
click at [419, 197] on input "text" at bounding box center [447, 191] width 138 height 12
drag, startPoint x: 416, startPoint y: 209, endPoint x: 416, endPoint y: 216, distance: 7.0
click at [415, 209] on span "Delivery Confirmation" at bounding box center [445, 206] width 157 height 11
type input "Delivery Confirmation"
click at [374, 275] on small "button" at bounding box center [372, 274] width 3 height 3
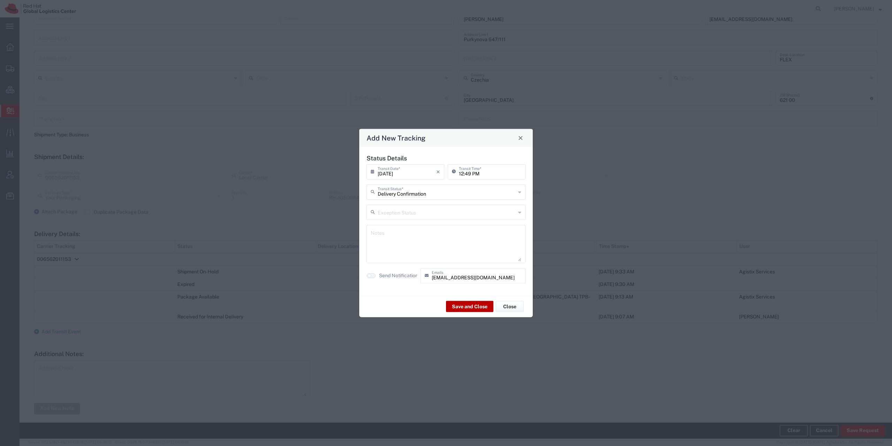
click at [469, 306] on button "Save and Close" at bounding box center [469, 306] width 47 height 11
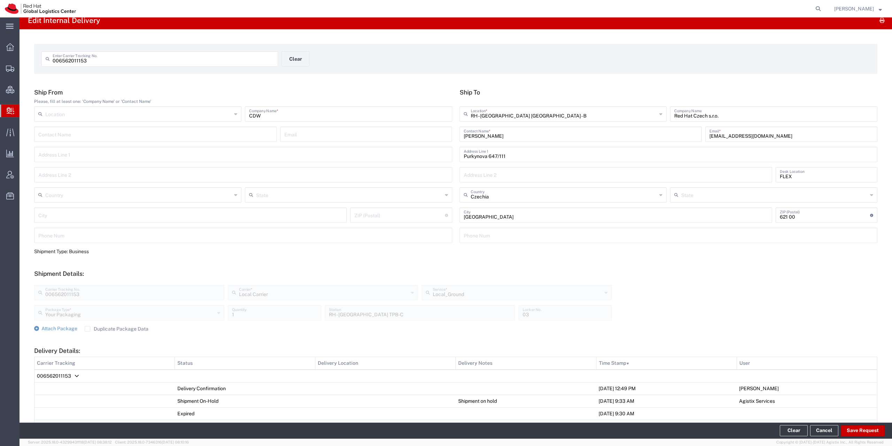
scroll to position [0, 0]
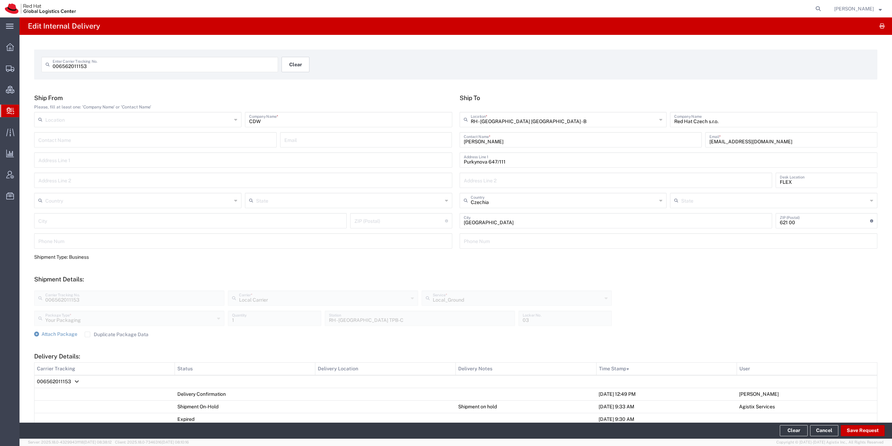
click at [305, 67] on button "Clear" at bounding box center [295, 64] width 28 height 15
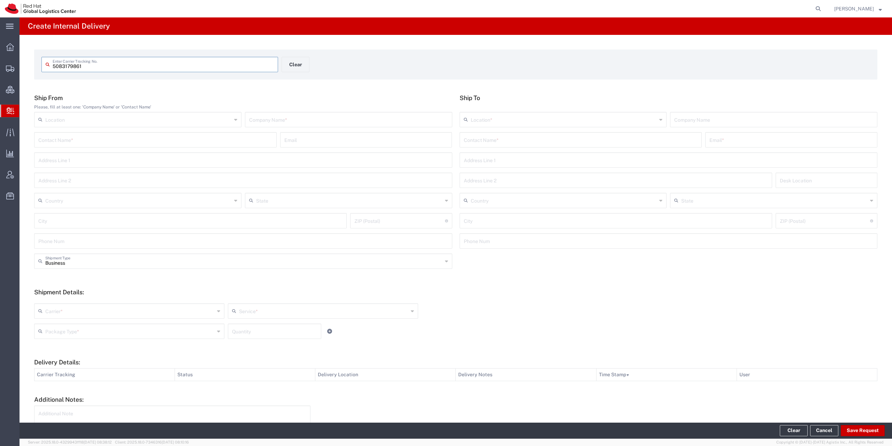
type input "5083179861"
click at [260, 129] on input "text" at bounding box center [348, 125] width 199 height 12
click at [246, 145] on input "text" at bounding box center [155, 145] width 234 height 12
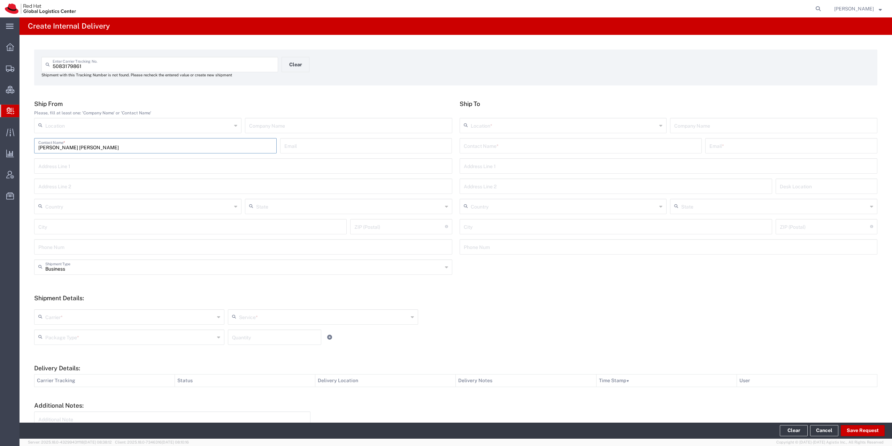
type input "[PERSON_NAME] [PERSON_NAME]"
click at [498, 146] on input "text" at bounding box center [581, 145] width 234 height 12
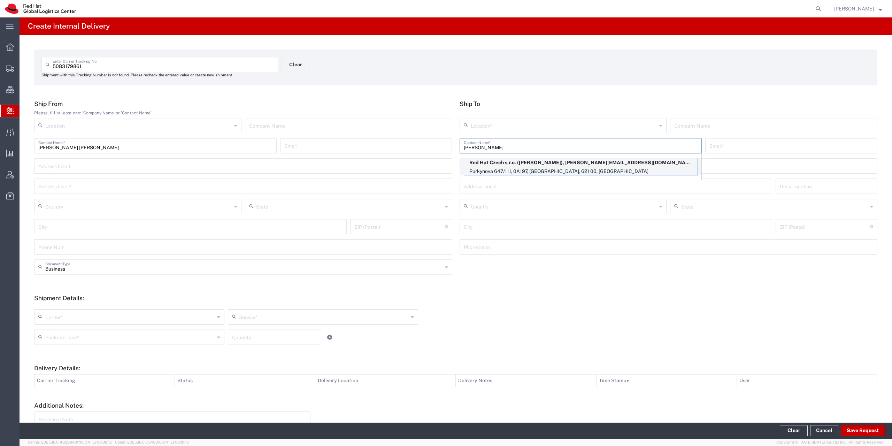
type input "[PERSON_NAME]"
click at [502, 162] on p "Red Hat Czech s.r.o. ([PERSON_NAME]), [PERSON_NAME][EMAIL_ADDRESS][DOMAIN_NAME]" at bounding box center [580, 162] width 233 height 9
type input "RH - [GEOGRAPHIC_DATA] [GEOGRAPHIC_DATA] - B"
type input "Red Hat Czech s.r.o."
type input "[PERSON_NAME]"
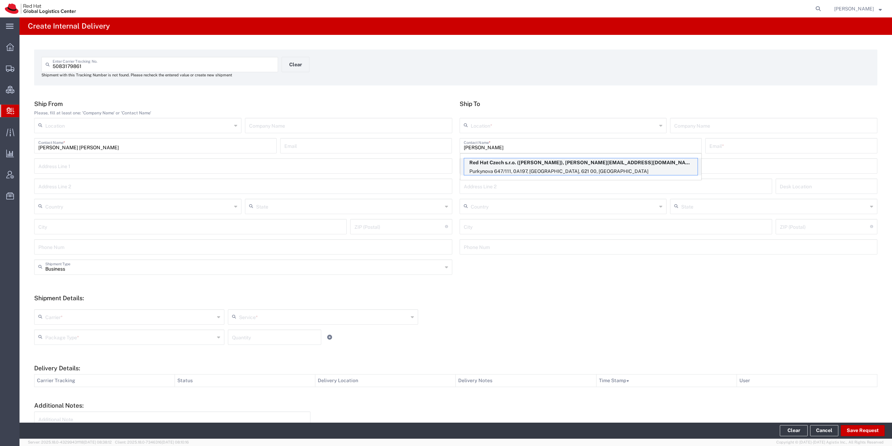
type input "[EMAIL_ADDRESS][DOMAIN_NAME]"
type input "Purkynova 647/111"
type input "0A197"
type input "Czechia"
type input "[GEOGRAPHIC_DATA]"
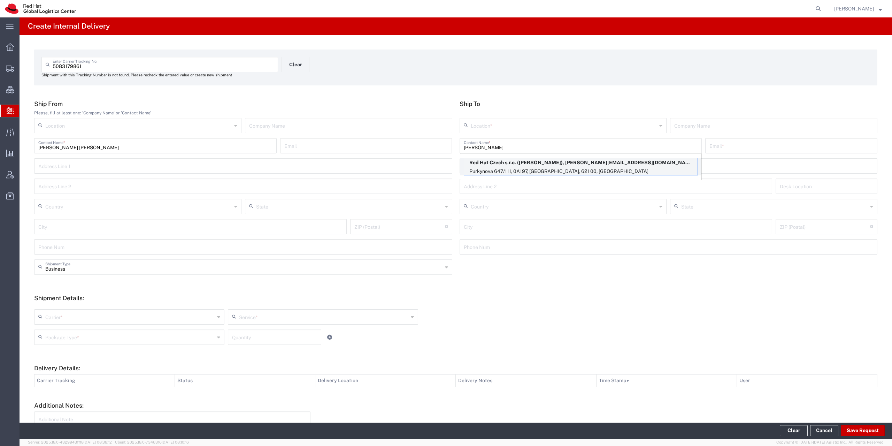
type input "621 00"
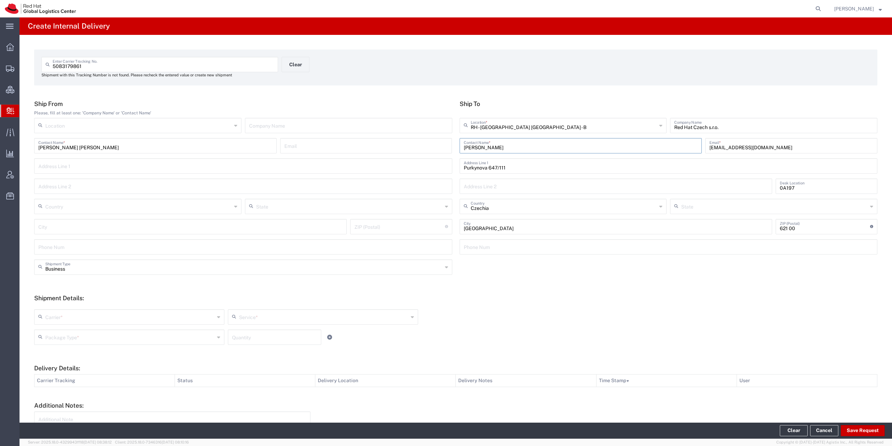
click at [71, 320] on input "text" at bounding box center [129, 316] width 169 height 12
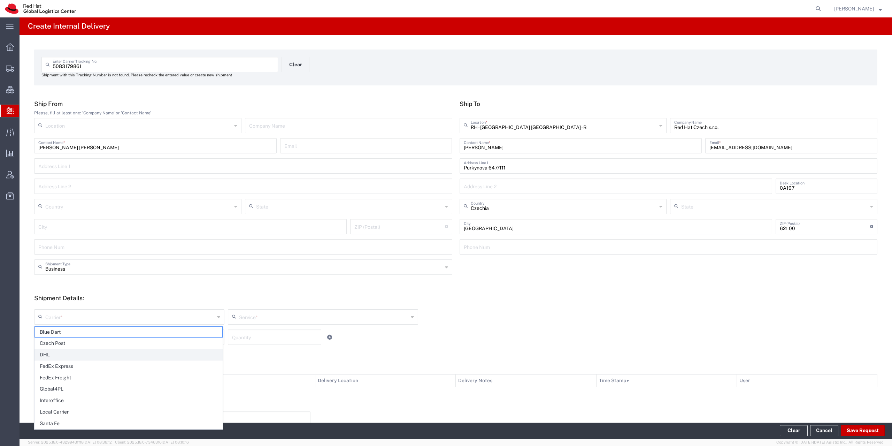
click at [59, 356] on span "DHL" at bounding box center [128, 354] width 187 height 11
type input "DHL"
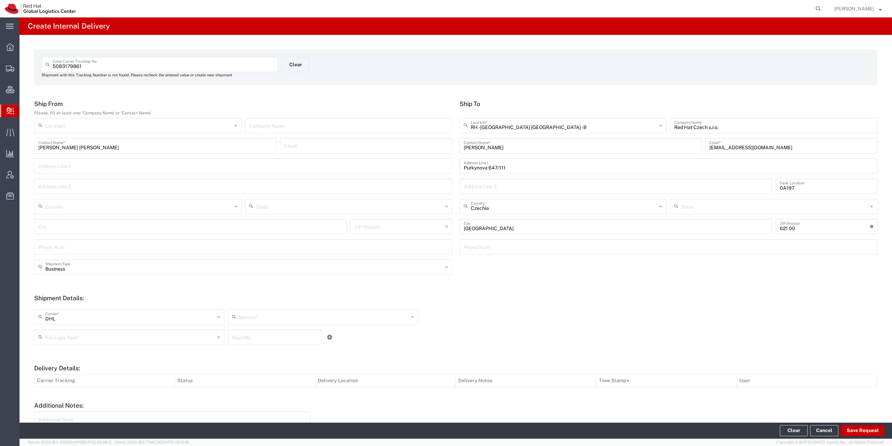
click at [255, 317] on input "text" at bounding box center [323, 316] width 169 height 12
type input "docu"
type input "do"
click at [292, 333] on span "Express Worldwide Documents" at bounding box center [320, 331] width 187 height 11
click at [285, 324] on div "Service *" at bounding box center [323, 316] width 190 height 15
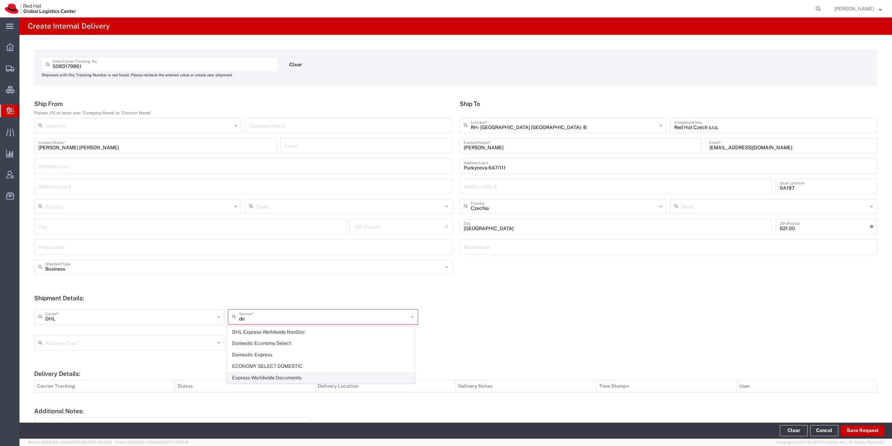
click at [300, 377] on span "Express Worldwide Documents" at bounding box center [320, 377] width 187 height 11
type input "Express Worldwide Documents"
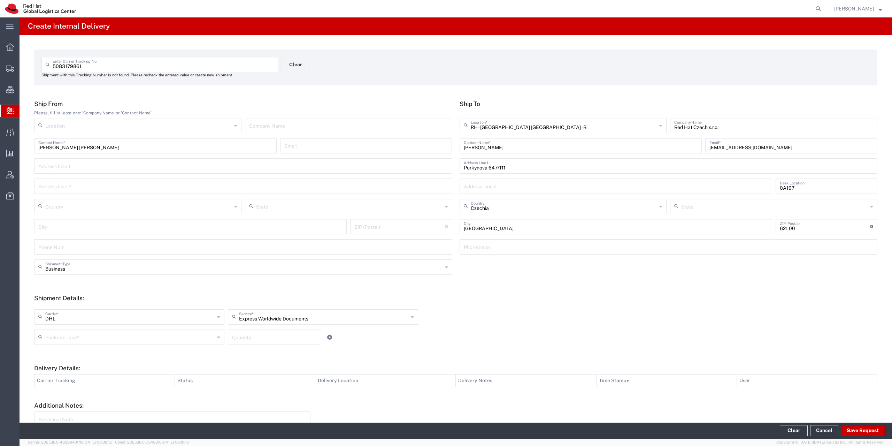
click at [170, 337] on input "text" at bounding box center [129, 336] width 169 height 12
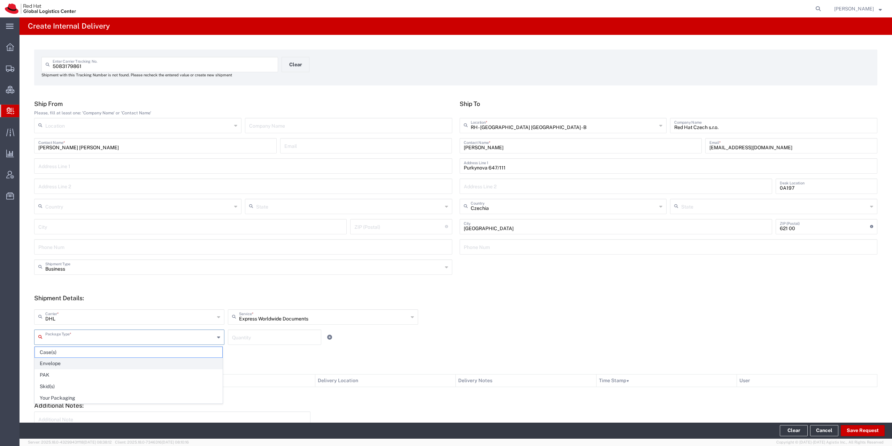
click at [91, 367] on span "Envelope" at bounding box center [128, 363] width 187 height 11
type input "Envelope"
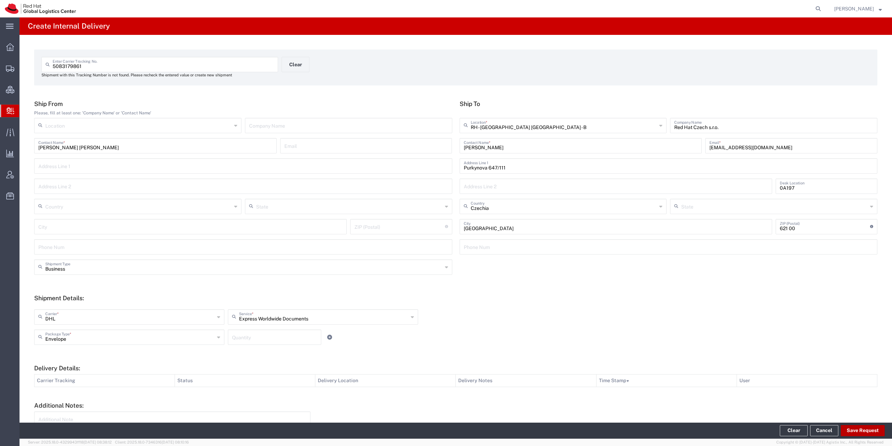
click at [879, 429] on button "Save Request" at bounding box center [863, 430] width 44 height 11
type input "[PERSON_NAME] [PERSON_NAME]"
type input "[GEOGRAPHIC_DATA]"
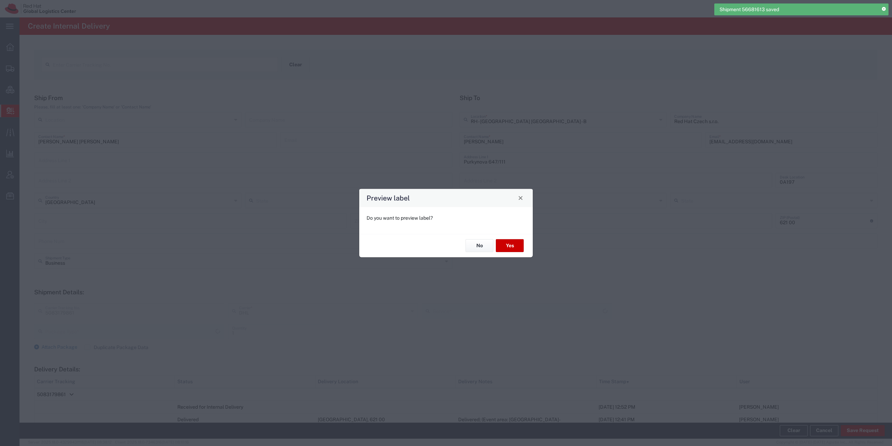
type input "Envelope"
type input "Express Worldwide Documents"
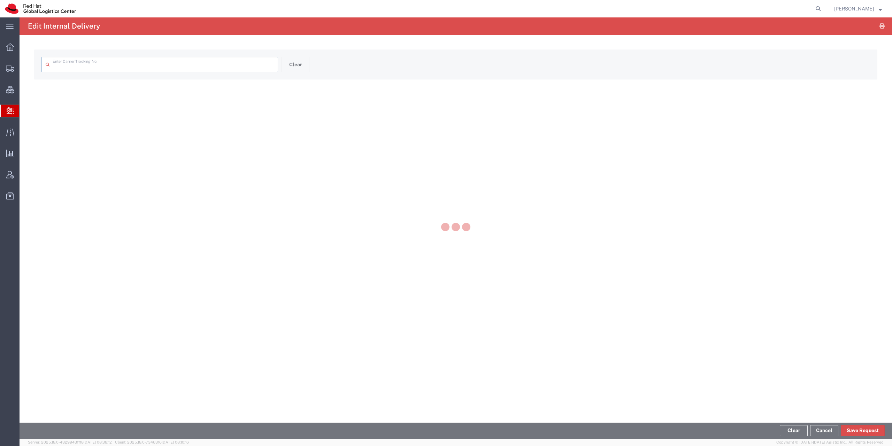
type input "5083179861"
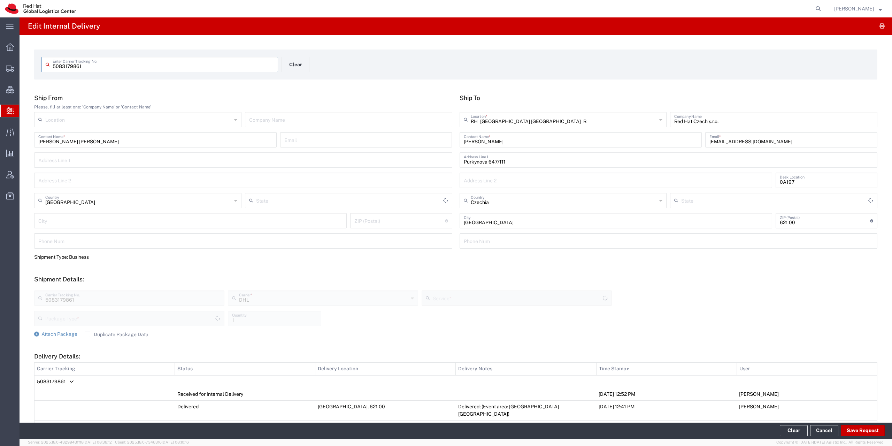
type input "Express Worldwide Documents"
type input "Envelope"
click at [288, 70] on button "Clear" at bounding box center [295, 64] width 28 height 15
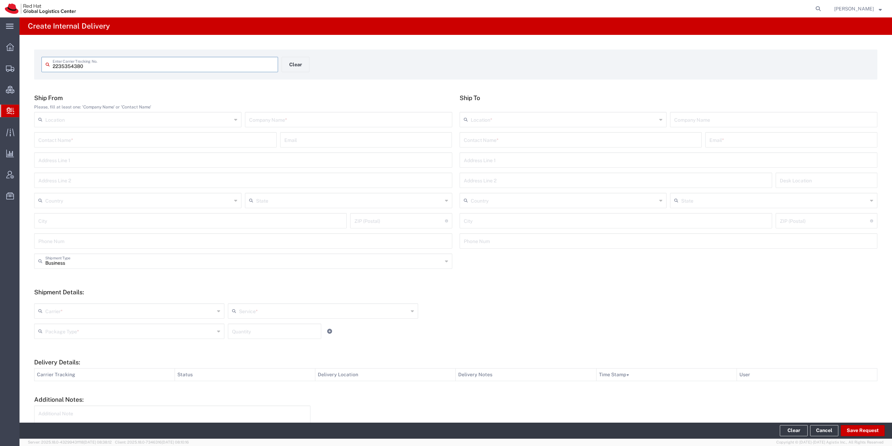
type input "2235354380"
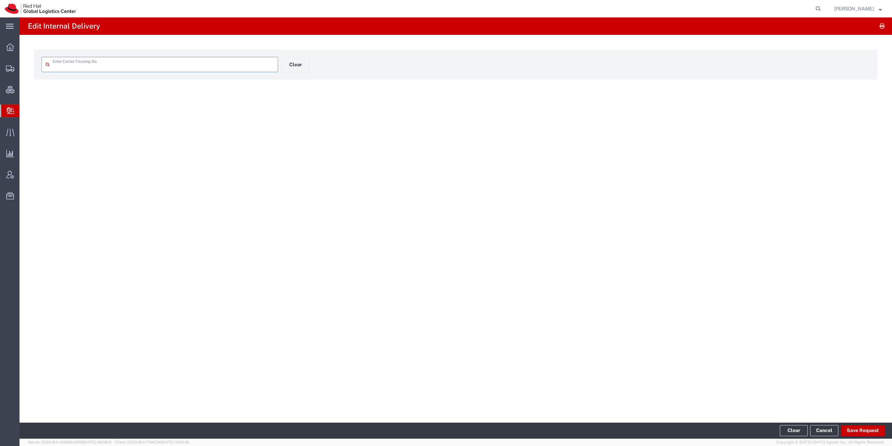
type input "2235354380"
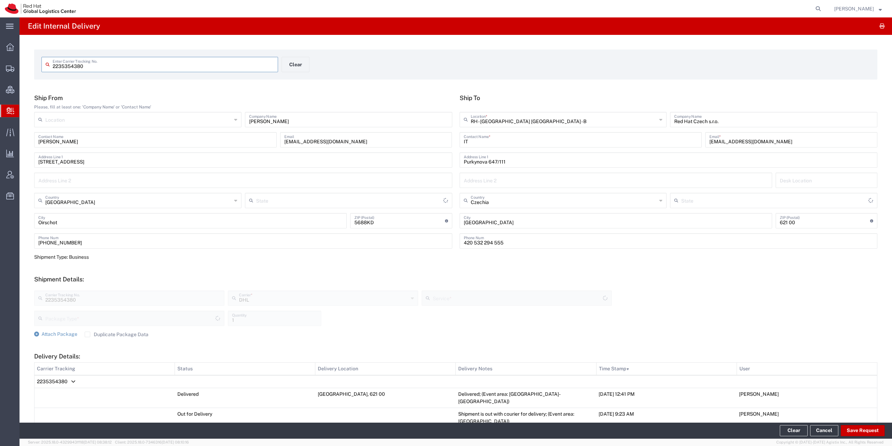
type input "Your Packaging"
type input "Economy Select"
click at [851, 432] on button "Save Request" at bounding box center [863, 430] width 44 height 11
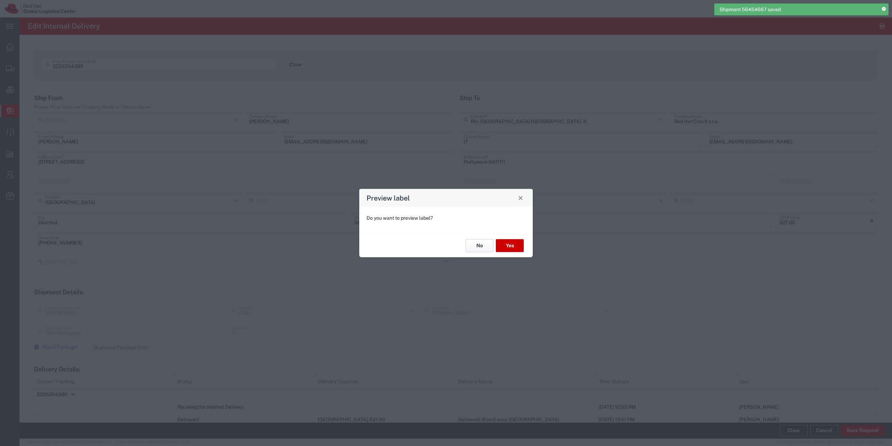
click at [482, 244] on button "No" at bounding box center [479, 245] width 28 height 13
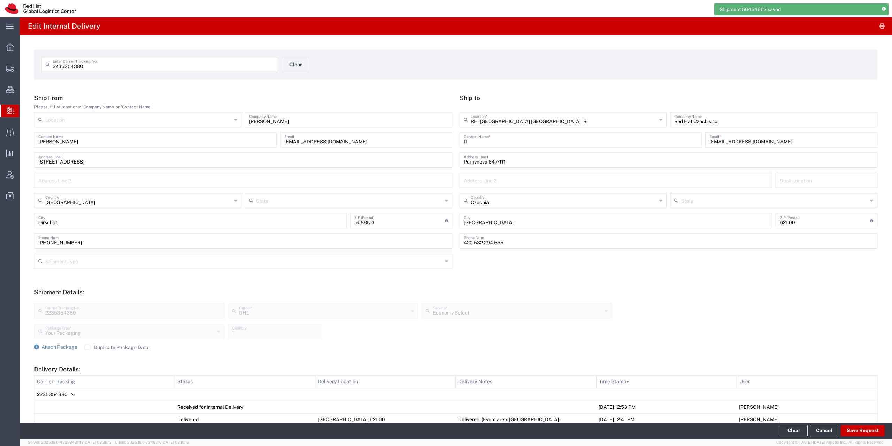
click at [69, 394] on td "2235354380" at bounding box center [455, 394] width 843 height 13
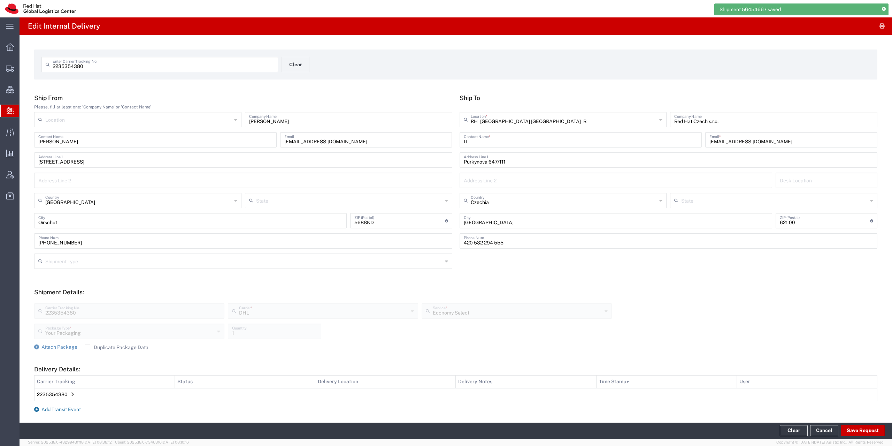
click at [64, 408] on span "Add Transit Event" at bounding box center [60, 409] width 39 height 6
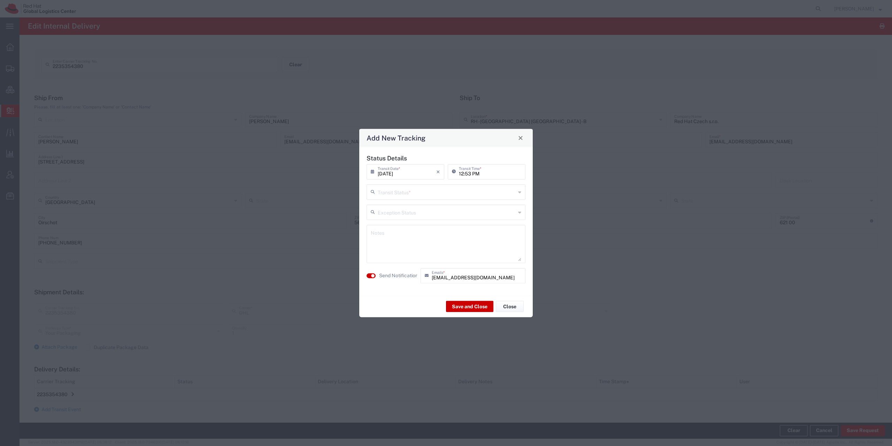
click at [403, 184] on div "[DATE] × Transit Date * Cancel Apply 12:53 PM Transit Time *" at bounding box center [446, 174] width 162 height 20
click at [404, 191] on input "text" at bounding box center [447, 191] width 138 height 12
click at [404, 239] on span "Shipment On-Hold" at bounding box center [445, 241] width 157 height 11
type input "Shipment On-Hold"
click at [392, 276] on label "Send Notification" at bounding box center [398, 275] width 39 height 7
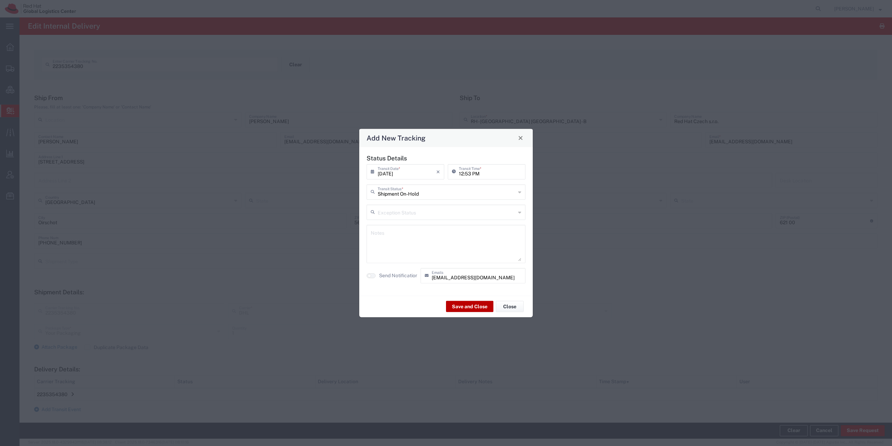
click at [467, 311] on button "Save and Close" at bounding box center [469, 306] width 47 height 11
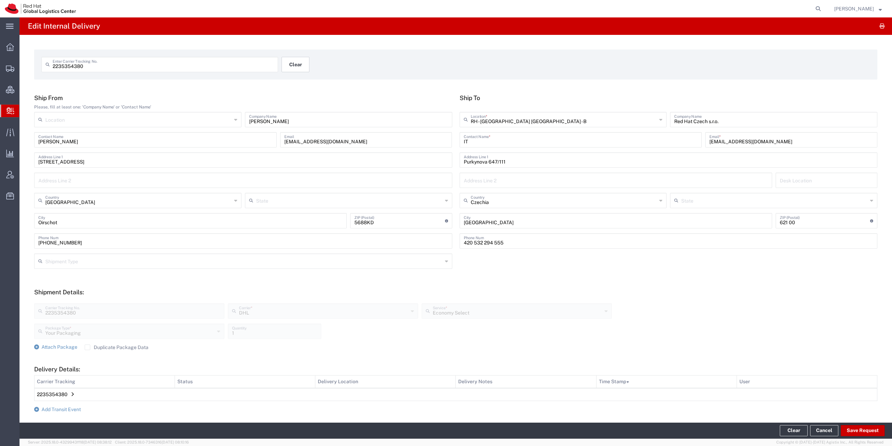
click at [289, 68] on button "Clear" at bounding box center [295, 64] width 28 height 15
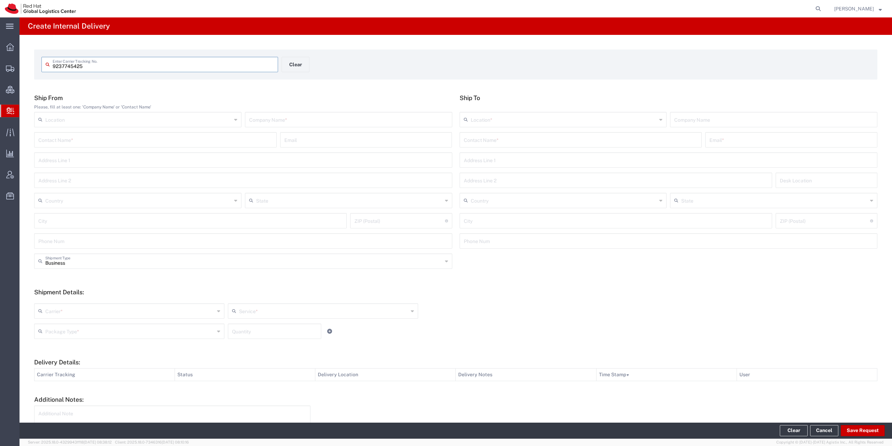
type input "9237745425"
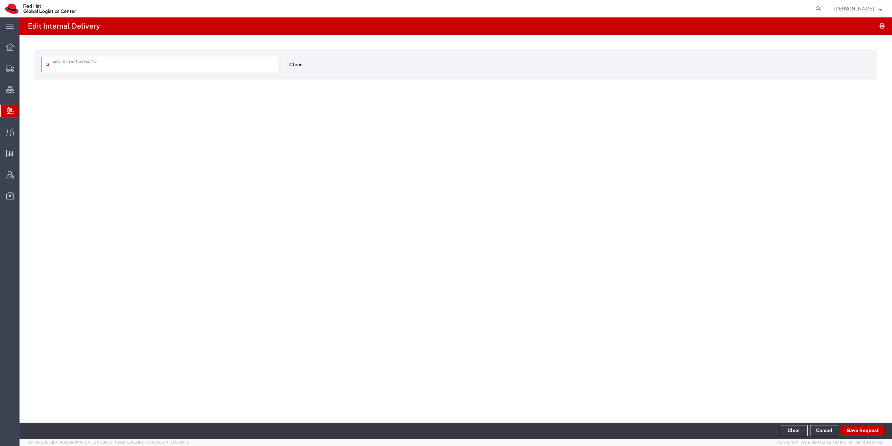
type input "9237745425"
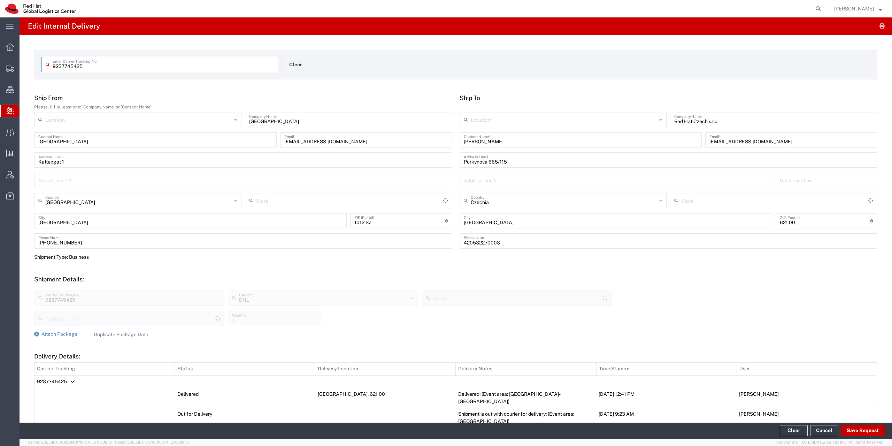
type input "Your Packaging"
type input "Economy Select"
click at [507, 140] on input "[PERSON_NAME]" at bounding box center [581, 139] width 234 height 12
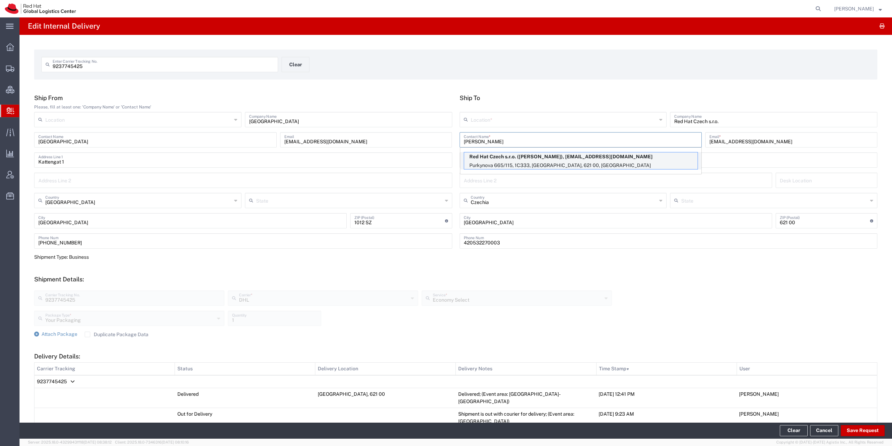
type input "[PERSON_NAME]"
click at [506, 161] on p "Purkynova 665/115, 1C333, [GEOGRAPHIC_DATA], 621 00, [GEOGRAPHIC_DATA]" at bounding box center [580, 165] width 233 height 9
type input "RH - [GEOGRAPHIC_DATA] [GEOGRAPHIC_DATA] - C"
type input "[PERSON_NAME]"
type input "1C333"
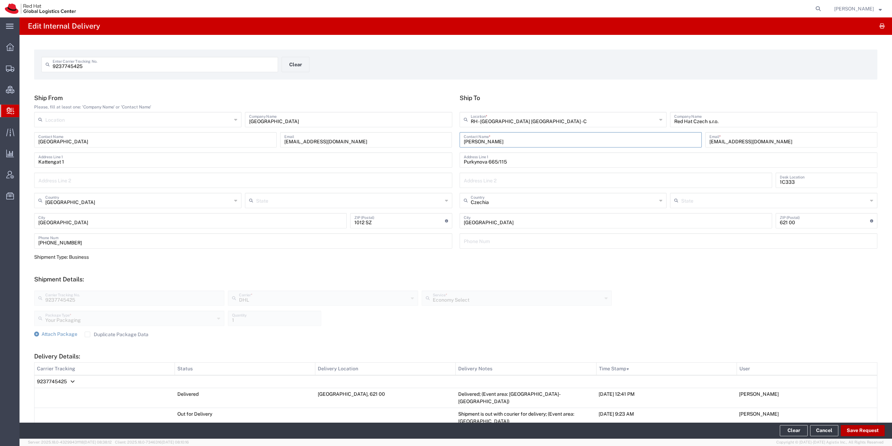
click at [851, 428] on button "Save Request" at bounding box center [863, 430] width 44 height 11
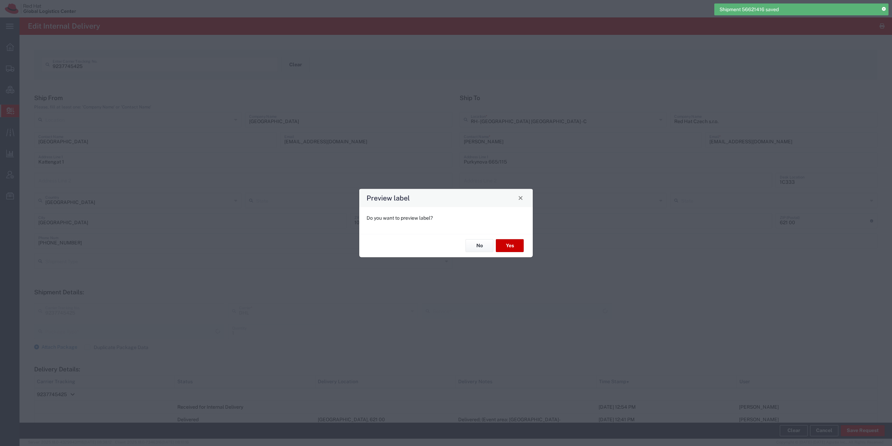
type input "Your Packaging"
type input "Economy Select"
click at [520, 246] on button "Yes" at bounding box center [510, 245] width 28 height 13
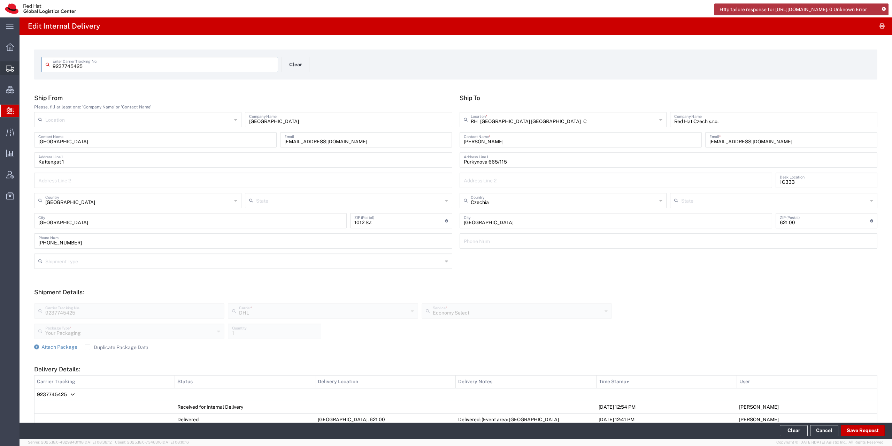
drag, startPoint x: 101, startPoint y: 69, endPoint x: 13, endPoint y: 71, distance: 88.5
click at [53, 70] on input "9237745425" at bounding box center [163, 64] width 221 height 12
click at [878, 20] on div "Http failure response for [URL][DOMAIN_NAME]: 0 Unknown Error" at bounding box center [801, 11] width 174 height 17
click at [883, 8] on icon at bounding box center [884, 9] width 4 height 4
click at [879, 26] on icon "button" at bounding box center [881, 26] width 5 height 0
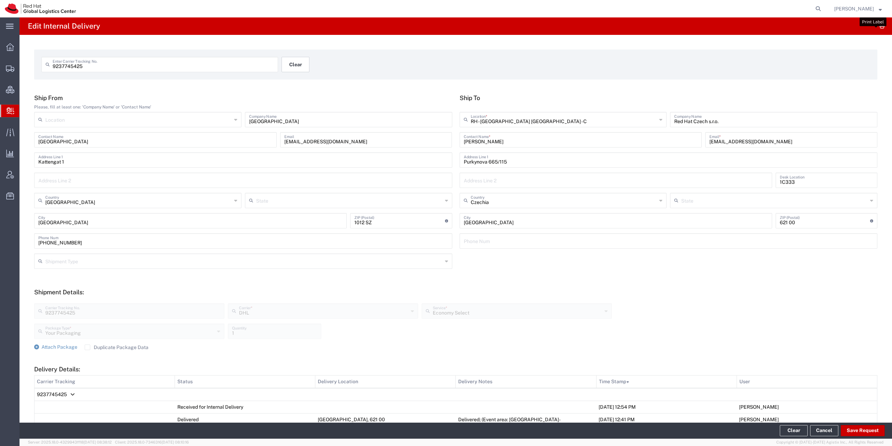
click at [289, 69] on button "Clear" at bounding box center [295, 64] width 28 height 15
